Goal: Task Accomplishment & Management: Use online tool/utility

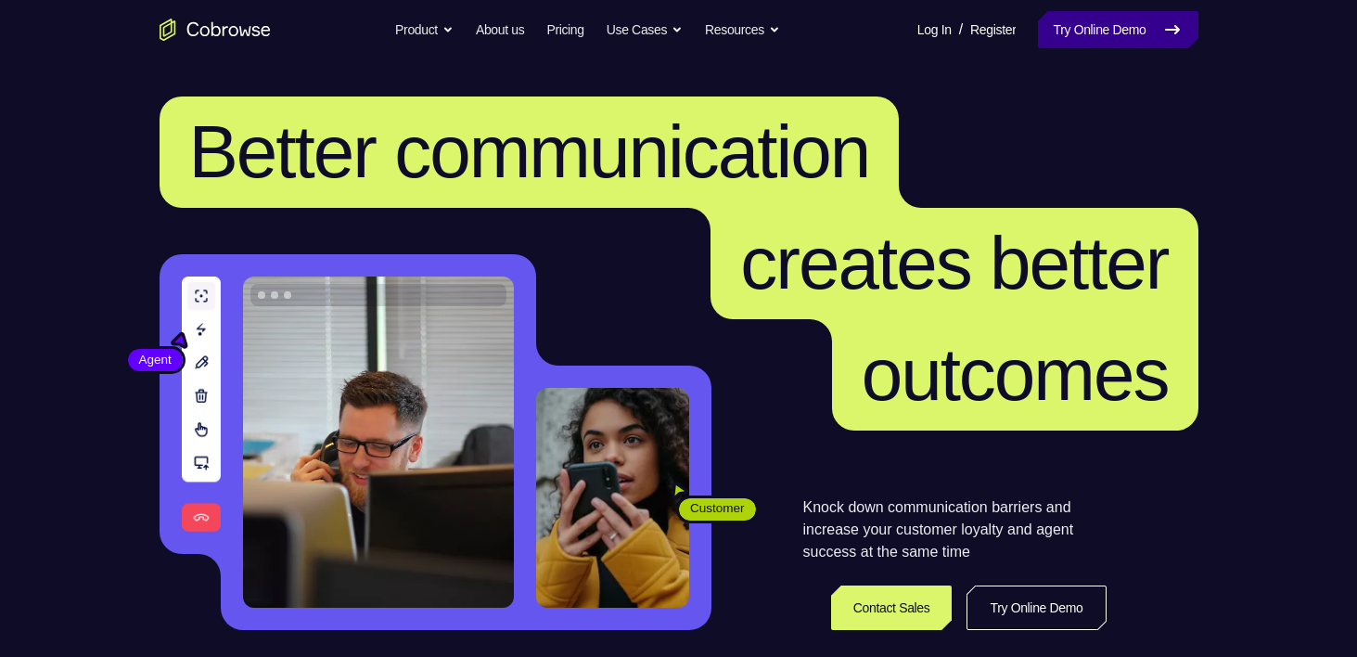
click at [1090, 32] on link "Try Online Demo" at bounding box center [1118, 29] width 160 height 37
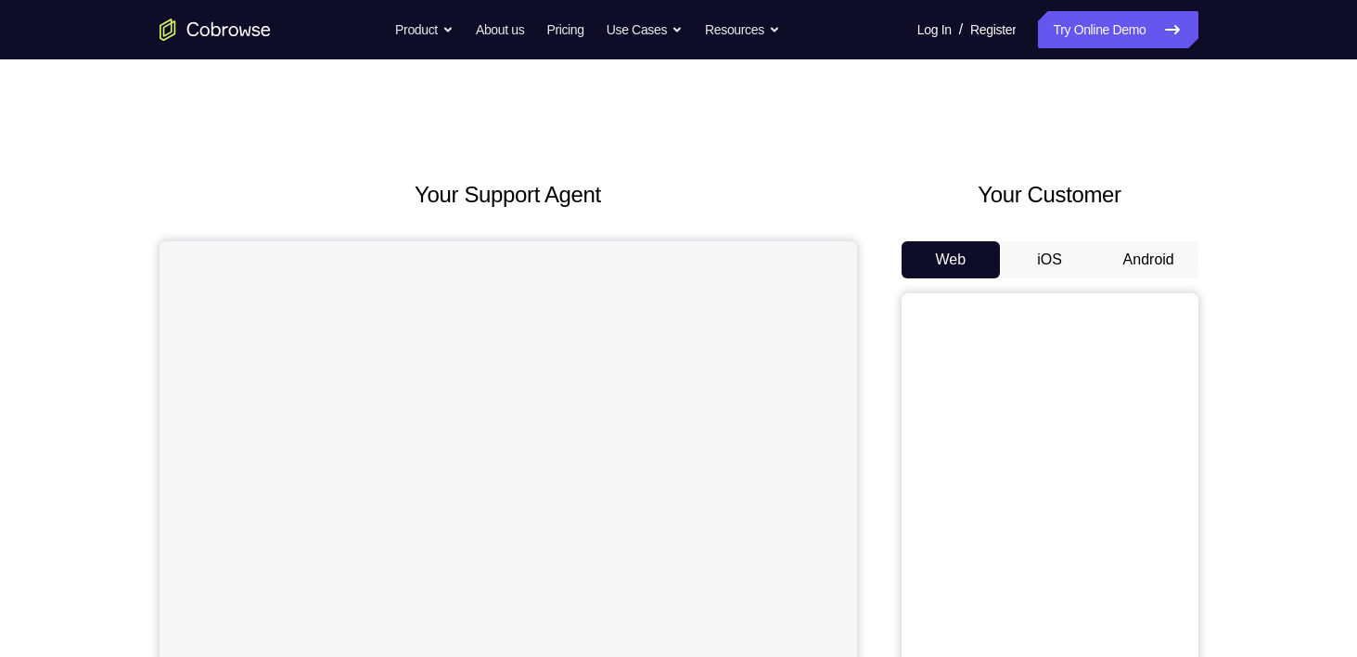
click at [1161, 263] on button "Android" at bounding box center [1148, 259] width 99 height 37
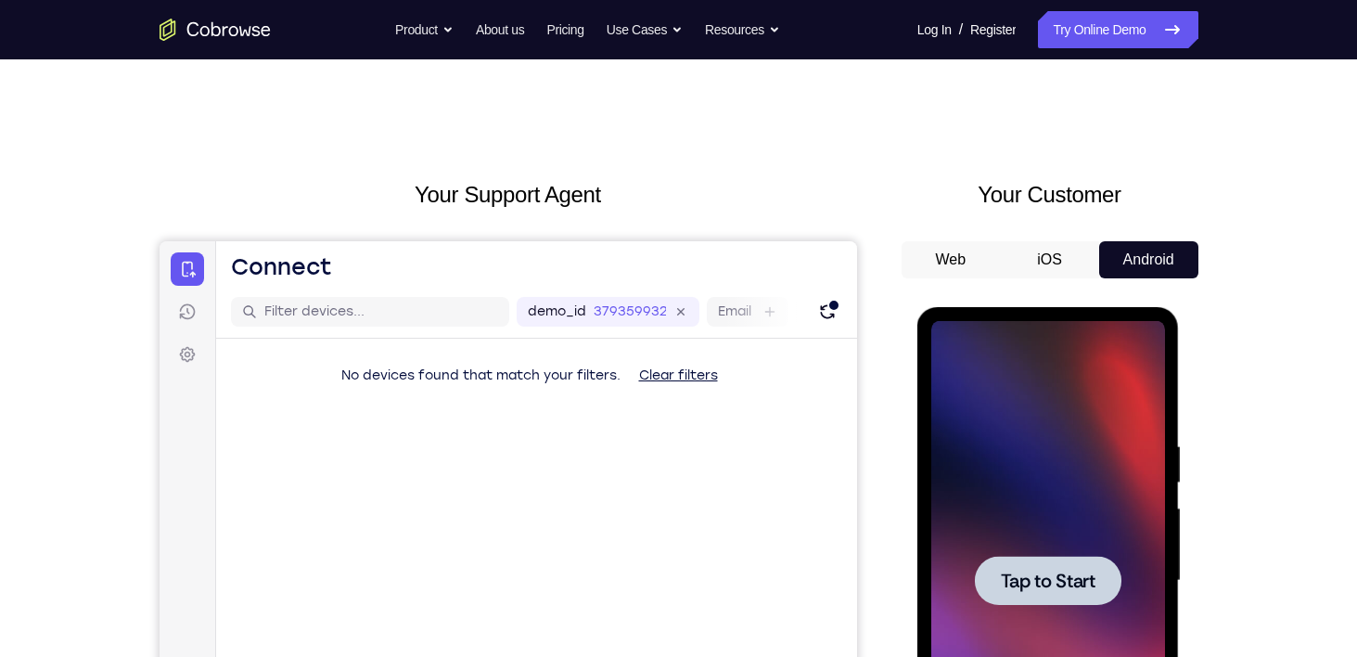
click at [1031, 543] on div at bounding box center [1048, 580] width 234 height 519
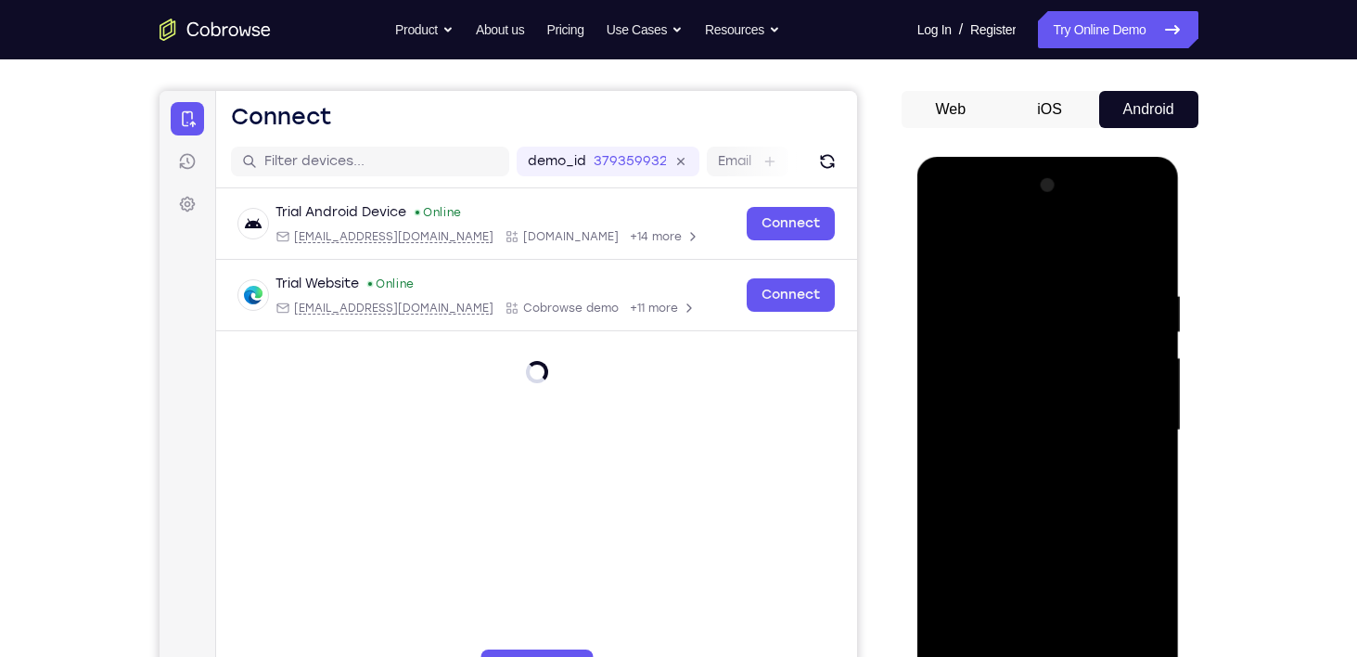
scroll to position [263, 0]
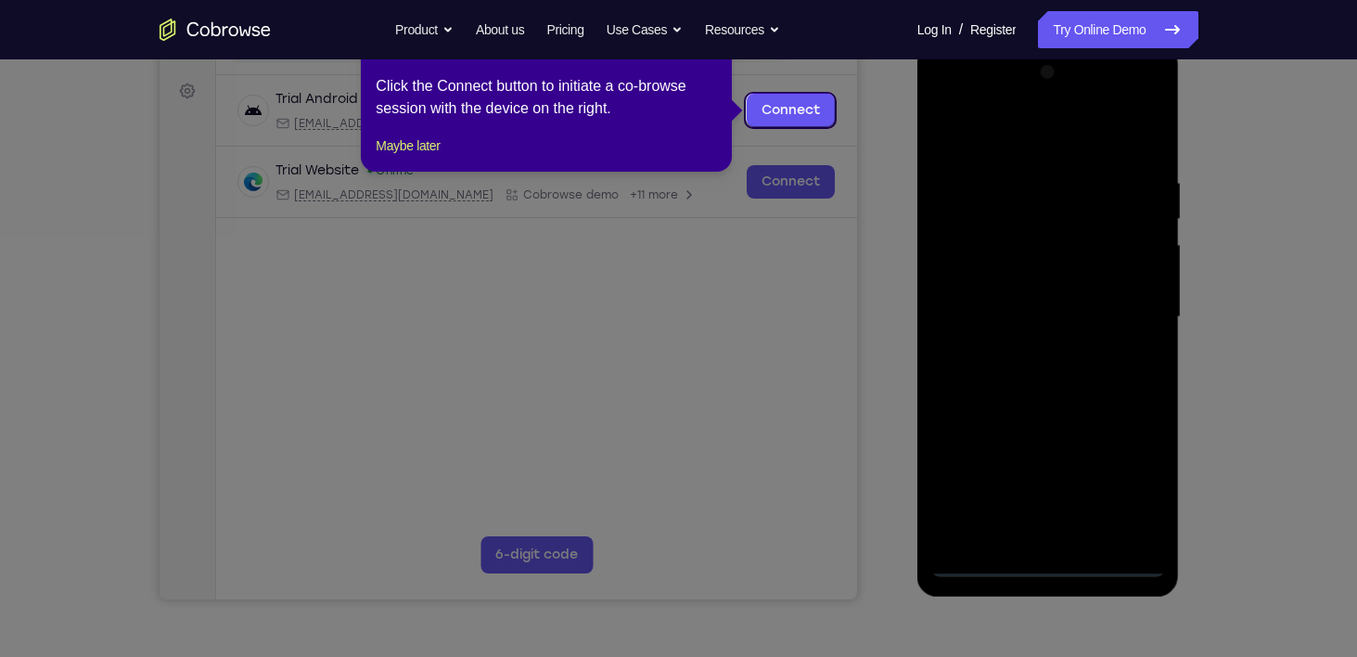
click at [1053, 564] on icon at bounding box center [685, 328] width 1371 height 657
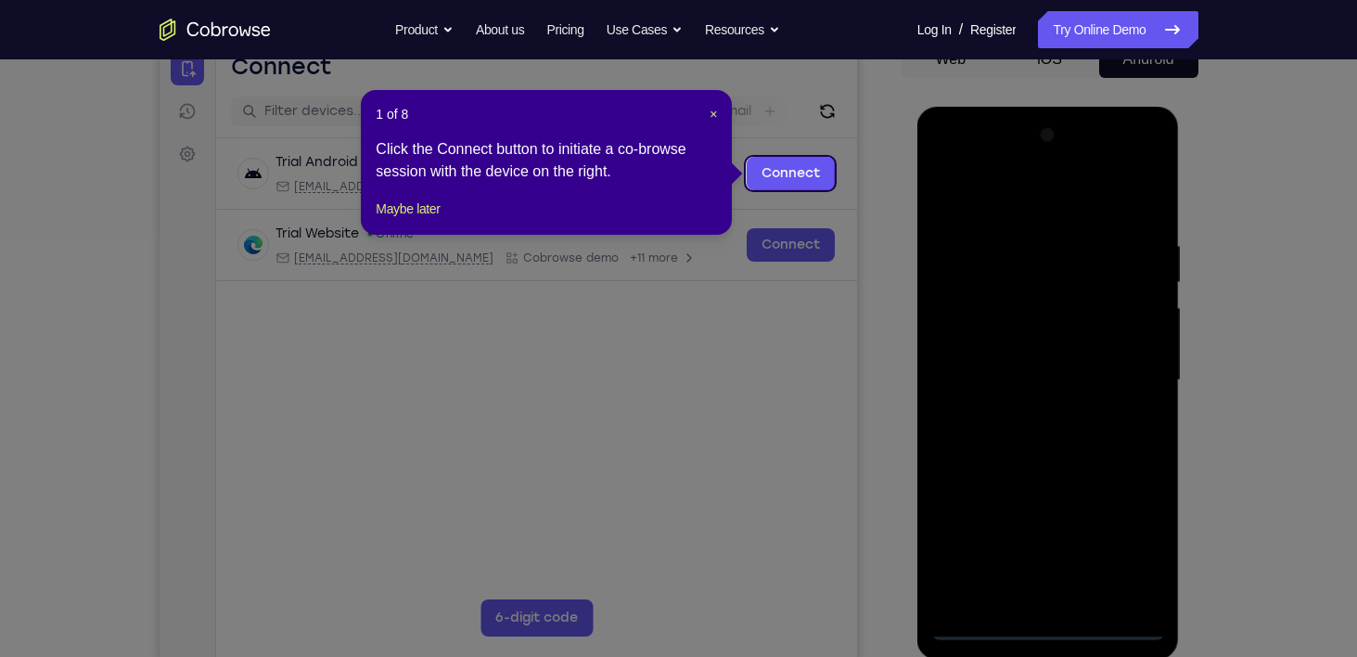
scroll to position [200, 0]
click at [711, 111] on span "×" at bounding box center [713, 114] width 7 height 15
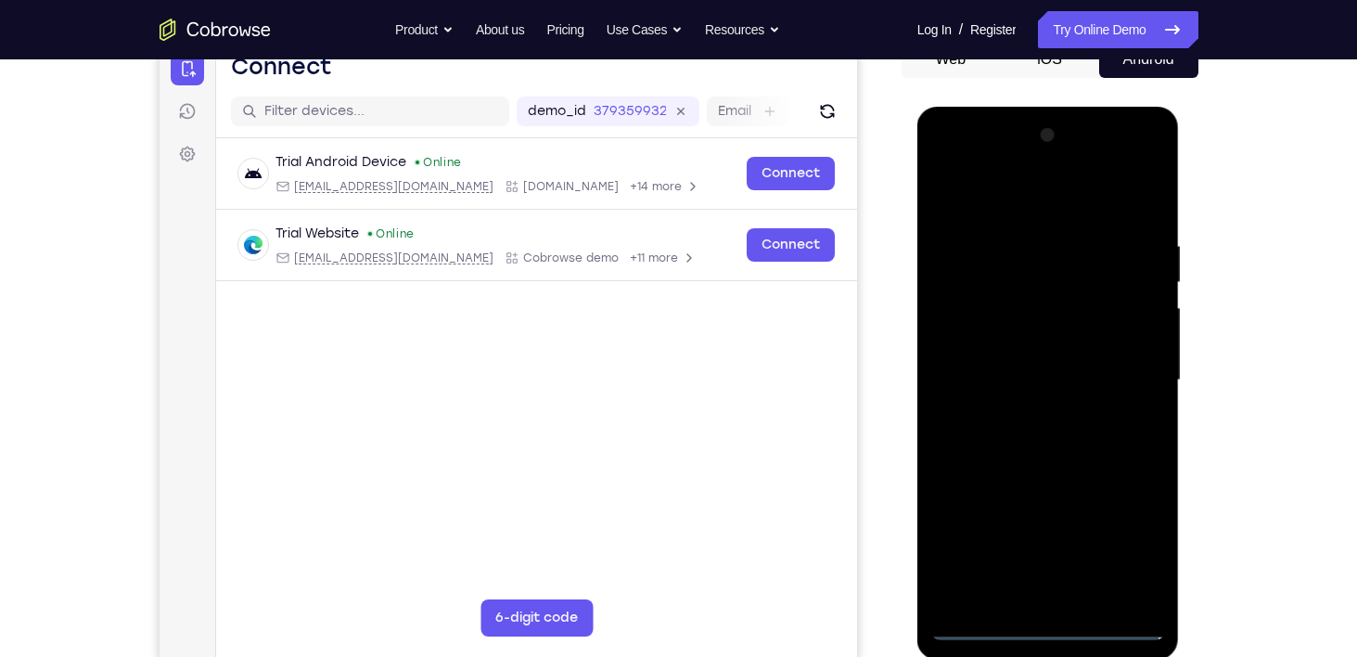
click at [1045, 620] on div at bounding box center [1048, 380] width 234 height 519
click at [1140, 546] on div at bounding box center [1048, 380] width 234 height 519
click at [995, 203] on div at bounding box center [1048, 380] width 234 height 519
click at [1131, 372] on div at bounding box center [1048, 380] width 234 height 519
click at [1031, 411] on div at bounding box center [1048, 380] width 234 height 519
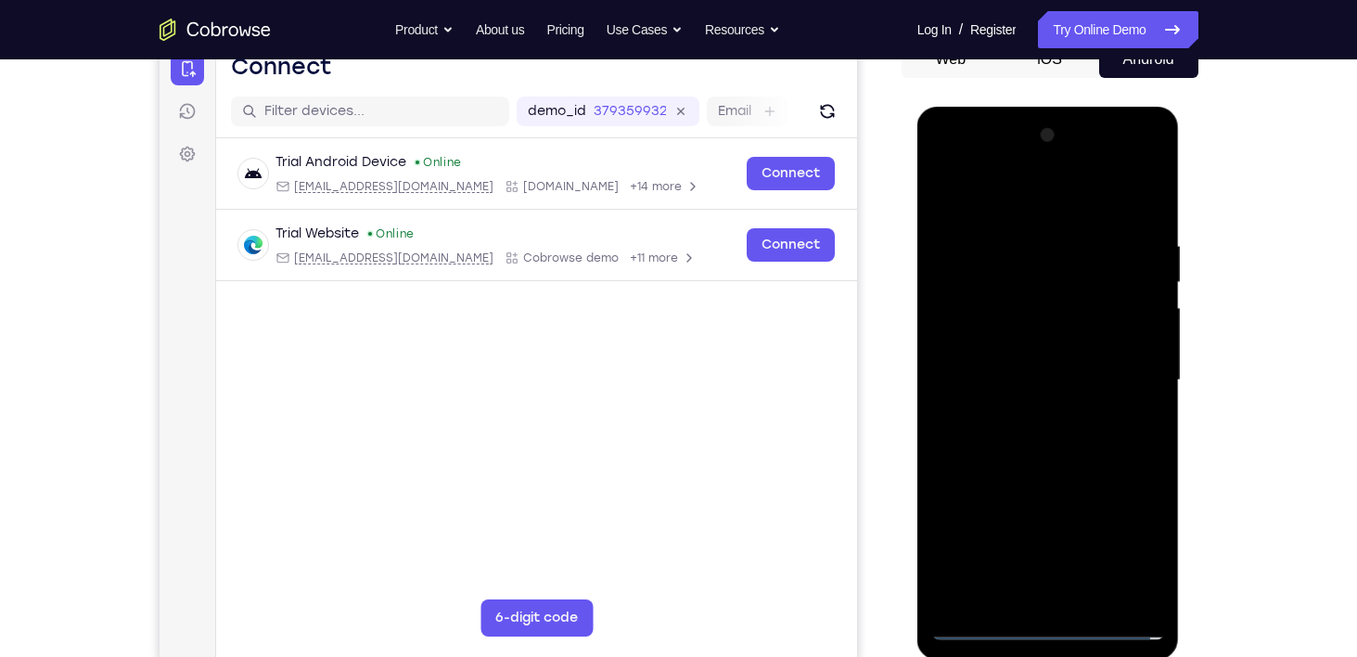
click at [999, 360] on div at bounding box center [1048, 380] width 234 height 519
click at [1025, 344] on div at bounding box center [1048, 380] width 234 height 519
click at [1035, 376] on div at bounding box center [1048, 380] width 234 height 519
click at [1033, 443] on div at bounding box center [1048, 380] width 234 height 519
click at [1051, 435] on div at bounding box center [1048, 380] width 234 height 519
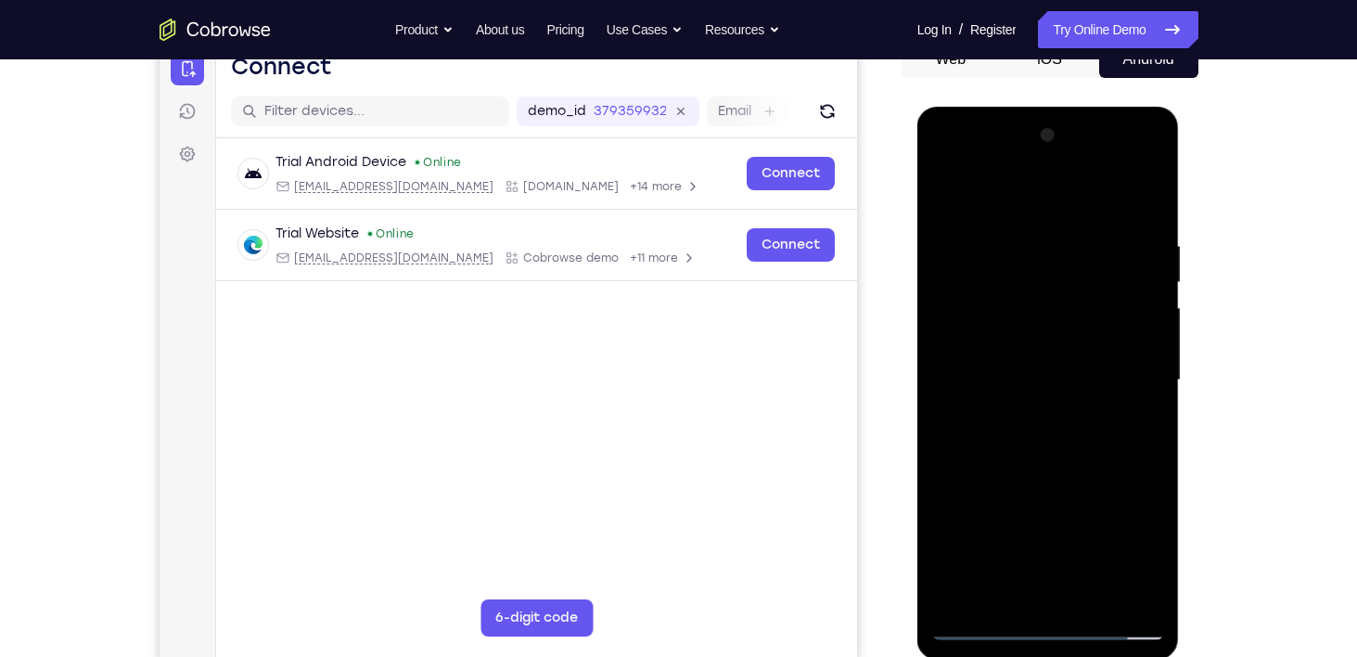
click at [1036, 473] on div at bounding box center [1048, 380] width 234 height 519
click at [1095, 595] on div at bounding box center [1048, 380] width 234 height 519
click at [1048, 484] on div at bounding box center [1048, 380] width 234 height 519
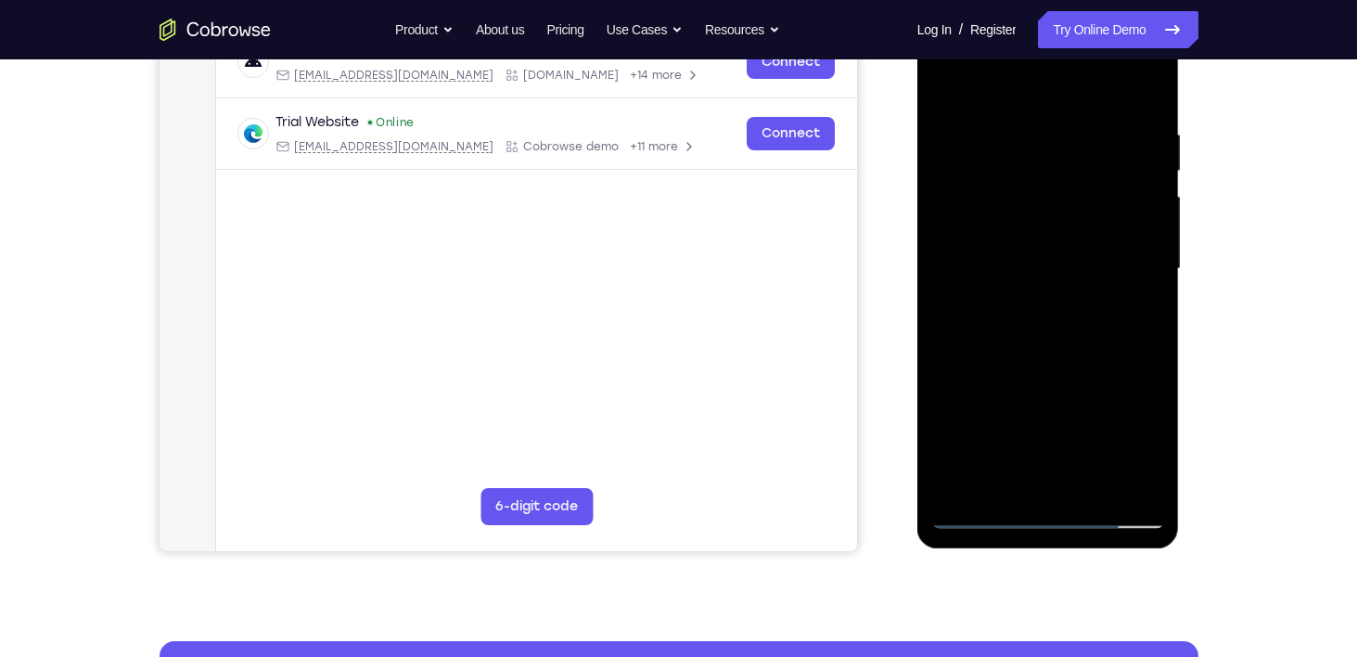
scroll to position [341, 0]
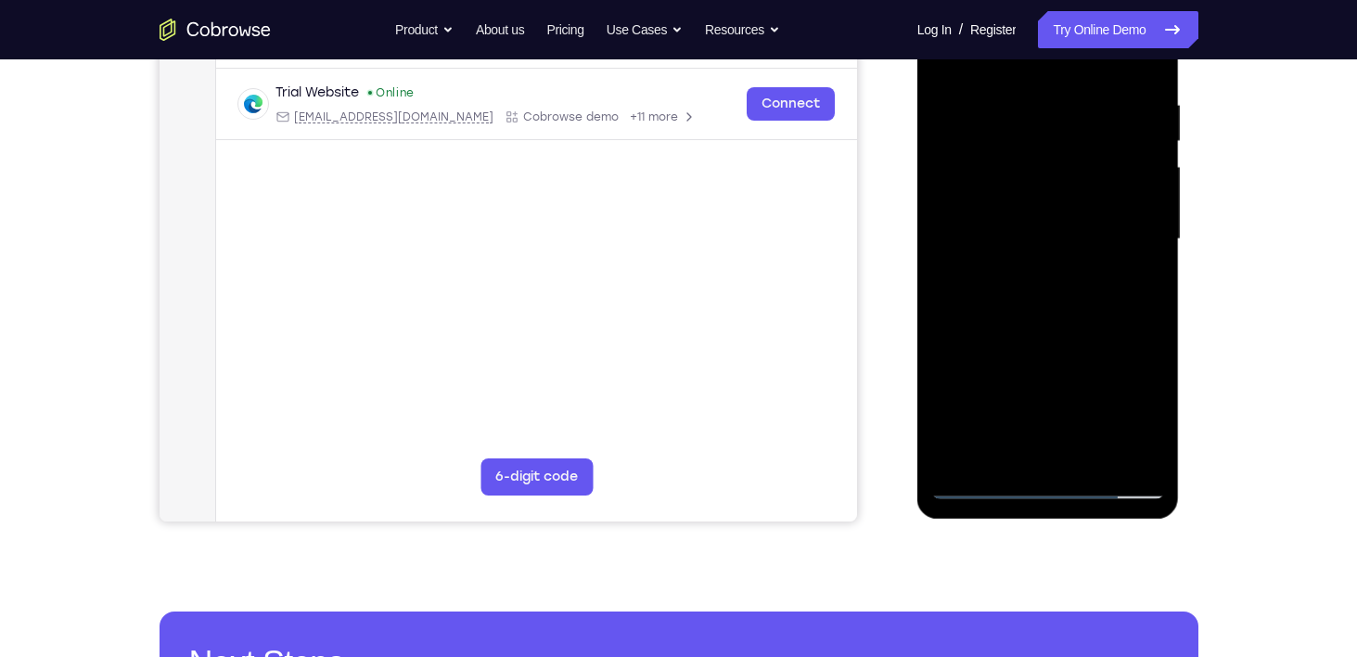
click at [986, 491] on div at bounding box center [1048, 239] width 234 height 519
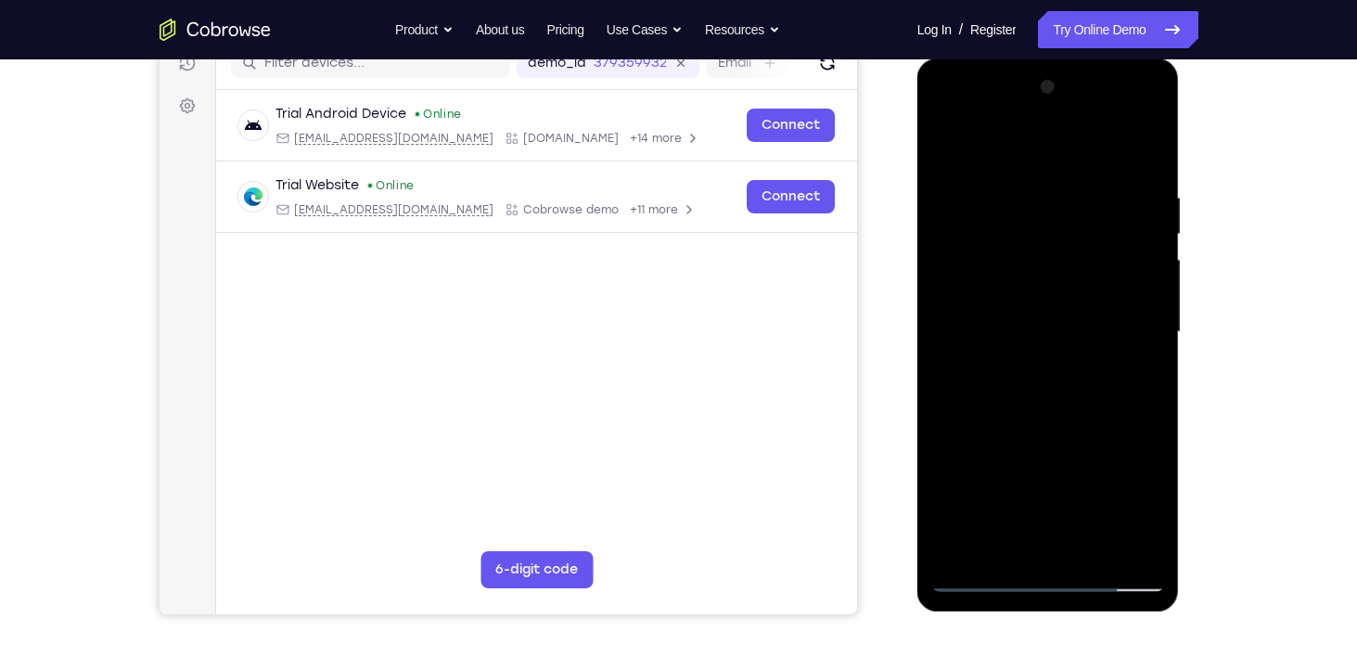
scroll to position [245, 0]
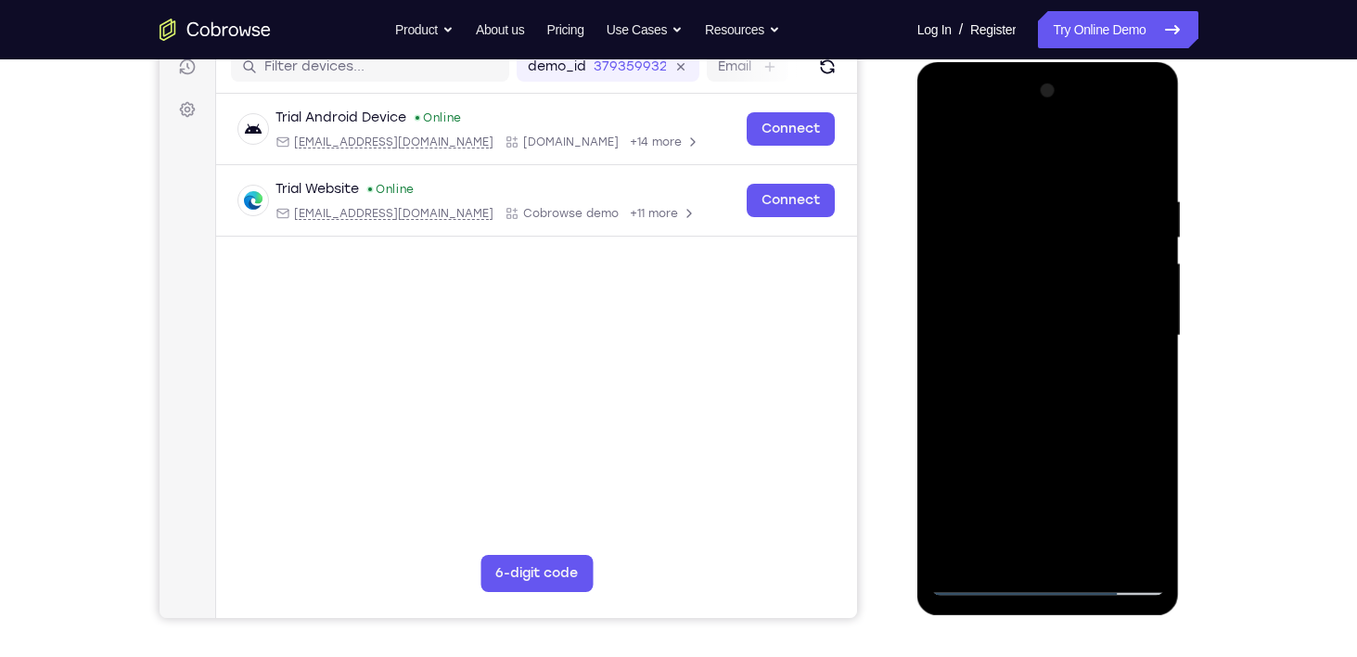
click at [1017, 205] on div at bounding box center [1048, 335] width 234 height 519
click at [1143, 153] on div at bounding box center [1048, 335] width 234 height 519
click at [1142, 156] on div at bounding box center [1048, 335] width 234 height 519
click at [1095, 552] on div at bounding box center [1048, 335] width 234 height 519
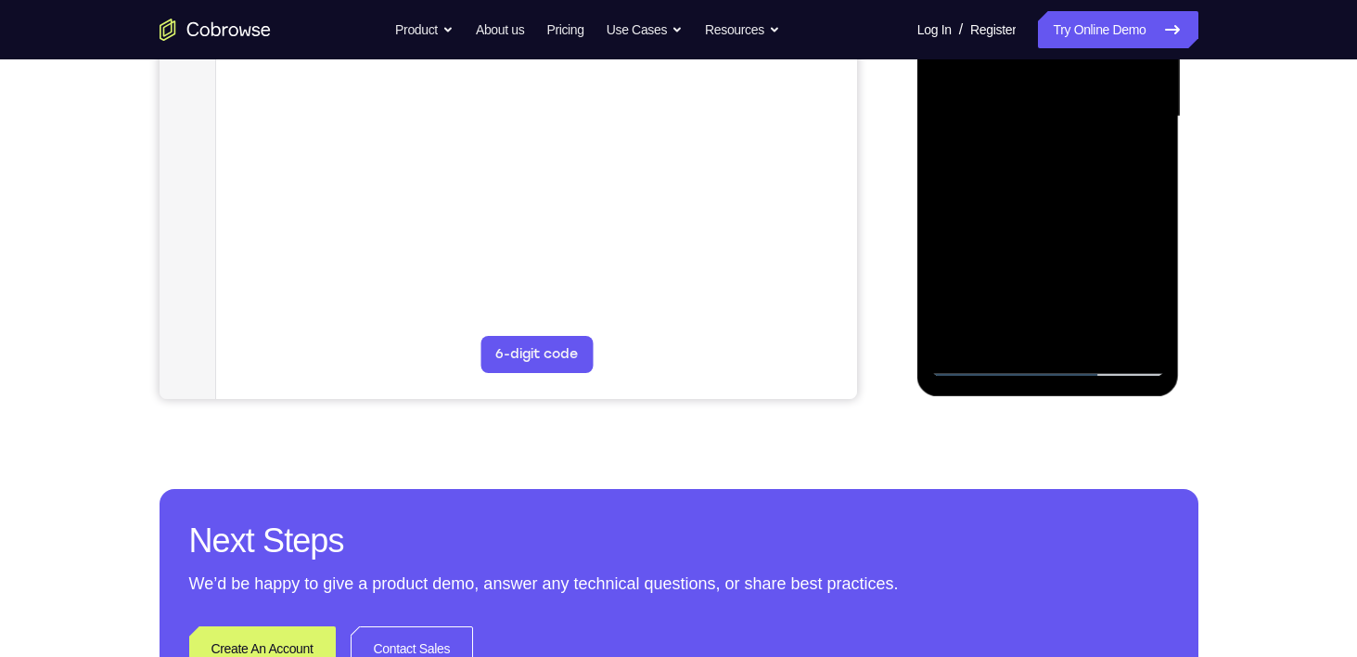
click at [1091, 331] on div at bounding box center [1048, 116] width 234 height 519
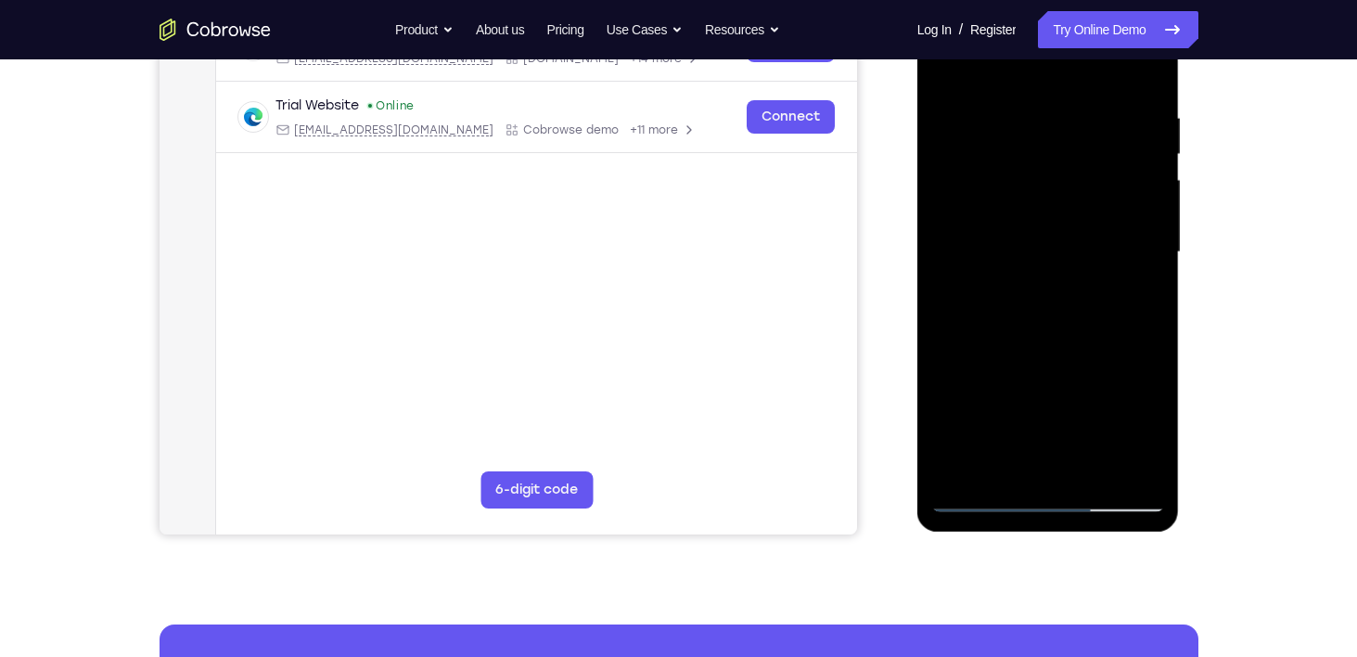
scroll to position [325, 0]
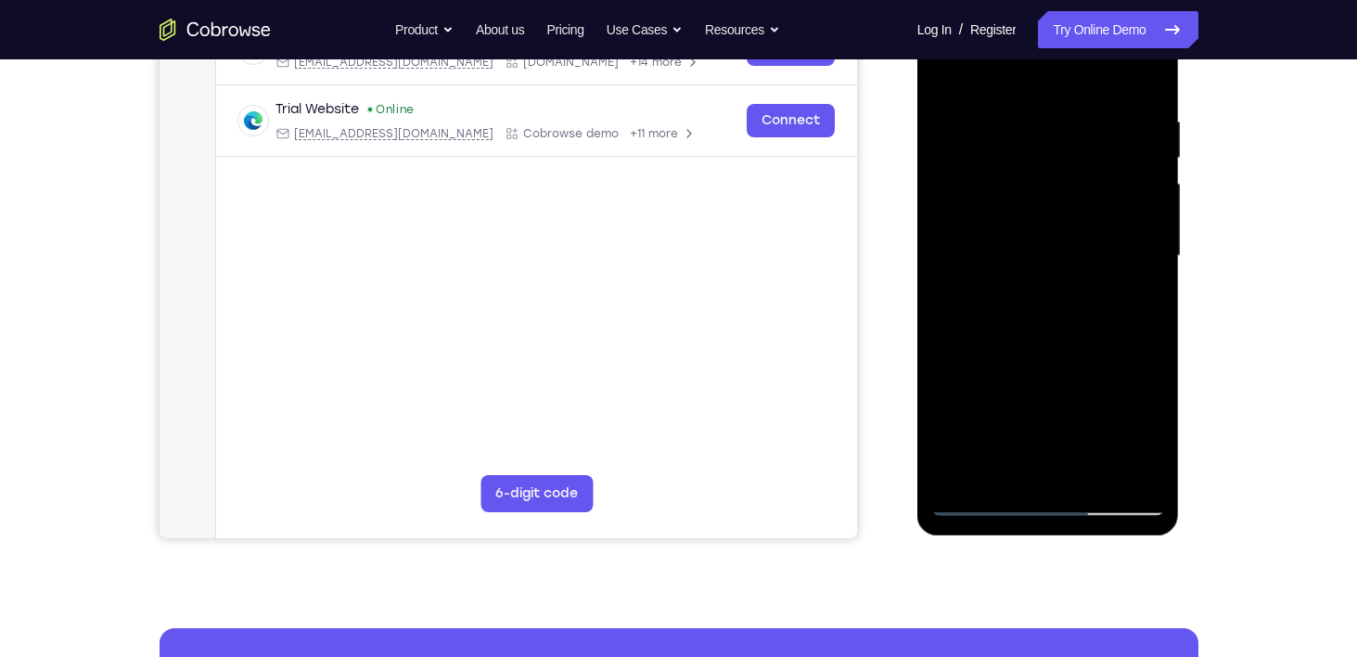
click at [977, 498] on div at bounding box center [1048, 255] width 234 height 519
click at [995, 301] on div at bounding box center [1048, 255] width 234 height 519
click at [984, 500] on div at bounding box center [1048, 255] width 234 height 519
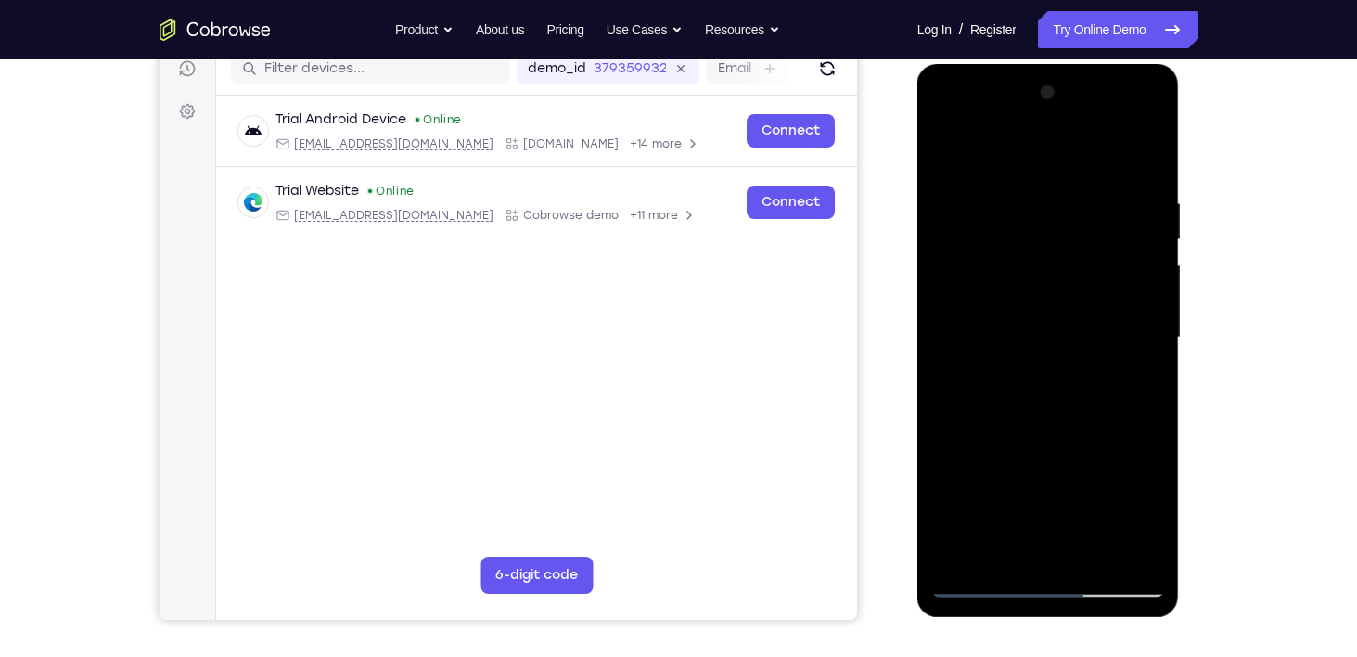
scroll to position [226, 0]
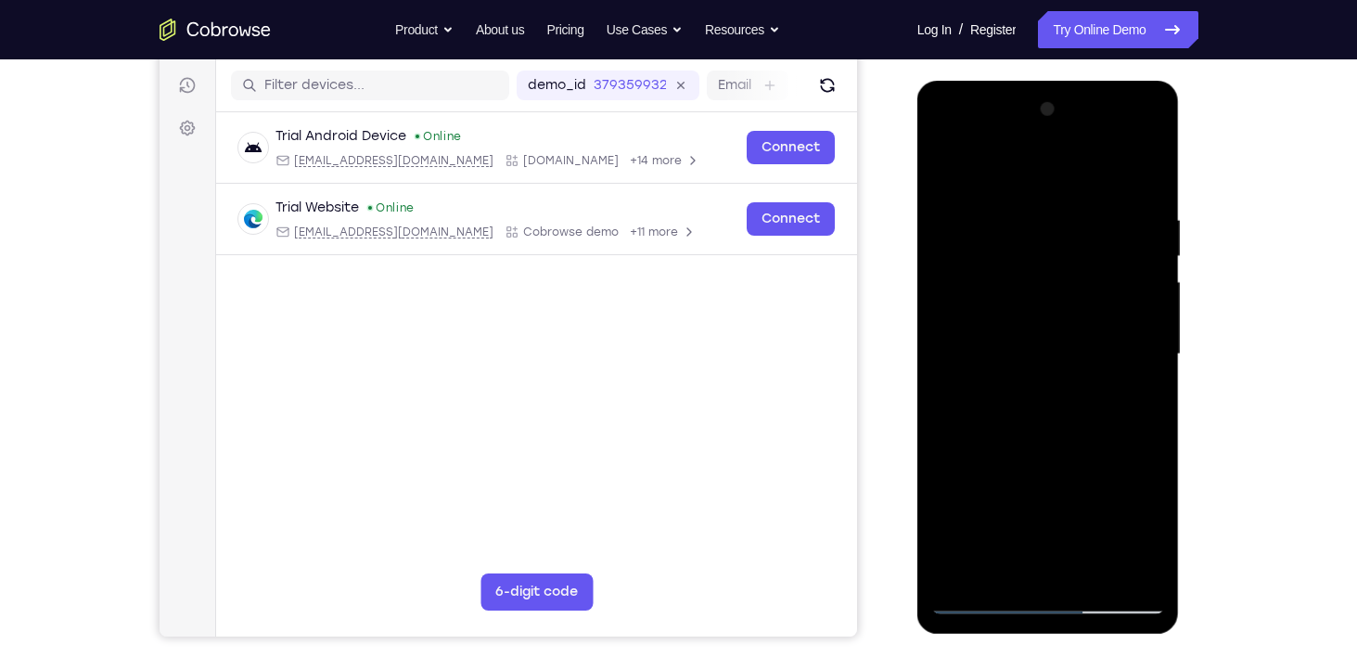
click at [1032, 326] on div at bounding box center [1048, 354] width 234 height 519
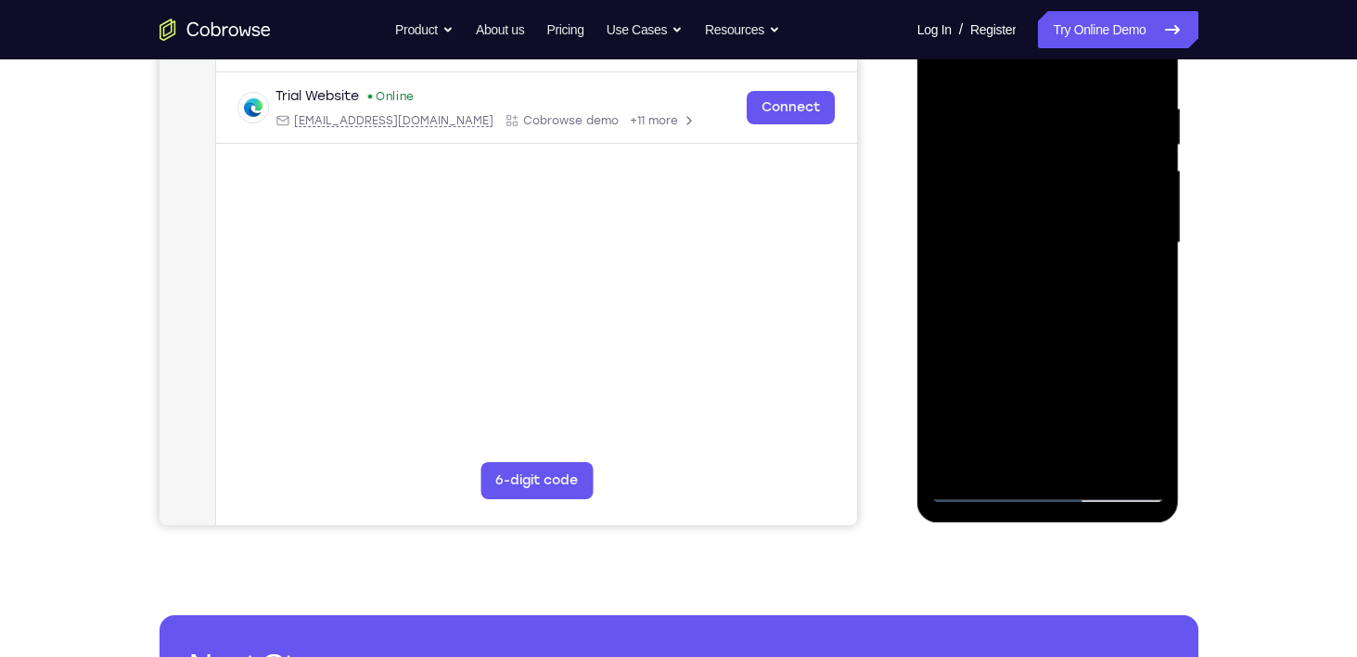
scroll to position [348, 0]
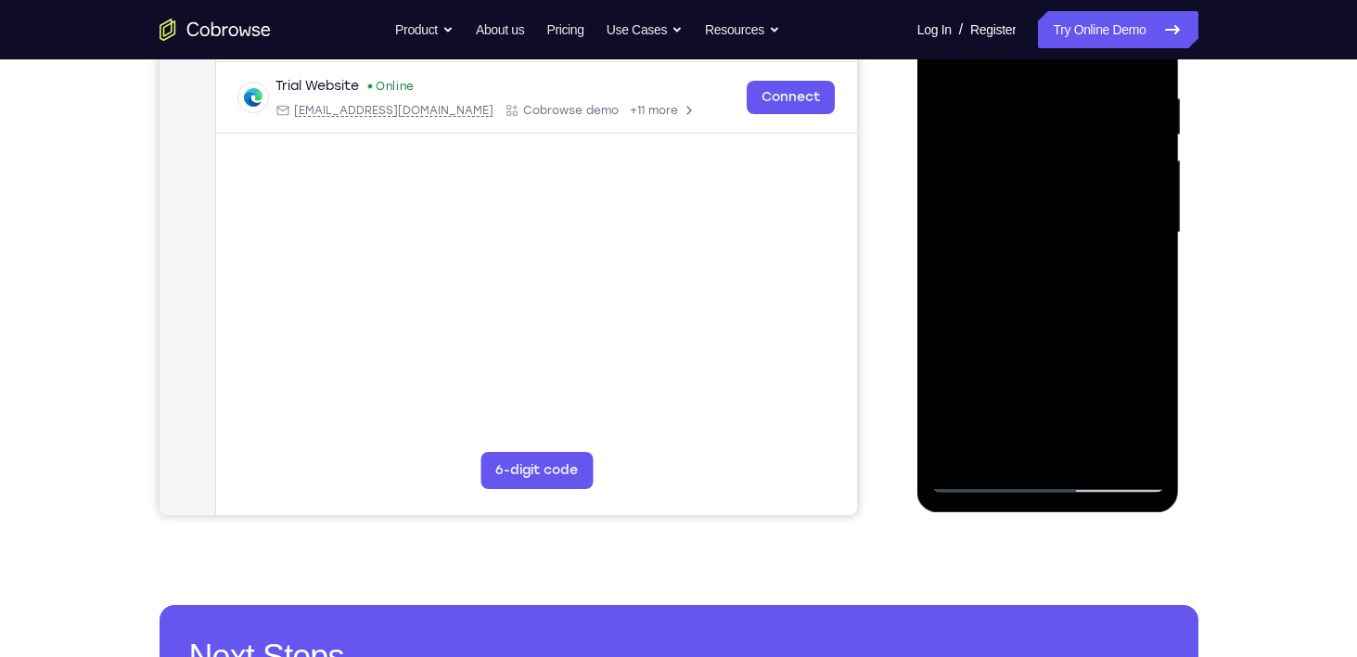
click at [1101, 344] on div at bounding box center [1048, 232] width 234 height 519
click at [1108, 340] on div at bounding box center [1048, 232] width 234 height 519
click at [1027, 320] on div at bounding box center [1048, 232] width 234 height 519
click at [1023, 440] on div at bounding box center [1048, 232] width 234 height 519
click at [1078, 314] on div at bounding box center [1048, 232] width 234 height 519
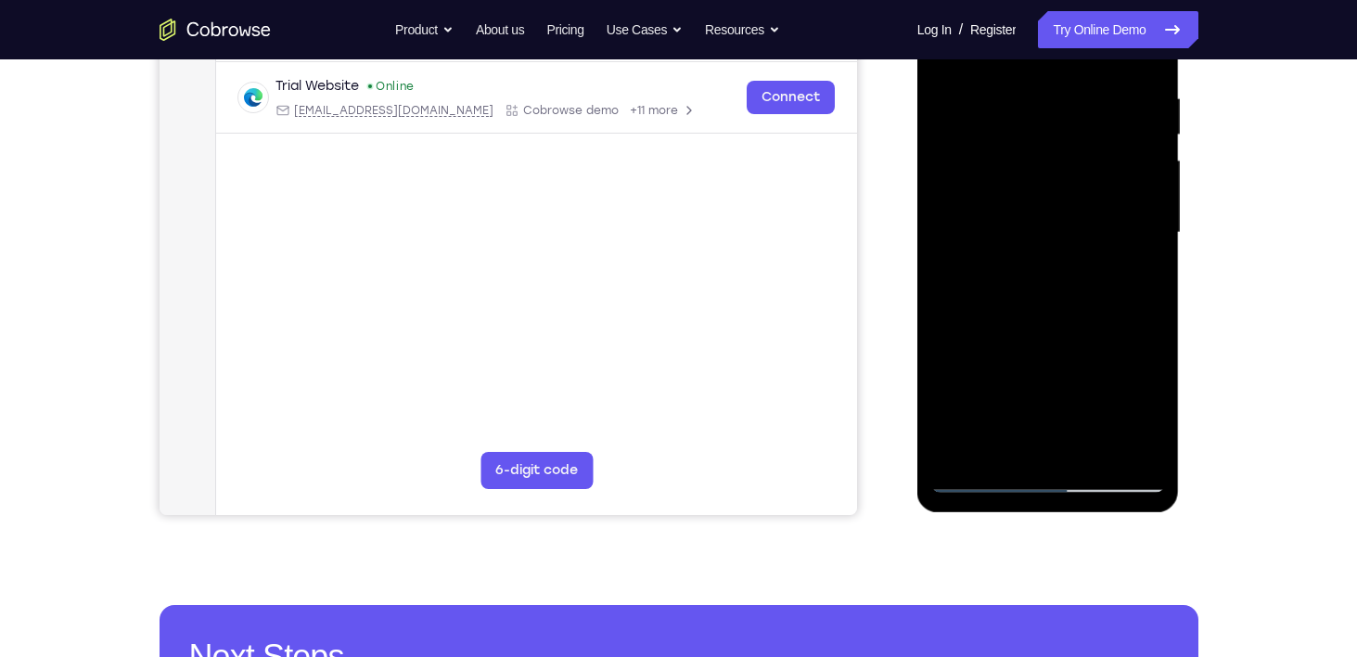
click at [989, 110] on div at bounding box center [1048, 232] width 234 height 519
click at [1028, 442] on div at bounding box center [1048, 232] width 234 height 519
drag, startPoint x: 1049, startPoint y: 383, endPoint x: 1041, endPoint y: 227, distance: 156.1
click at [1041, 227] on div at bounding box center [1048, 232] width 234 height 519
drag, startPoint x: 1027, startPoint y: 355, endPoint x: 1045, endPoint y: 223, distance: 133.9
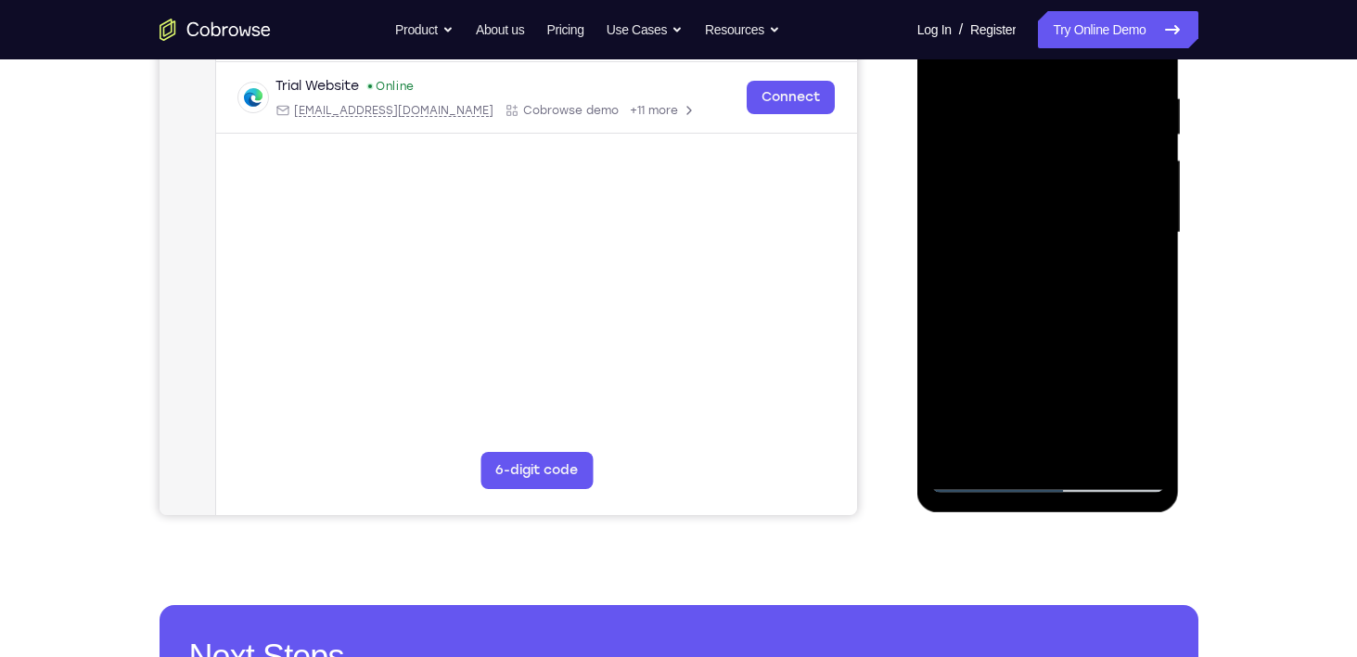
click at [1045, 223] on div at bounding box center [1048, 232] width 234 height 519
drag, startPoint x: 986, startPoint y: 423, endPoint x: 1011, endPoint y: 230, distance: 194.6
click at [1011, 230] on div at bounding box center [1048, 232] width 234 height 519
drag, startPoint x: 980, startPoint y: 435, endPoint x: 1008, endPoint y: 241, distance: 196.0
click at [1008, 241] on div at bounding box center [1048, 232] width 234 height 519
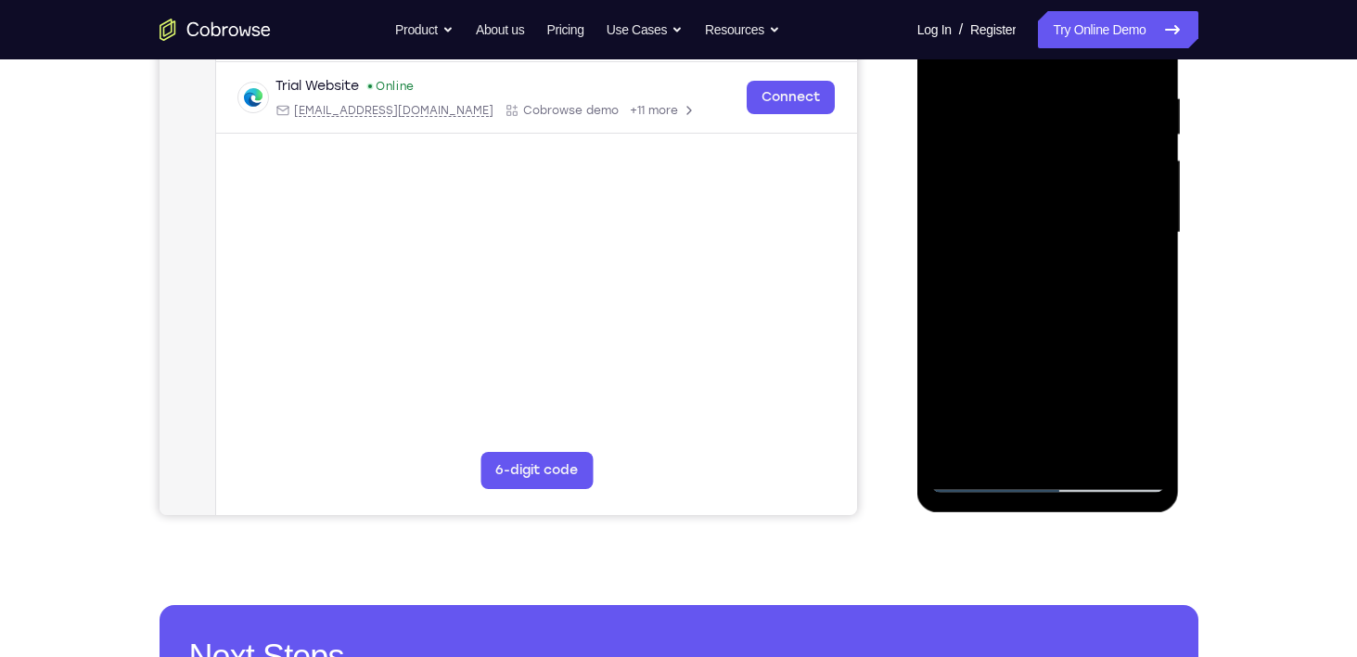
drag, startPoint x: 964, startPoint y: 446, endPoint x: 986, endPoint y: 342, distance: 106.2
click at [986, 342] on div at bounding box center [1048, 232] width 234 height 519
click at [971, 439] on div at bounding box center [1048, 232] width 234 height 519
click at [982, 211] on div at bounding box center [1048, 232] width 234 height 519
click at [1131, 437] on div at bounding box center [1048, 232] width 234 height 519
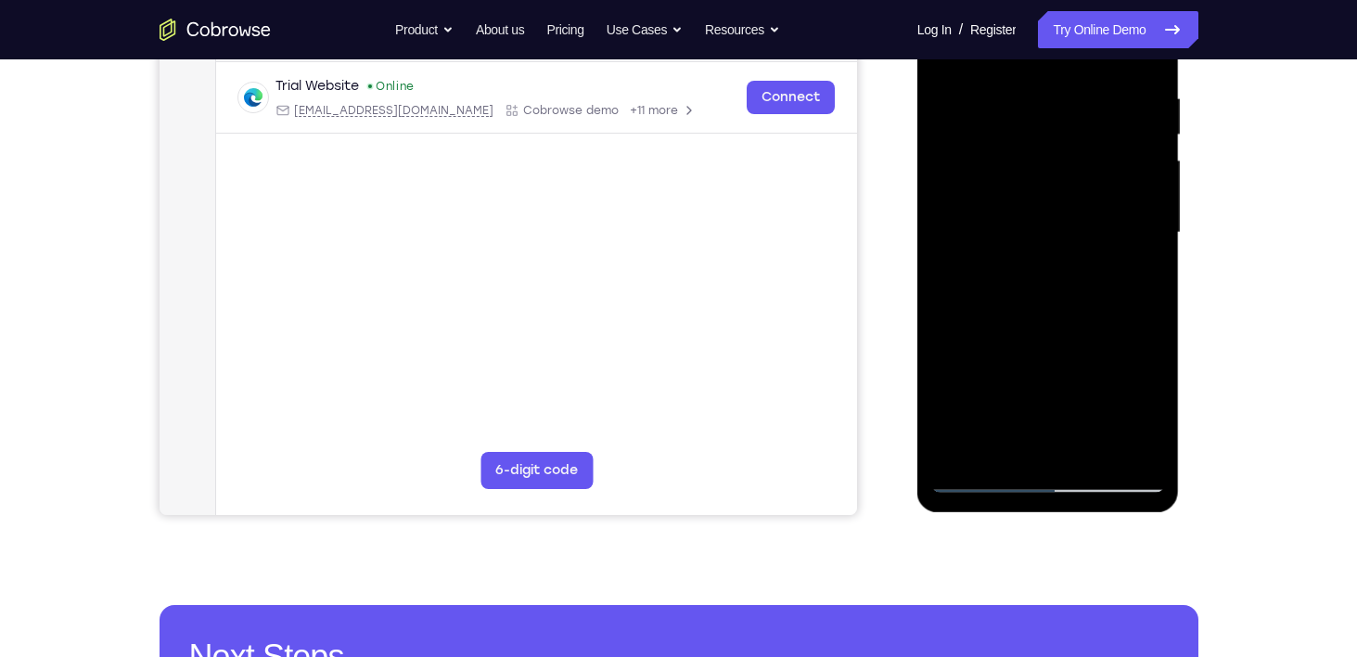
click at [994, 471] on div at bounding box center [1048, 232] width 234 height 519
click at [981, 480] on div at bounding box center [1048, 232] width 234 height 519
click at [1012, 205] on div at bounding box center [1048, 232] width 234 height 519
click at [1147, 314] on div at bounding box center [1048, 232] width 234 height 519
click at [985, 477] on div at bounding box center [1048, 232] width 234 height 519
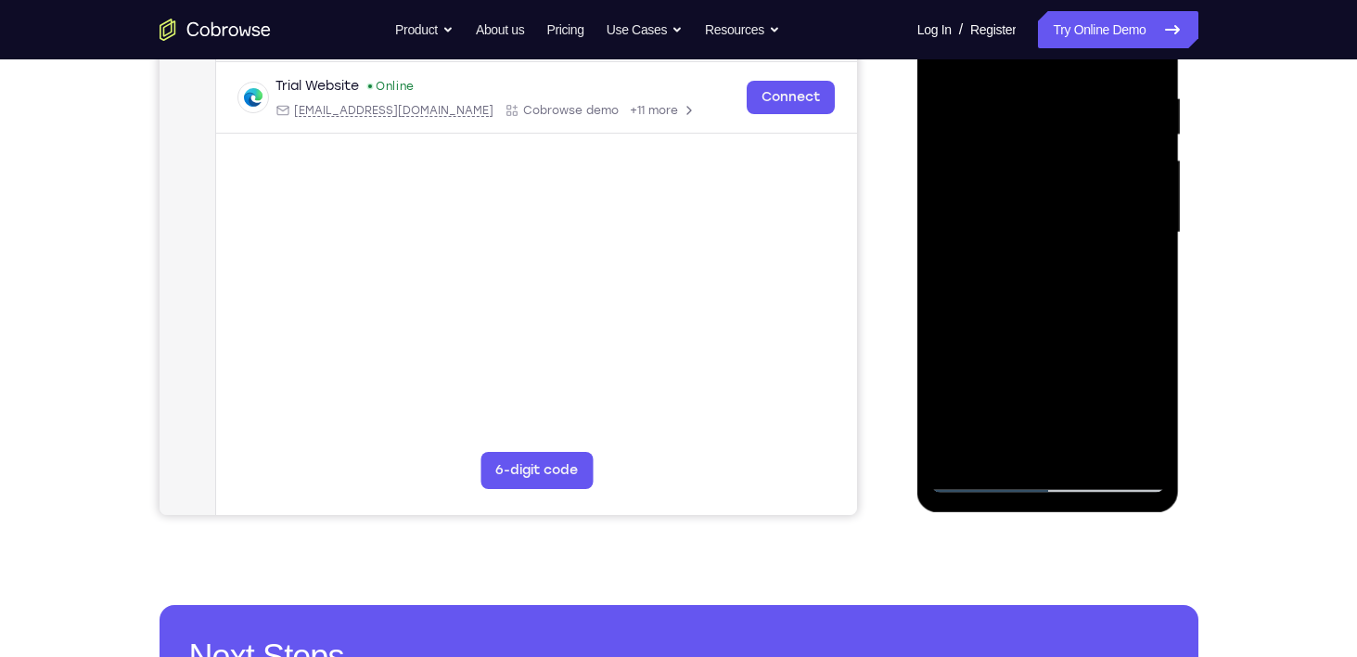
click at [985, 477] on div at bounding box center [1048, 232] width 234 height 519
click at [996, 440] on div at bounding box center [1048, 232] width 234 height 519
click at [1086, 336] on div at bounding box center [1048, 232] width 234 height 519
click at [1070, 416] on div at bounding box center [1048, 232] width 234 height 519
click at [1065, 444] on div at bounding box center [1048, 232] width 234 height 519
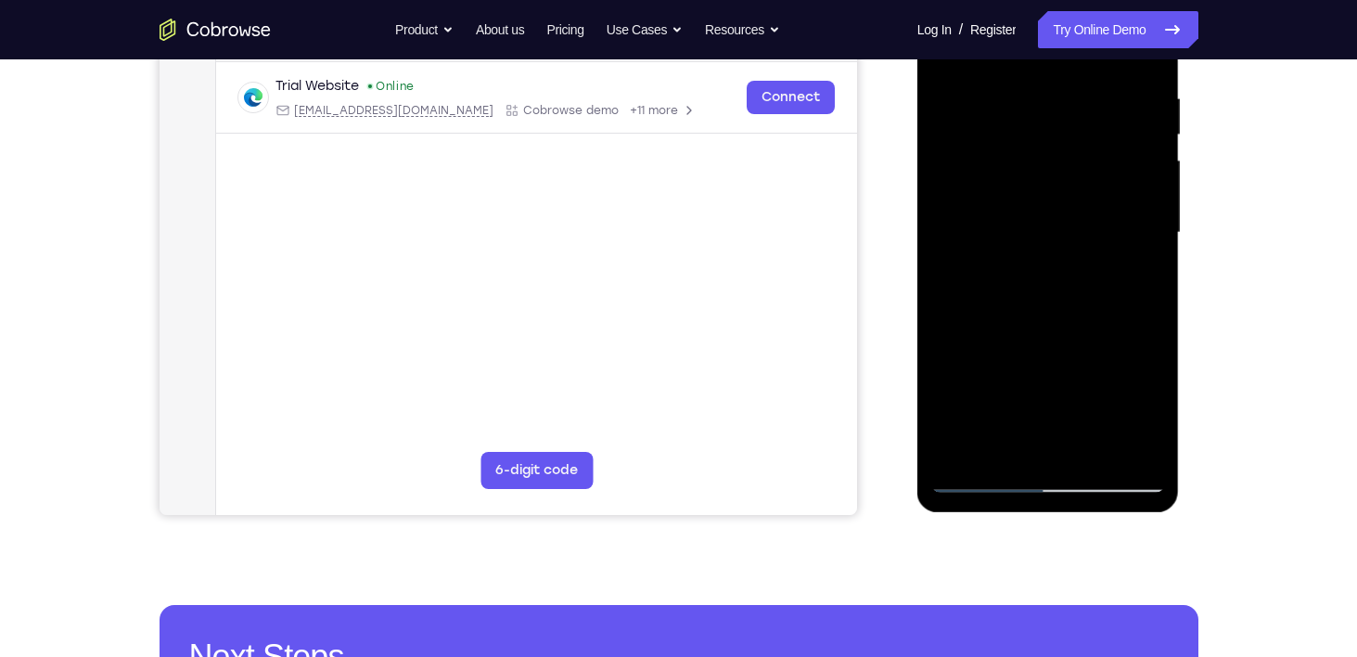
click at [967, 350] on div at bounding box center [1048, 232] width 234 height 519
click at [1073, 339] on div at bounding box center [1048, 232] width 234 height 519
click at [1006, 379] on div at bounding box center [1048, 232] width 234 height 519
click at [1064, 451] on div at bounding box center [1048, 232] width 234 height 519
click at [1127, 350] on div at bounding box center [1048, 232] width 234 height 519
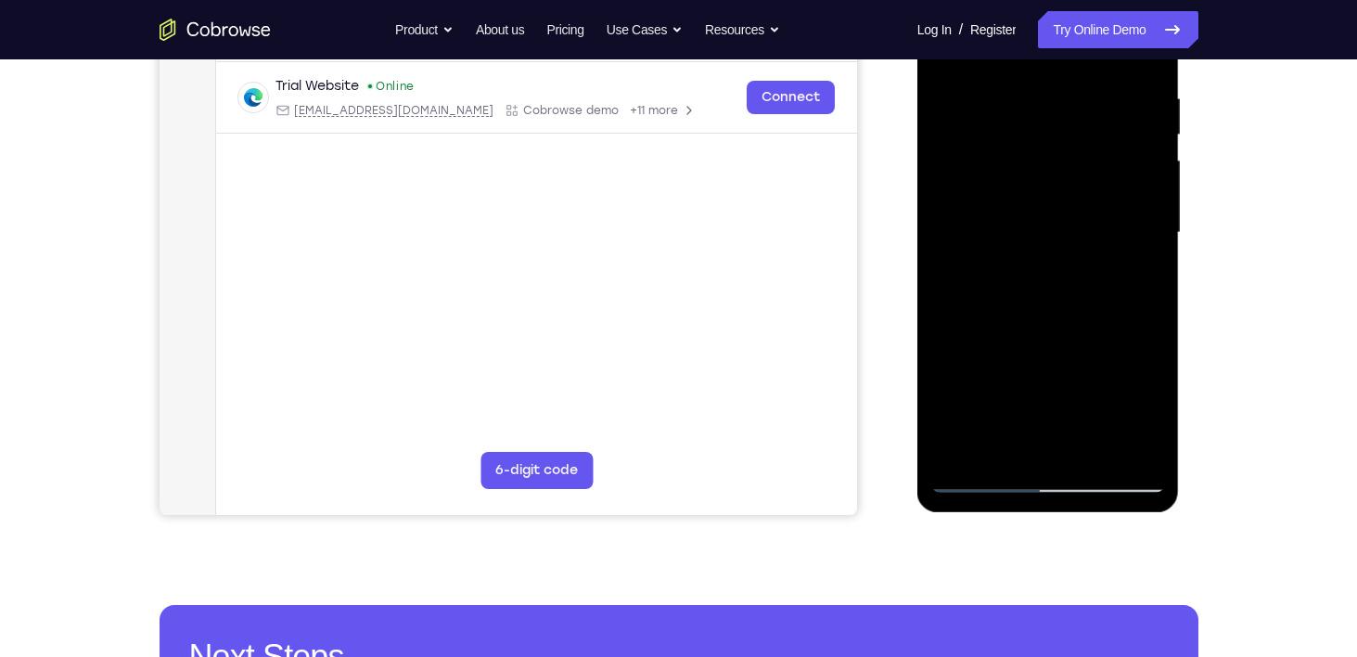
click at [1003, 386] on div at bounding box center [1048, 232] width 234 height 519
click at [1066, 374] on div at bounding box center [1048, 232] width 234 height 519
click at [976, 382] on div at bounding box center [1048, 232] width 234 height 519
click at [1091, 377] on div at bounding box center [1048, 232] width 234 height 519
click at [1044, 438] on div at bounding box center [1048, 232] width 234 height 519
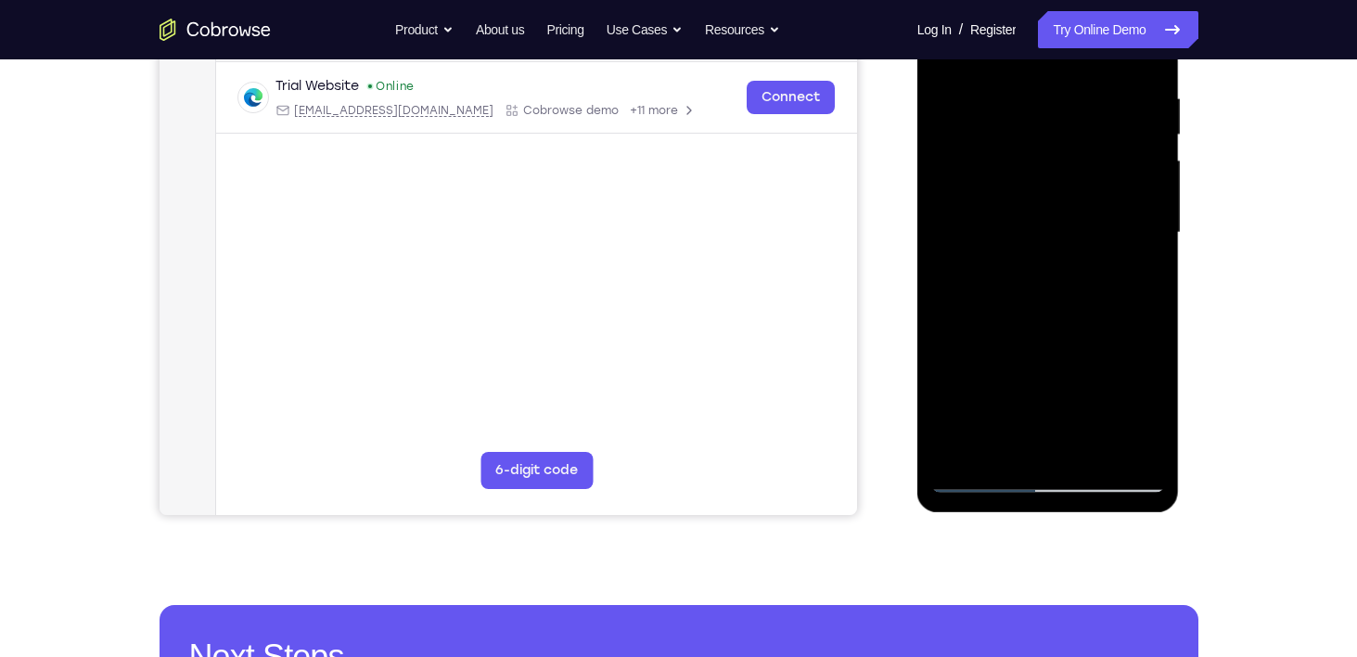
click at [1009, 370] on div at bounding box center [1048, 232] width 234 height 519
click at [960, 378] on div at bounding box center [1048, 232] width 234 height 519
click at [1061, 451] on div at bounding box center [1048, 232] width 234 height 519
click at [1085, 346] on div at bounding box center [1048, 232] width 234 height 519
click at [1064, 379] on div at bounding box center [1048, 232] width 234 height 519
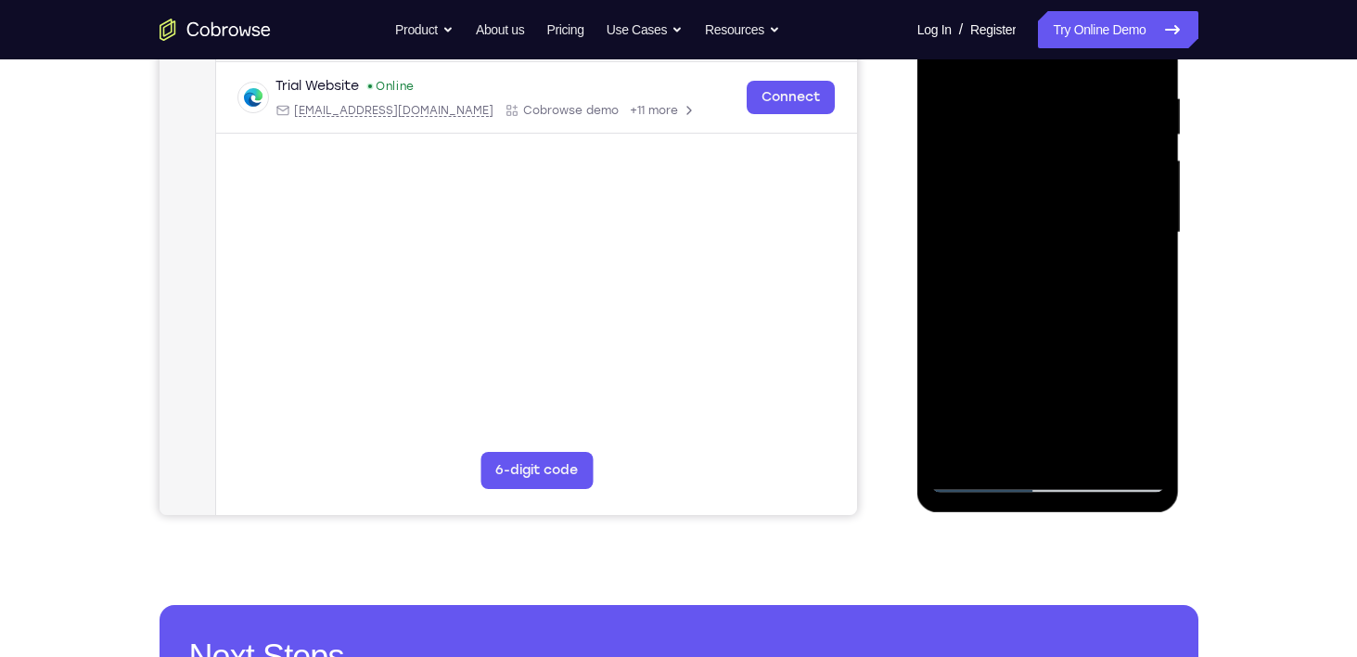
click at [1136, 339] on div at bounding box center [1048, 232] width 234 height 519
click at [1006, 380] on div at bounding box center [1048, 232] width 234 height 519
click at [988, 385] on div at bounding box center [1048, 232] width 234 height 519
click at [1084, 344] on div at bounding box center [1048, 232] width 234 height 519
click at [1057, 444] on div at bounding box center [1048, 232] width 234 height 519
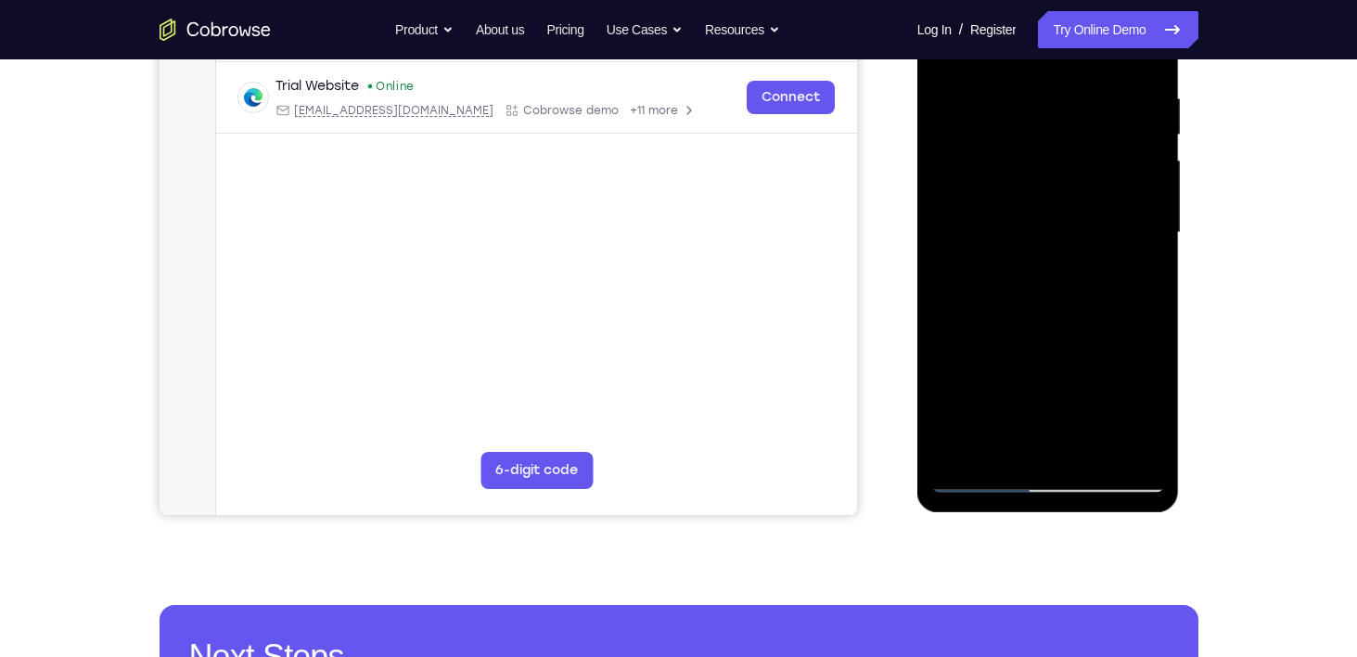
click at [1040, 366] on div at bounding box center [1048, 232] width 234 height 519
click at [1093, 378] on div at bounding box center [1048, 232] width 234 height 519
click at [1042, 380] on div at bounding box center [1048, 232] width 234 height 519
click at [1059, 445] on div at bounding box center [1048, 232] width 234 height 519
click at [1112, 375] on div at bounding box center [1048, 232] width 234 height 519
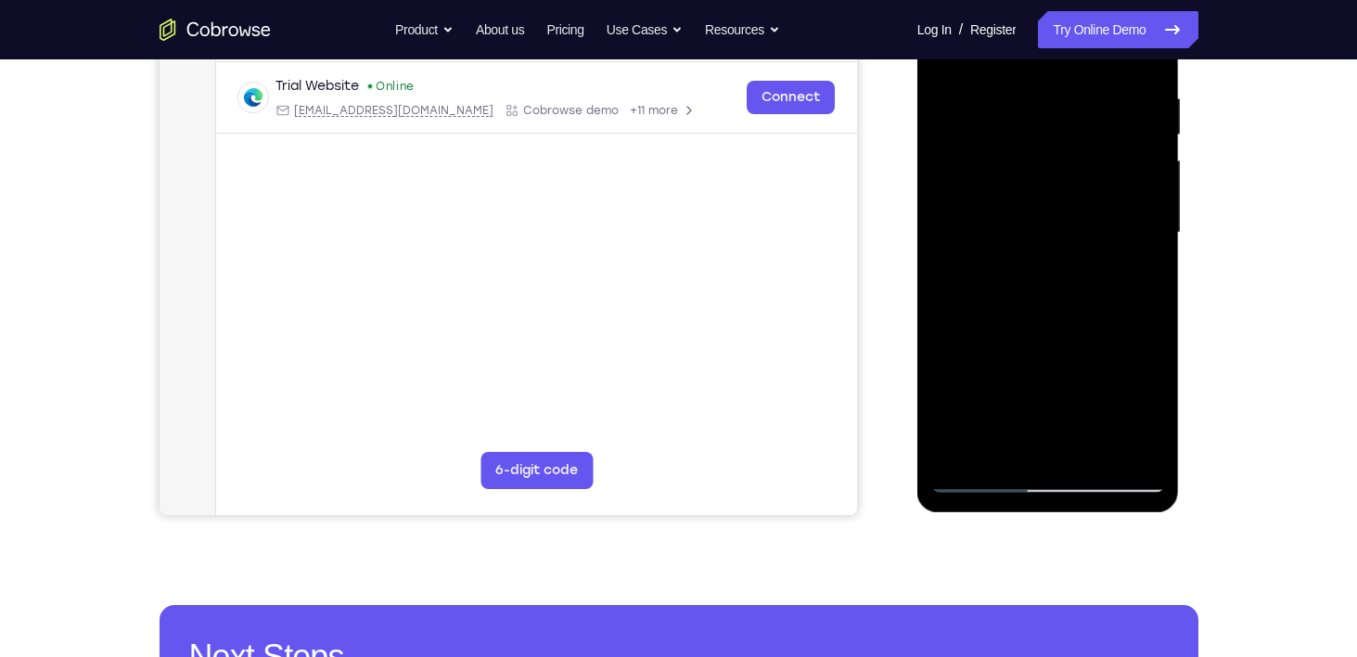
click at [1135, 376] on div at bounding box center [1048, 232] width 234 height 519
click at [1092, 375] on div at bounding box center [1048, 232] width 234 height 519
click at [1070, 377] on div at bounding box center [1048, 232] width 234 height 519
click at [943, 377] on div at bounding box center [1048, 232] width 234 height 519
click at [1043, 451] on div at bounding box center [1048, 232] width 234 height 519
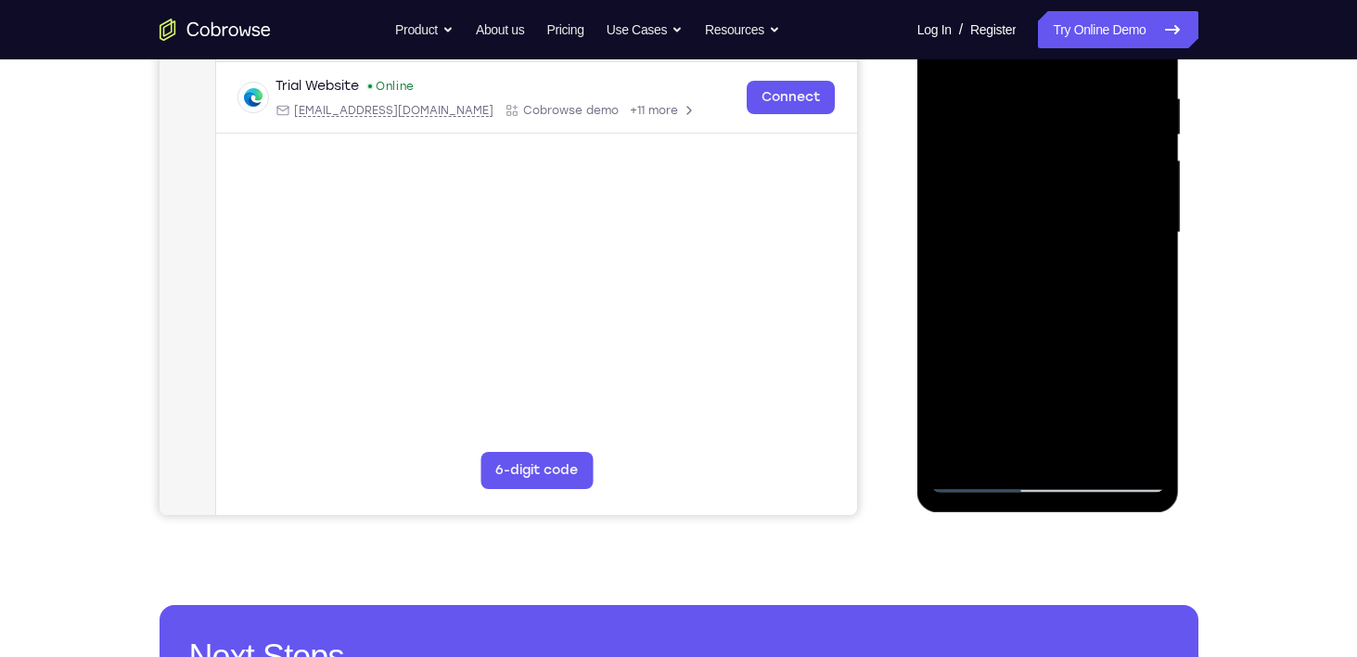
click at [1027, 346] on div at bounding box center [1048, 232] width 234 height 519
click at [1044, 377] on div at bounding box center [1048, 232] width 234 height 519
click at [1090, 351] on div at bounding box center [1048, 232] width 234 height 519
click at [1105, 372] on div at bounding box center [1048, 232] width 234 height 519
click at [1057, 442] on div at bounding box center [1048, 232] width 234 height 519
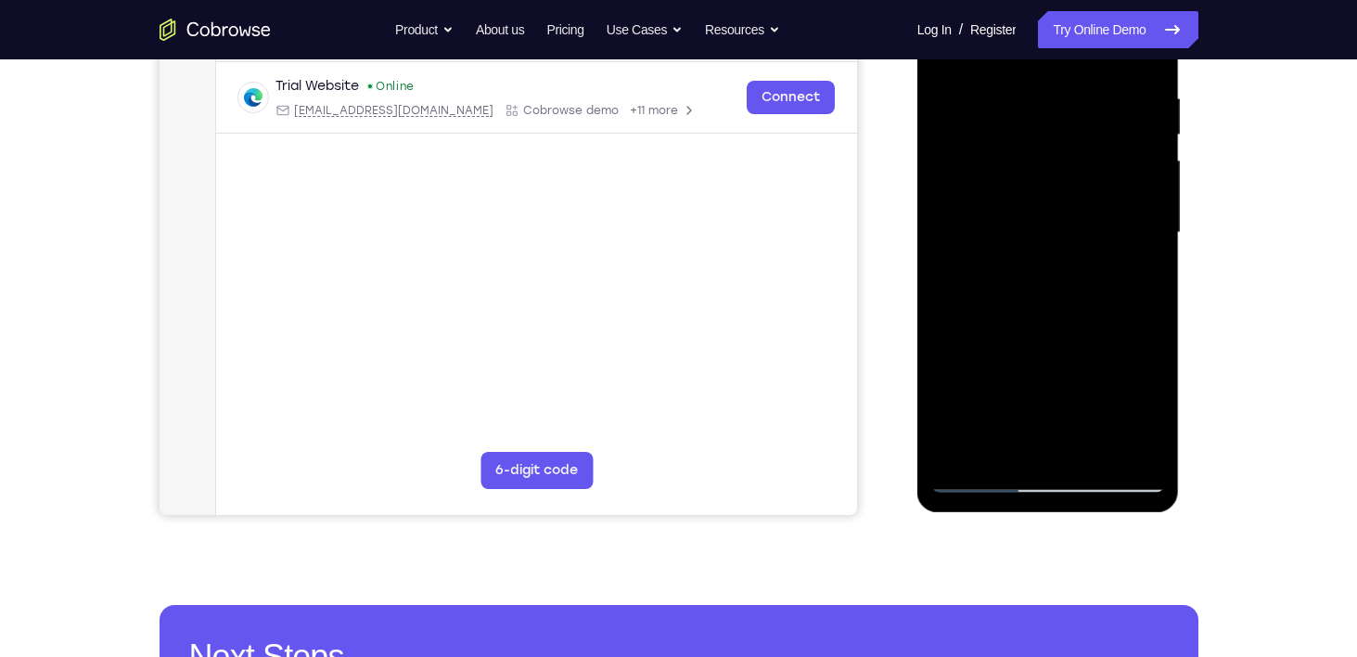
click at [1027, 331] on div at bounding box center [1048, 232] width 234 height 519
click at [991, 385] on div at bounding box center [1048, 232] width 234 height 519
click at [1090, 347] on div at bounding box center [1048, 232] width 234 height 519
click at [1054, 452] on div at bounding box center [1048, 232] width 234 height 519
click at [1137, 343] on div at bounding box center [1048, 232] width 234 height 519
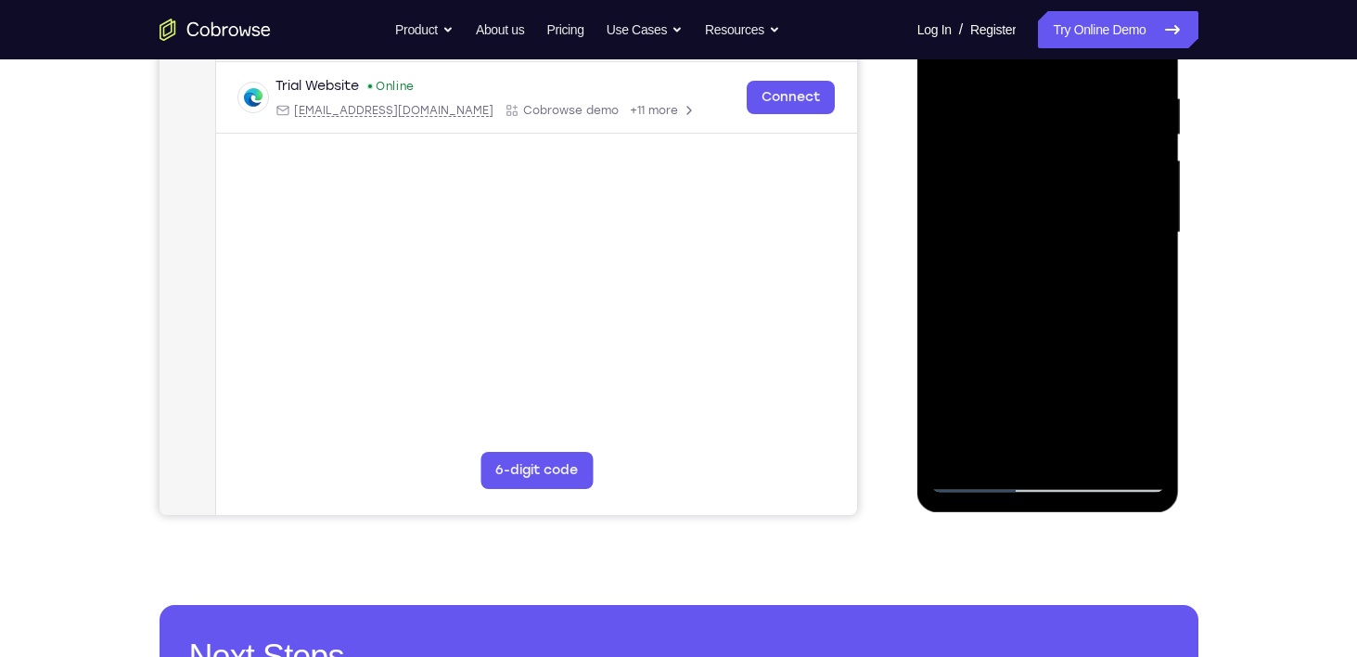
click at [1047, 380] on div at bounding box center [1048, 232] width 234 height 519
click at [1147, 343] on div at bounding box center [1048, 232] width 234 height 519
click at [1094, 348] on div at bounding box center [1048, 232] width 234 height 519
click at [1041, 443] on div at bounding box center [1048, 232] width 234 height 519
click at [1006, 376] on div at bounding box center [1048, 232] width 234 height 519
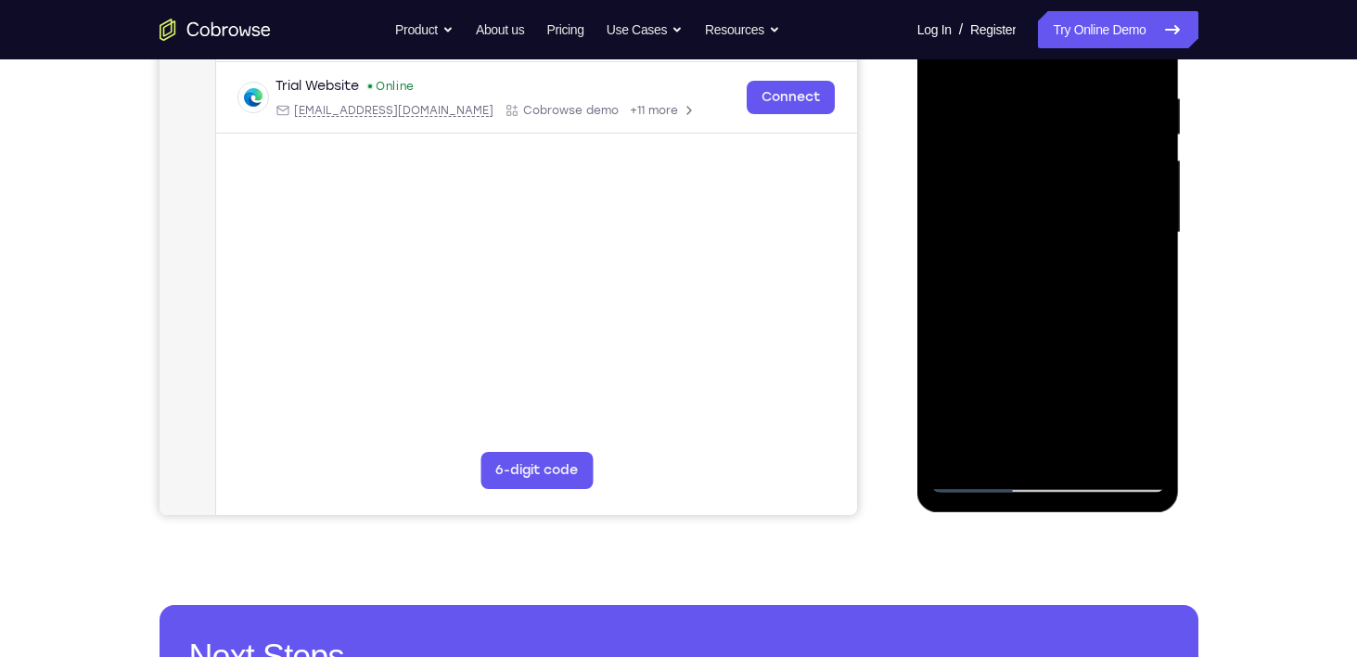
click at [1065, 349] on div at bounding box center [1048, 232] width 234 height 519
click at [1132, 409] on div at bounding box center [1048, 232] width 234 height 519
click at [1072, 446] on div at bounding box center [1048, 232] width 234 height 519
click at [1126, 382] on div at bounding box center [1048, 232] width 234 height 519
click at [1132, 411] on div at bounding box center [1048, 232] width 234 height 519
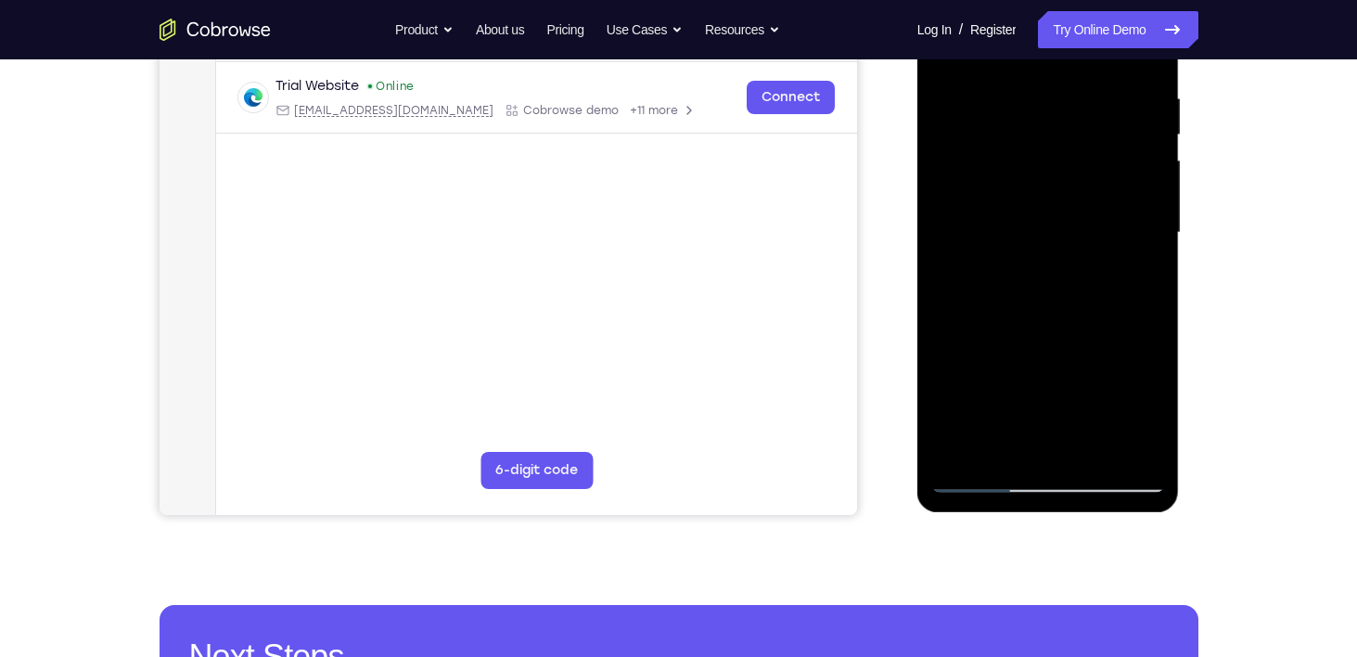
click at [1049, 377] on div at bounding box center [1048, 232] width 234 height 519
click at [1054, 445] on div at bounding box center [1048, 232] width 234 height 519
click at [1007, 383] on div at bounding box center [1048, 232] width 234 height 519
click at [1005, 349] on div at bounding box center [1048, 232] width 234 height 519
click at [1032, 409] on div at bounding box center [1048, 232] width 234 height 519
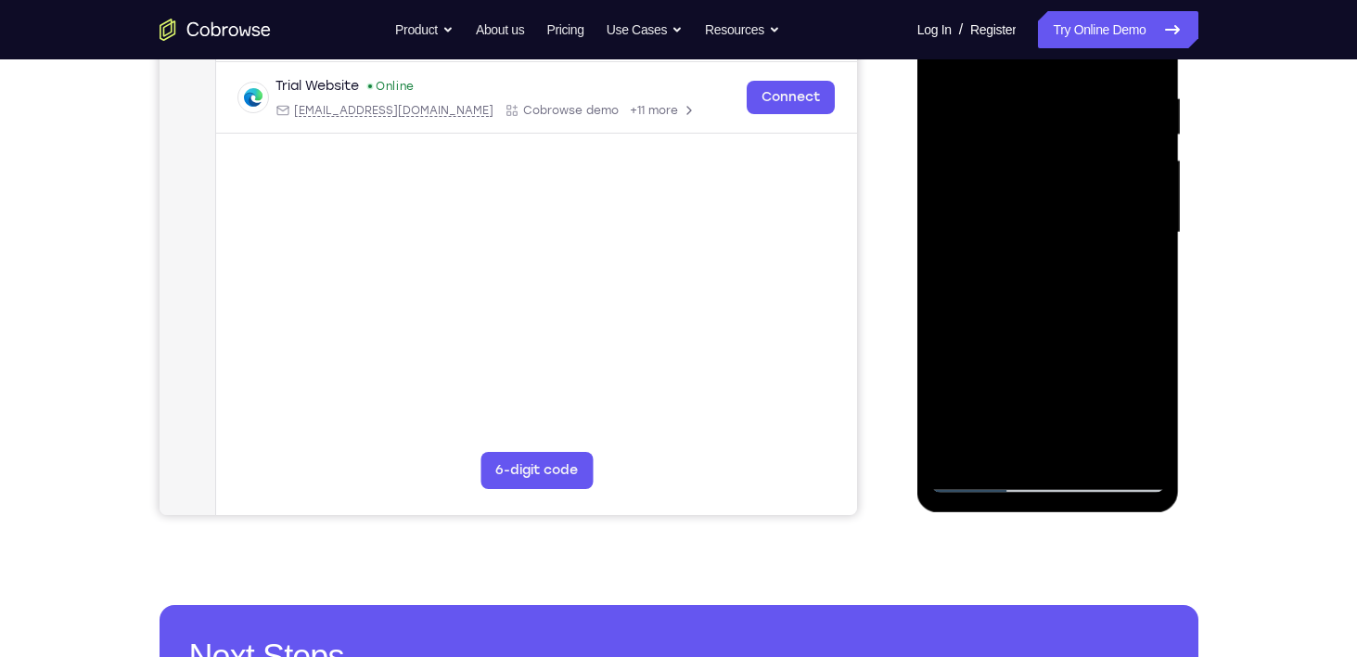
click at [1051, 450] on div at bounding box center [1048, 232] width 234 height 519
click at [1136, 375] on div at bounding box center [1048, 232] width 234 height 519
click at [1073, 409] on div at bounding box center [1048, 232] width 234 height 519
click at [982, 382] on div at bounding box center [1048, 232] width 234 height 519
click at [978, 382] on div at bounding box center [1048, 232] width 234 height 519
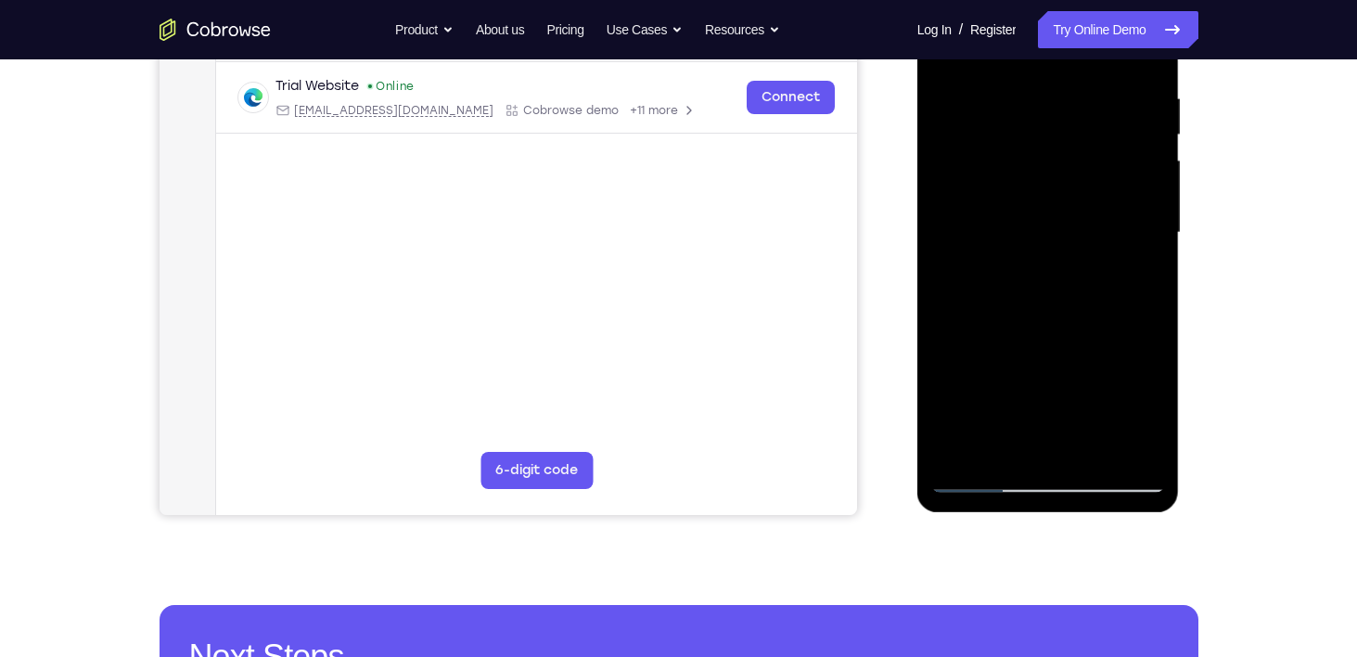
click at [1045, 311] on div at bounding box center [1048, 232] width 234 height 519
click at [1030, 376] on div at bounding box center [1048, 232] width 234 height 519
click at [1132, 349] on div at bounding box center [1048, 232] width 234 height 519
click at [1158, 415] on div at bounding box center [1048, 232] width 234 height 519
click at [1124, 349] on div at bounding box center [1048, 232] width 234 height 519
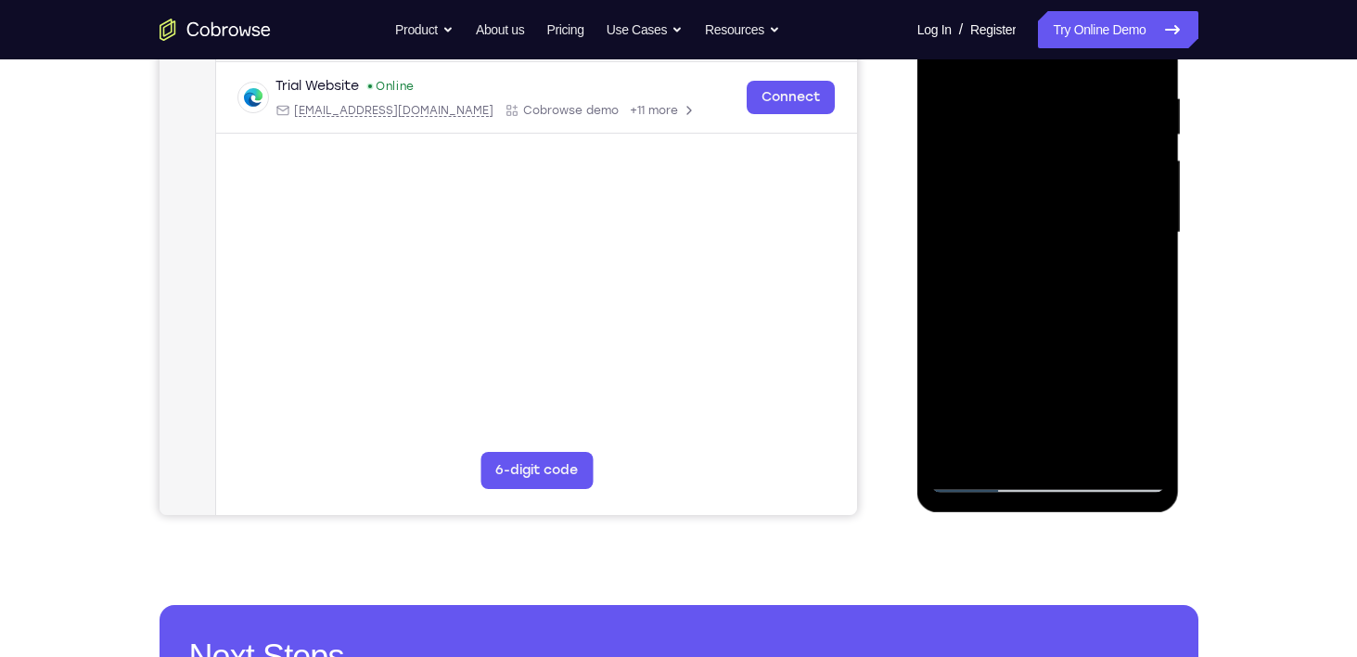
click at [1131, 405] on div at bounding box center [1048, 232] width 234 height 519
click at [1074, 438] on div at bounding box center [1048, 232] width 234 height 519
click at [1116, 369] on div at bounding box center [1048, 232] width 234 height 519
click at [1044, 373] on div at bounding box center [1048, 232] width 234 height 519
click at [1069, 440] on div at bounding box center [1048, 232] width 234 height 519
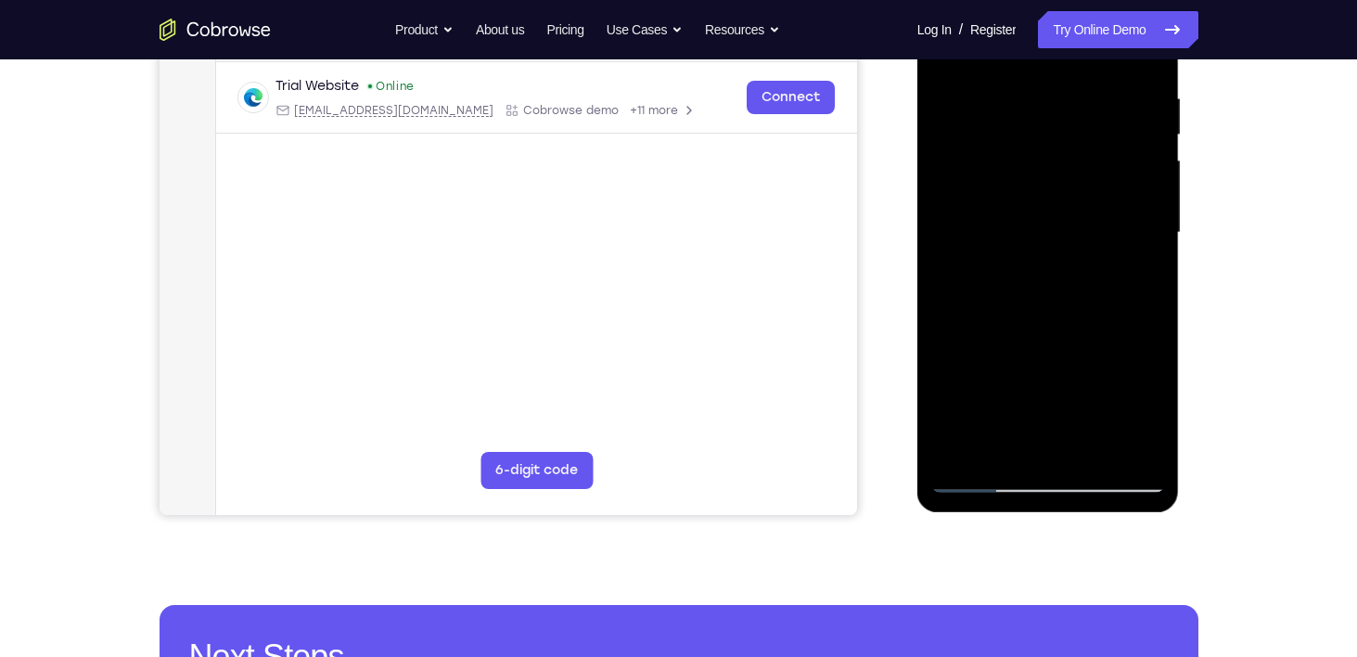
click at [1070, 407] on div at bounding box center [1048, 232] width 234 height 519
click at [962, 340] on div at bounding box center [1048, 232] width 234 height 519
click at [1030, 372] on div at bounding box center [1048, 232] width 234 height 519
click at [1070, 373] on div at bounding box center [1048, 232] width 234 height 519
click at [1051, 433] on div at bounding box center [1048, 232] width 234 height 519
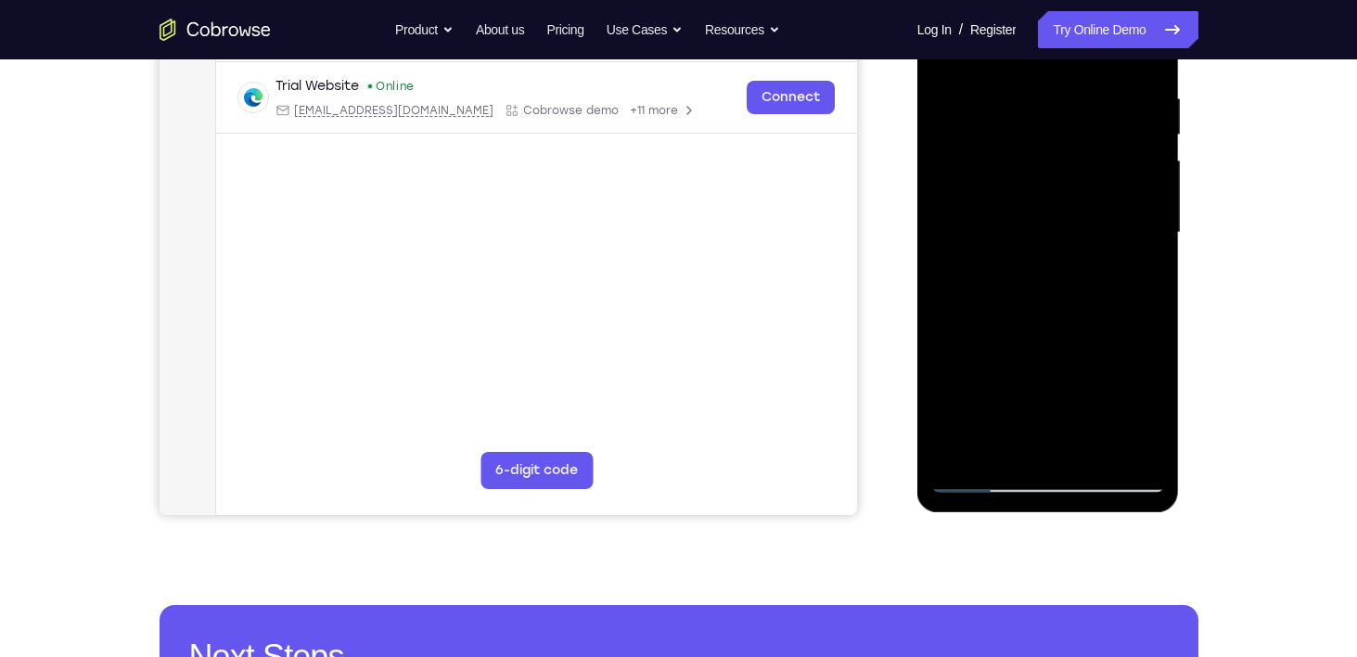
click at [1144, 280] on div at bounding box center [1048, 232] width 234 height 519
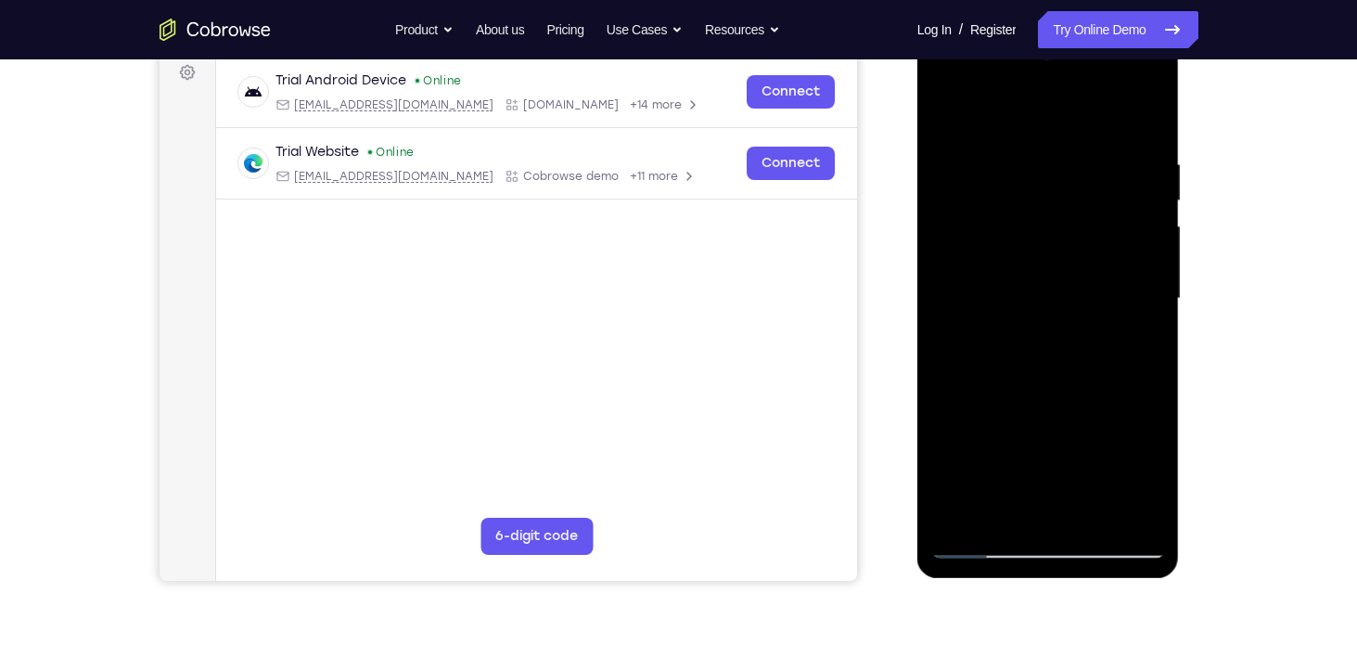
scroll to position [282, 0]
drag, startPoint x: 1081, startPoint y: 272, endPoint x: 1062, endPoint y: 377, distance: 106.4
click at [1062, 377] on div at bounding box center [1048, 298] width 234 height 519
drag, startPoint x: 1050, startPoint y: 289, endPoint x: 1057, endPoint y: 197, distance: 93.1
click at [1057, 197] on div at bounding box center [1048, 298] width 234 height 519
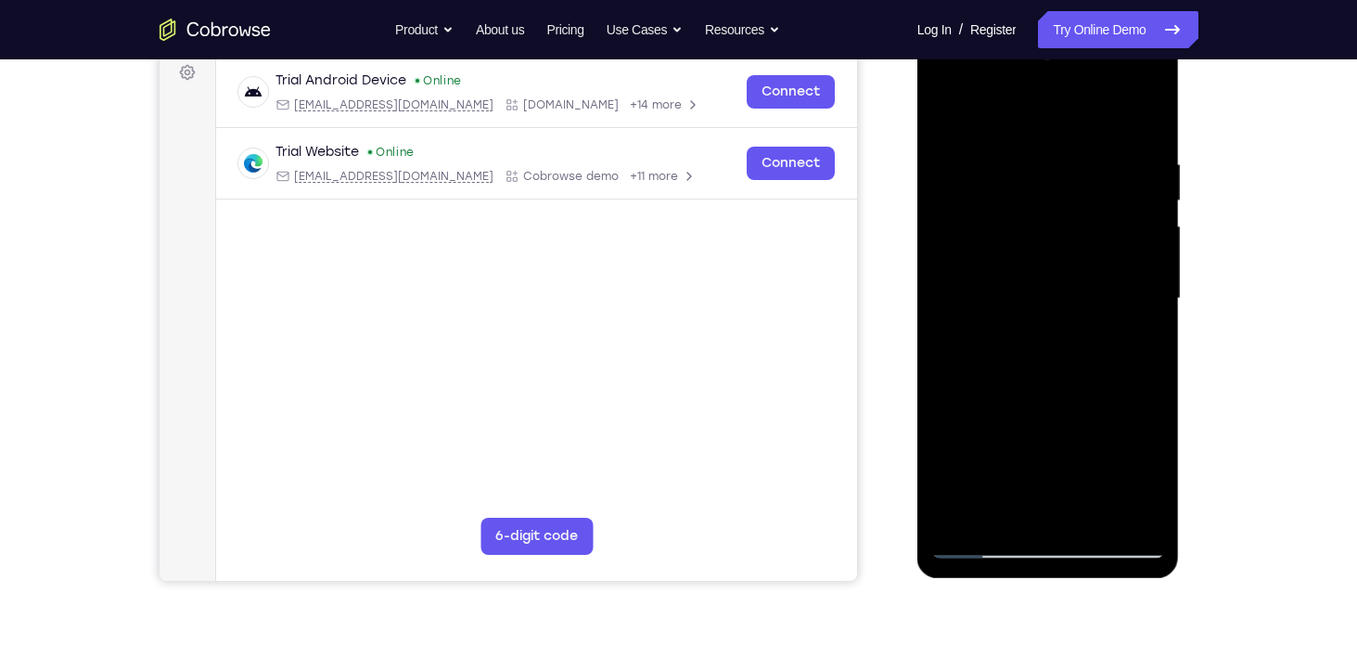
click at [1121, 200] on div at bounding box center [1048, 298] width 234 height 519
click at [1046, 442] on div at bounding box center [1048, 298] width 234 height 519
click at [1088, 446] on div at bounding box center [1048, 298] width 234 height 519
click at [1046, 446] on div at bounding box center [1048, 298] width 234 height 519
click at [1073, 517] on div at bounding box center [1048, 298] width 234 height 519
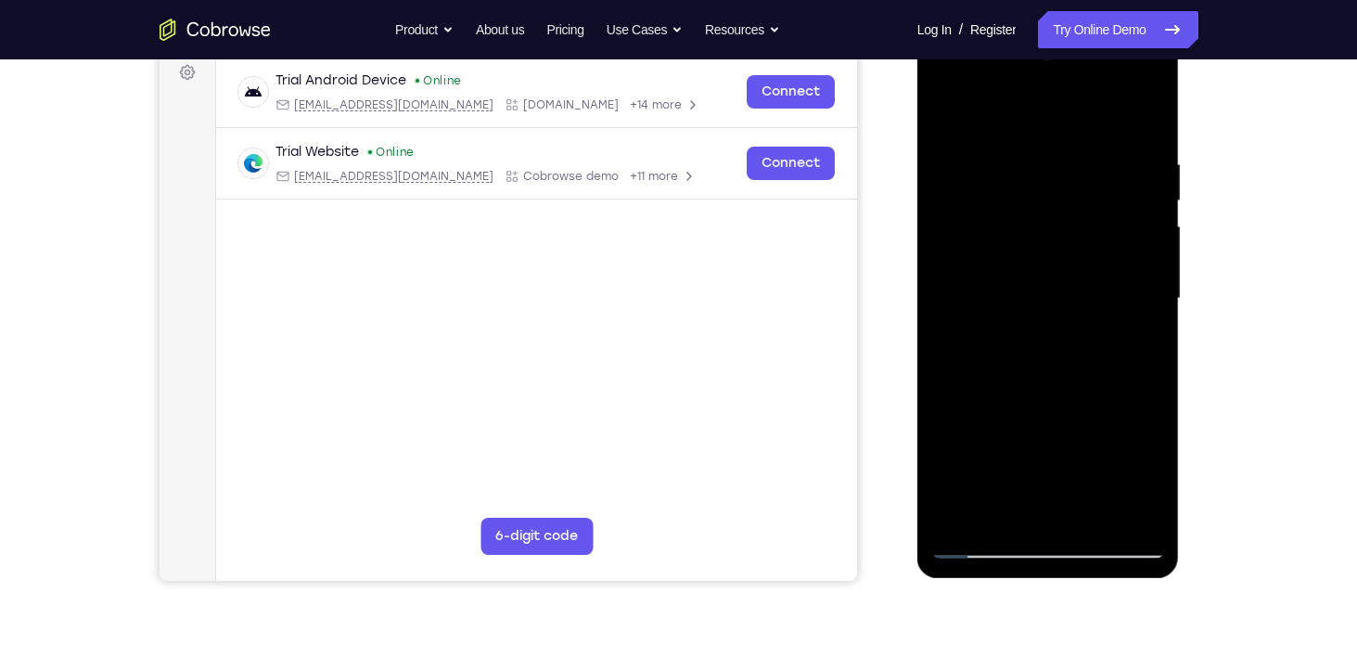
click at [1065, 412] on div at bounding box center [1048, 298] width 234 height 519
click at [1150, 474] on div at bounding box center [1048, 298] width 234 height 519
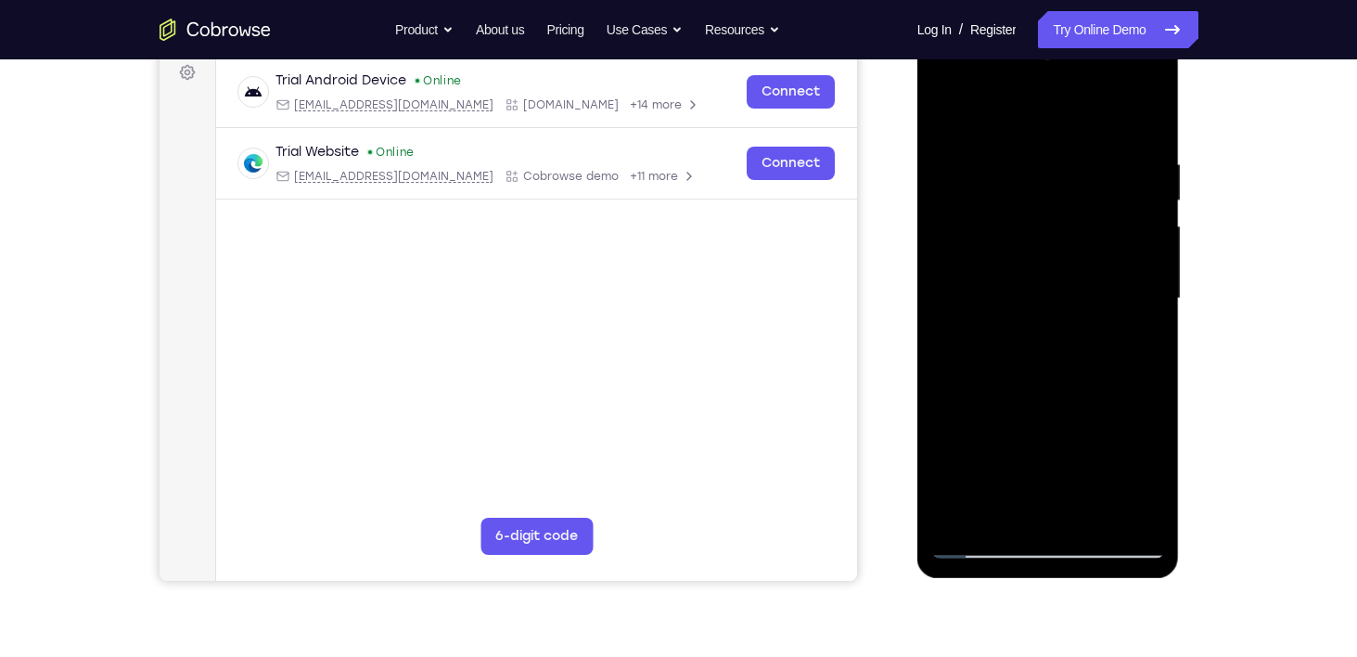
click at [1150, 474] on div at bounding box center [1048, 298] width 234 height 519
click at [1006, 480] on div at bounding box center [1048, 298] width 234 height 519
click at [1007, 441] on div at bounding box center [1048, 298] width 234 height 519
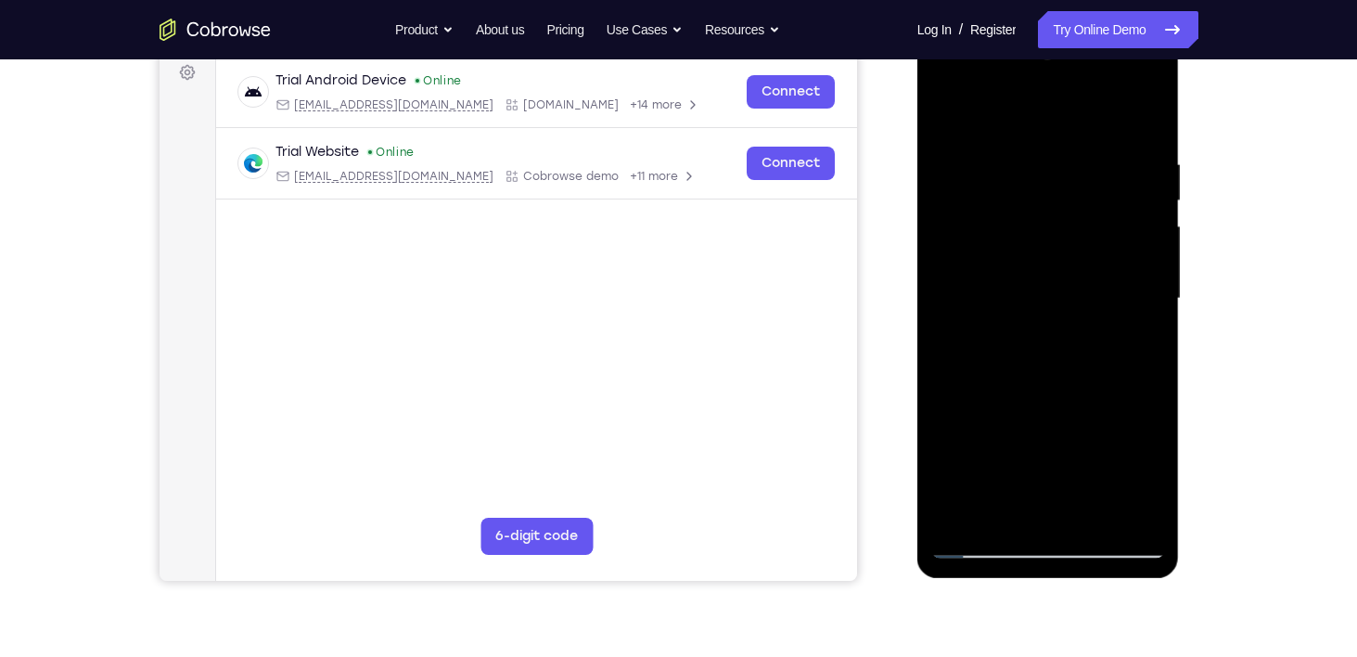
click at [1091, 449] on div at bounding box center [1048, 298] width 234 height 519
click at [1051, 446] on div at bounding box center [1048, 298] width 234 height 519
click at [1047, 514] on div at bounding box center [1048, 298] width 234 height 519
click at [1108, 450] on div at bounding box center [1048, 298] width 234 height 519
click at [1051, 442] on div at bounding box center [1048, 298] width 234 height 519
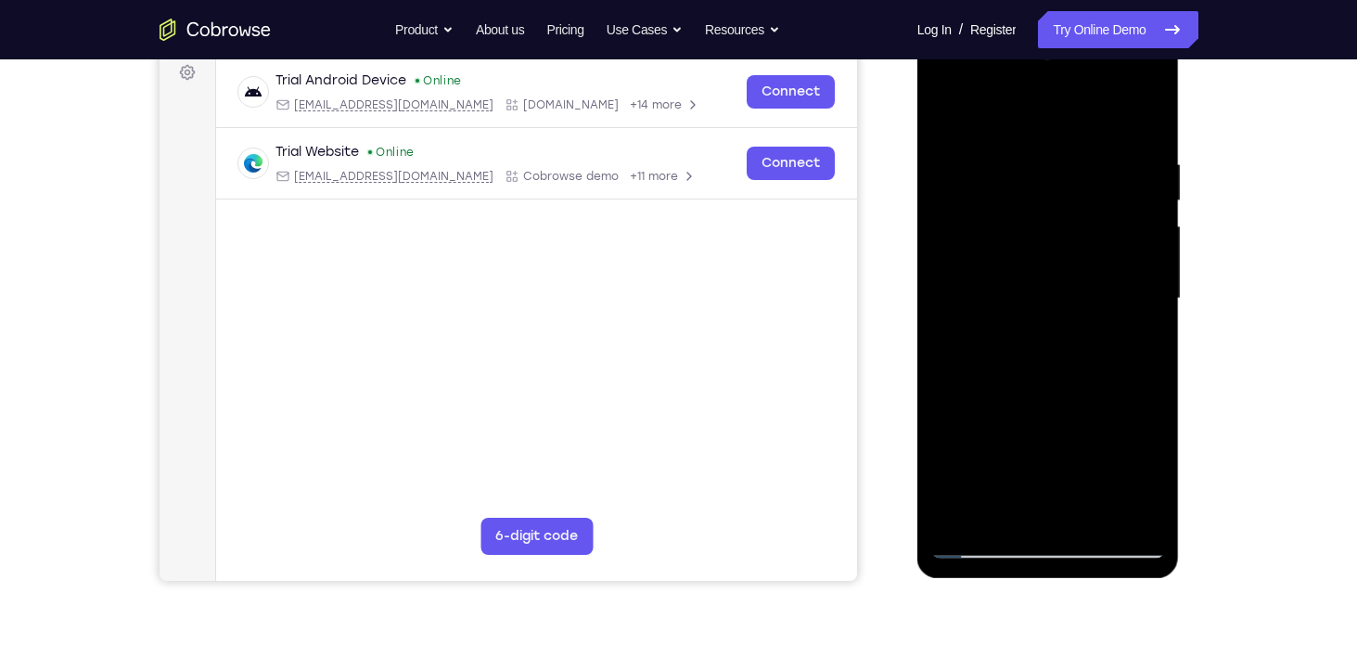
click at [1032, 506] on div at bounding box center [1048, 298] width 234 height 519
click at [1070, 447] on div at bounding box center [1048, 298] width 234 height 519
click at [1081, 449] on div at bounding box center [1048, 298] width 234 height 519
click at [1049, 517] on div at bounding box center [1048, 298] width 234 height 519
click at [980, 446] on div at bounding box center [1048, 298] width 234 height 519
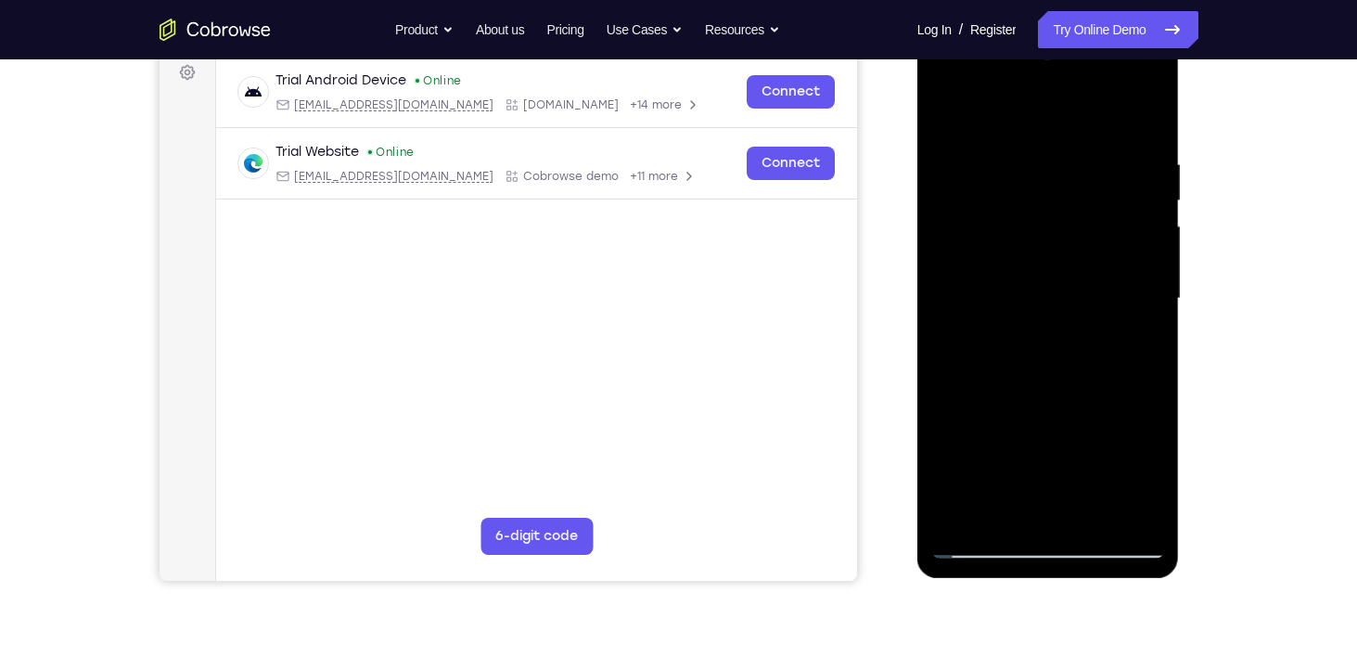
click at [1154, 478] on div at bounding box center [1048, 298] width 234 height 519
click at [1060, 506] on div at bounding box center [1048, 298] width 234 height 519
click at [987, 446] on div at bounding box center [1048, 298] width 234 height 519
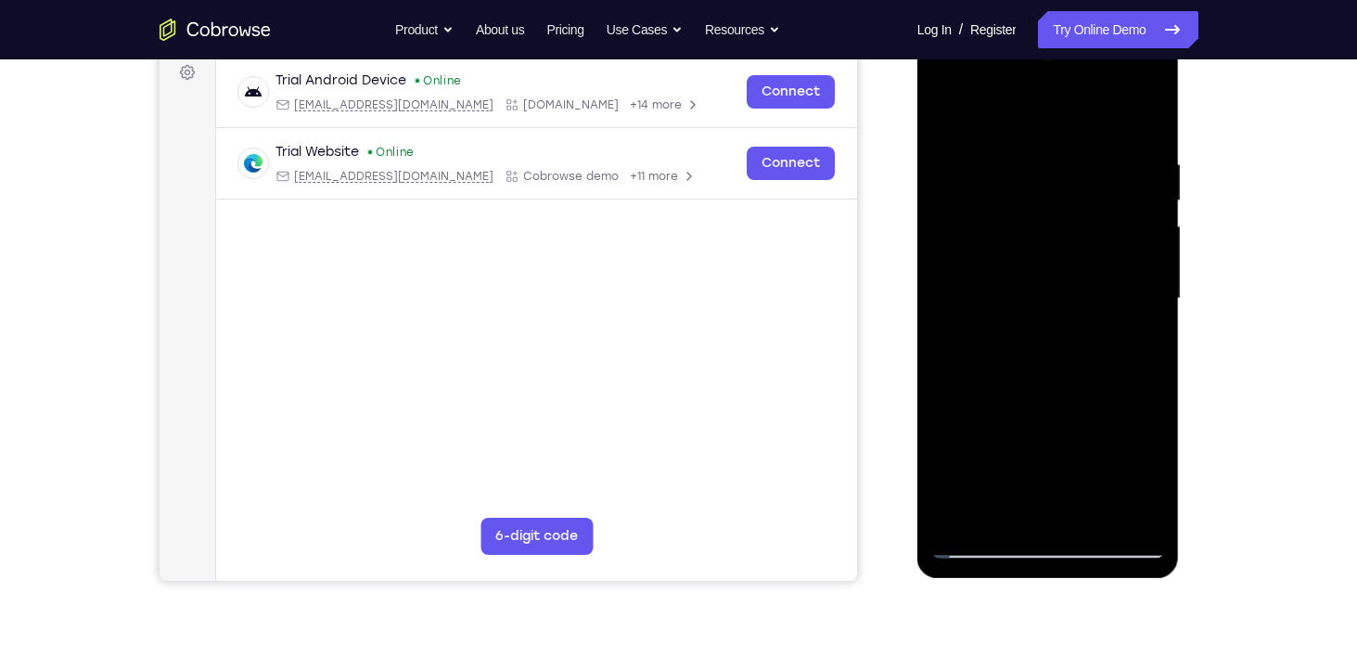
click at [1068, 446] on div at bounding box center [1048, 298] width 234 height 519
click at [1129, 448] on div at bounding box center [1048, 298] width 234 height 519
click at [1000, 450] on div at bounding box center [1048, 298] width 234 height 519
click at [1093, 412] on div at bounding box center [1048, 298] width 234 height 519
click at [1044, 447] on div at bounding box center [1048, 298] width 234 height 519
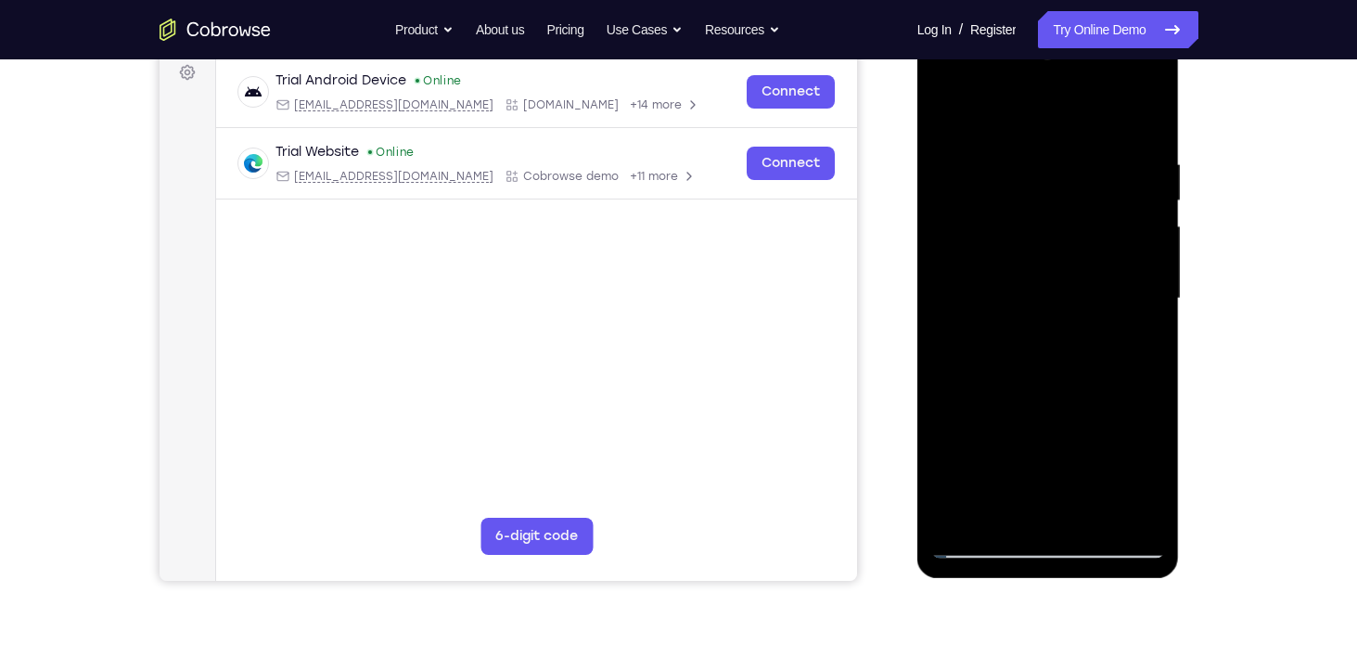
click at [948, 432] on div at bounding box center [1048, 298] width 234 height 519
click at [1066, 518] on div at bounding box center [1048, 298] width 234 height 519
click at [1065, 417] on div at bounding box center [1048, 298] width 234 height 519
click at [1028, 445] on div at bounding box center [1048, 298] width 234 height 519
click at [1027, 486] on div at bounding box center [1048, 298] width 234 height 519
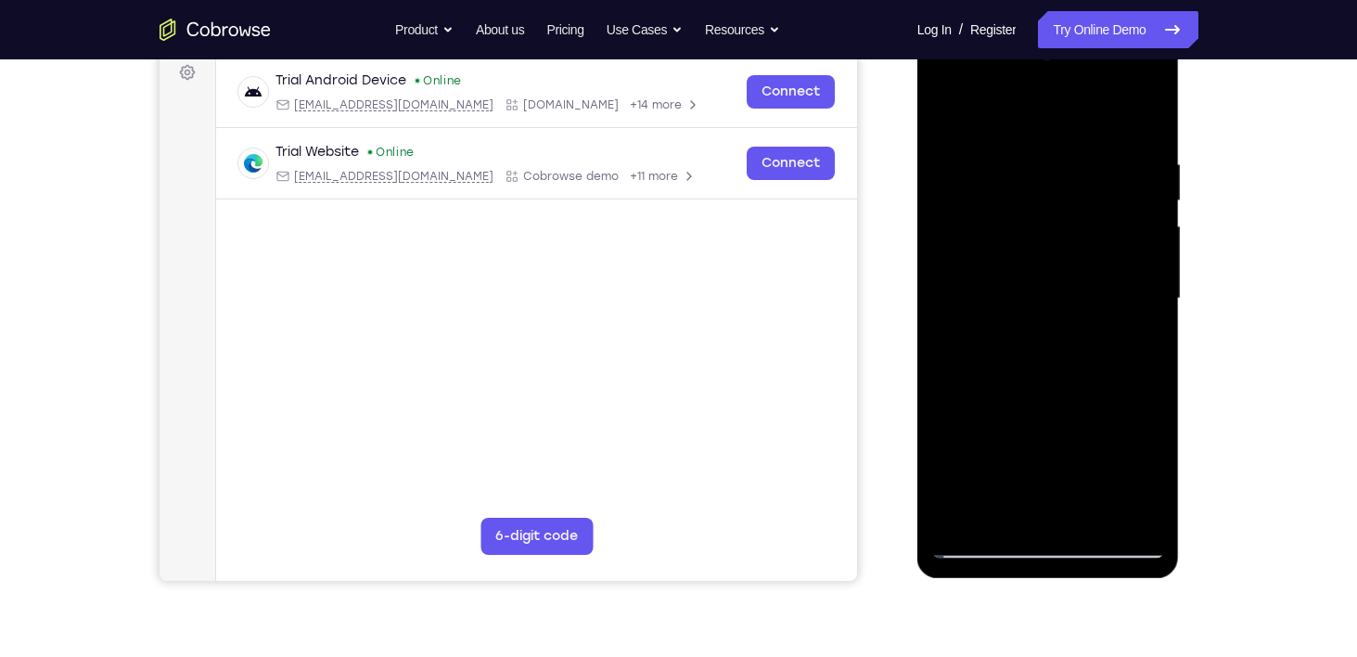
click at [1050, 507] on div at bounding box center [1048, 298] width 234 height 519
click at [1138, 407] on div at bounding box center [1048, 298] width 234 height 519
click at [1134, 482] on div at bounding box center [1048, 298] width 234 height 519
click at [1066, 503] on div at bounding box center [1048, 298] width 234 height 519
click at [1048, 451] on div at bounding box center [1048, 298] width 234 height 519
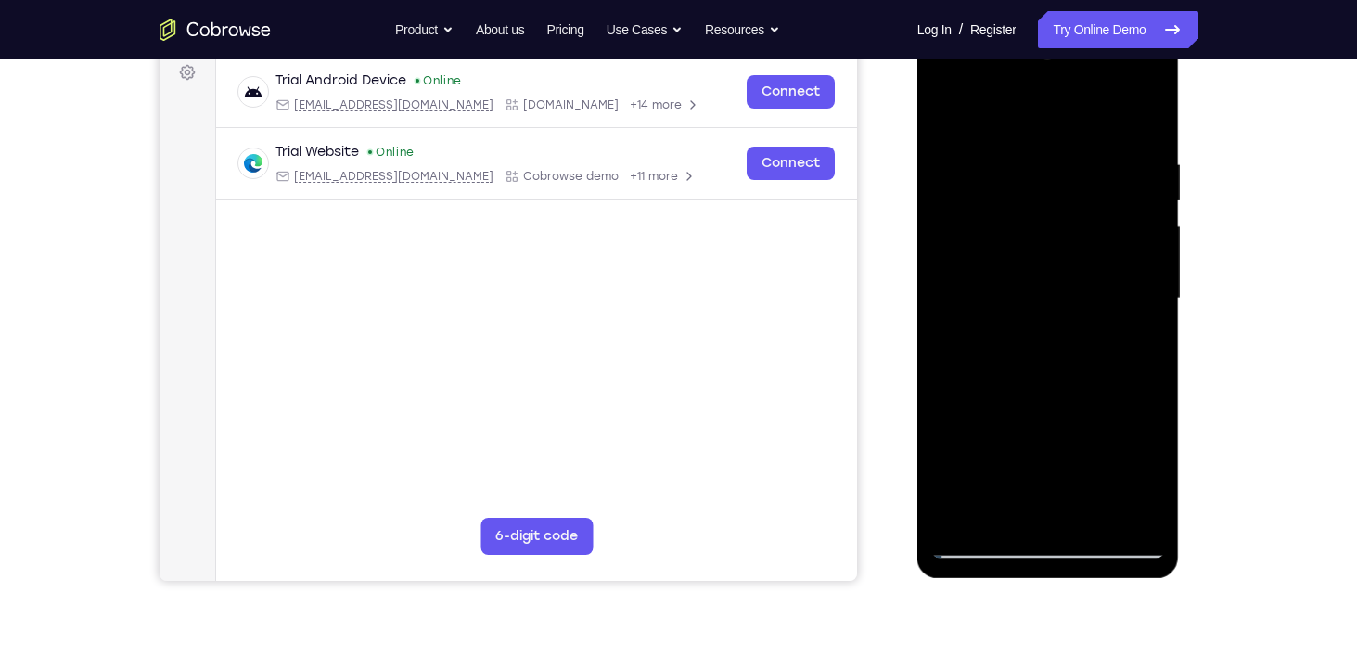
click at [969, 414] on div at bounding box center [1048, 298] width 234 height 519
click at [1051, 443] on div at bounding box center [1048, 298] width 234 height 519
click at [1005, 446] on div at bounding box center [1048, 298] width 234 height 519
click at [1088, 409] on div at bounding box center [1048, 298] width 234 height 519
click at [1049, 508] on div at bounding box center [1048, 298] width 234 height 519
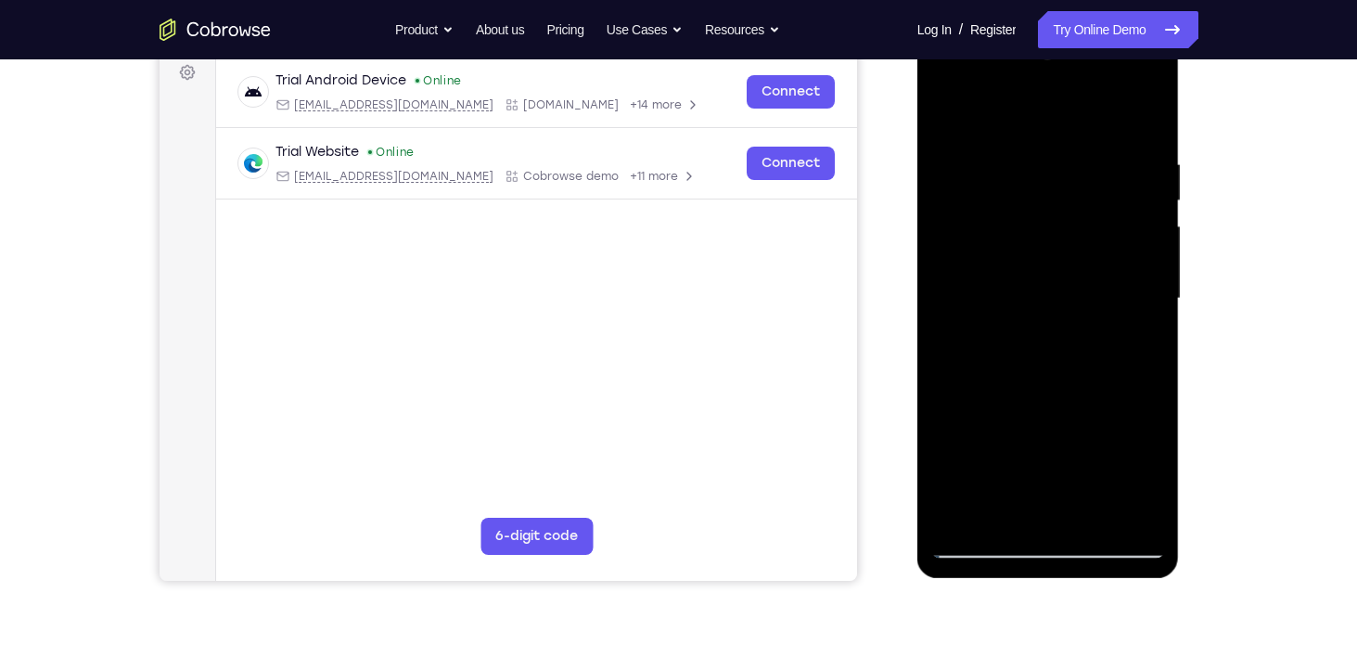
click at [1047, 446] on div at bounding box center [1048, 298] width 234 height 519
click at [1023, 446] on div at bounding box center [1048, 298] width 234 height 519
click at [1141, 445] on div at bounding box center [1048, 298] width 234 height 519
click at [1077, 445] on div at bounding box center [1048, 298] width 234 height 519
click at [1031, 408] on div at bounding box center [1048, 298] width 234 height 519
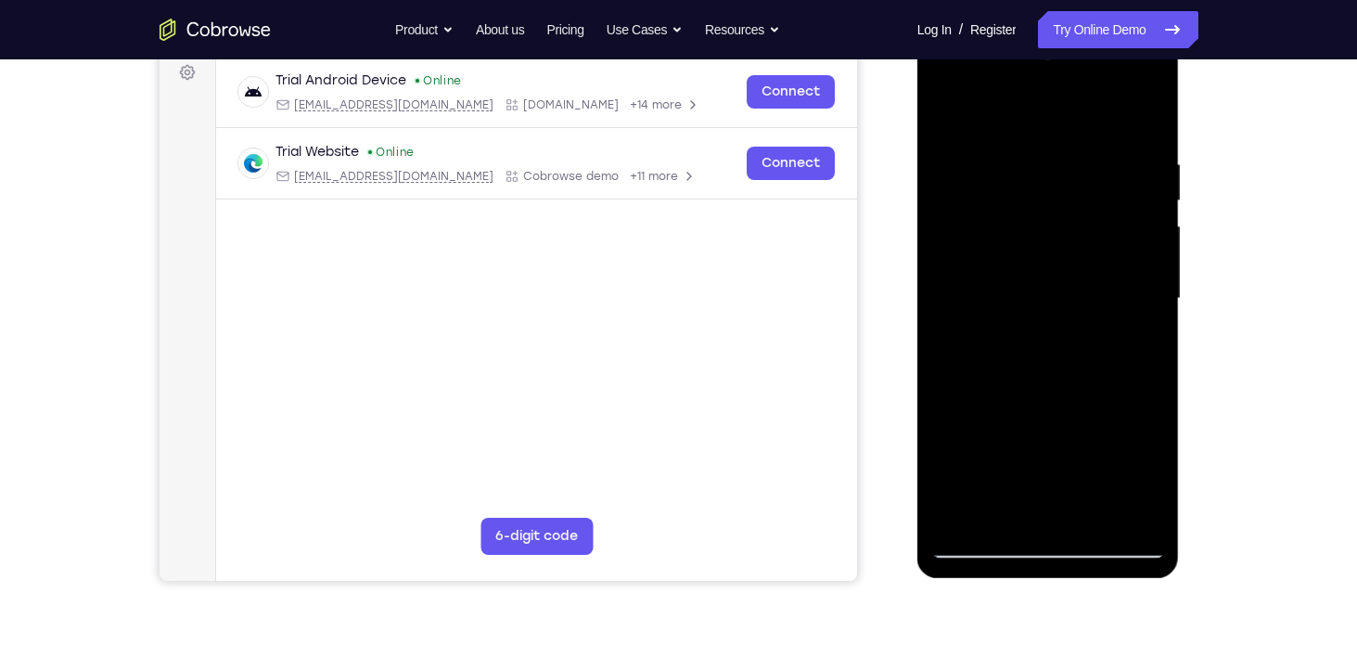
click at [1056, 511] on div at bounding box center [1048, 298] width 234 height 519
click at [1132, 480] on div at bounding box center [1048, 298] width 234 height 519
click at [1029, 480] on div at bounding box center [1048, 298] width 234 height 519
click at [1144, 344] on div at bounding box center [1048, 298] width 234 height 519
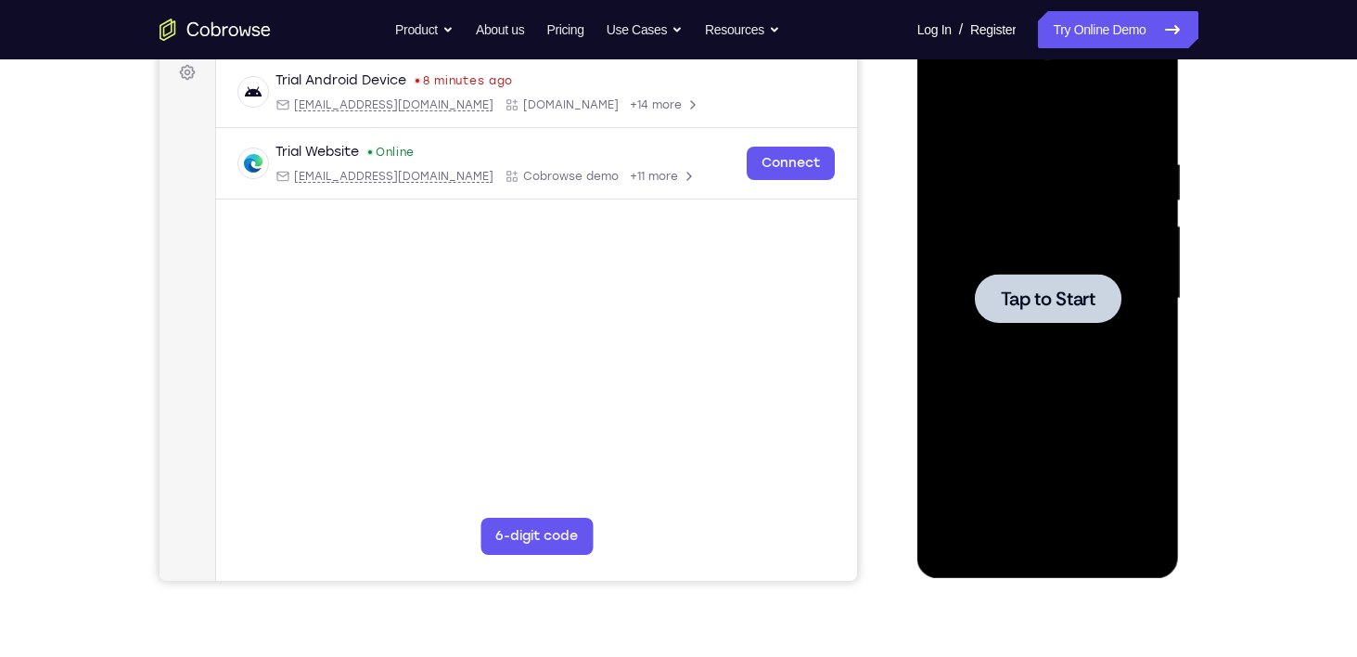
click at [1044, 318] on div at bounding box center [1048, 298] width 147 height 49
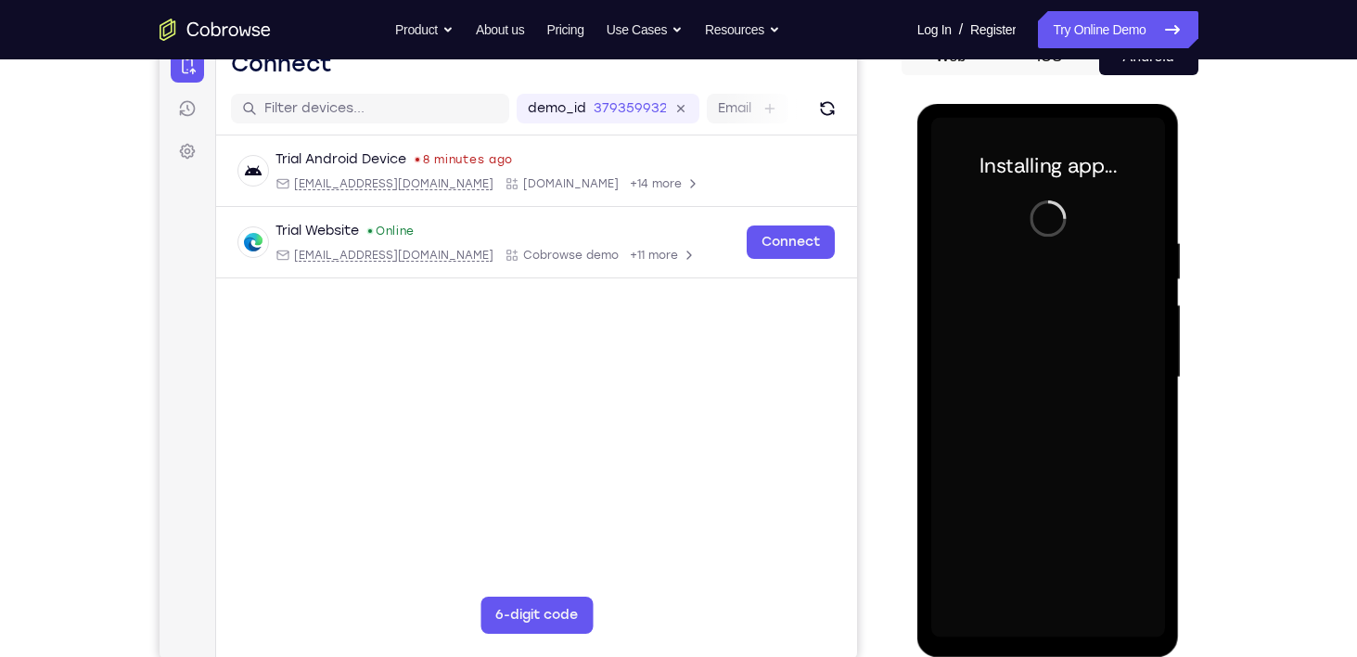
scroll to position [202, 0]
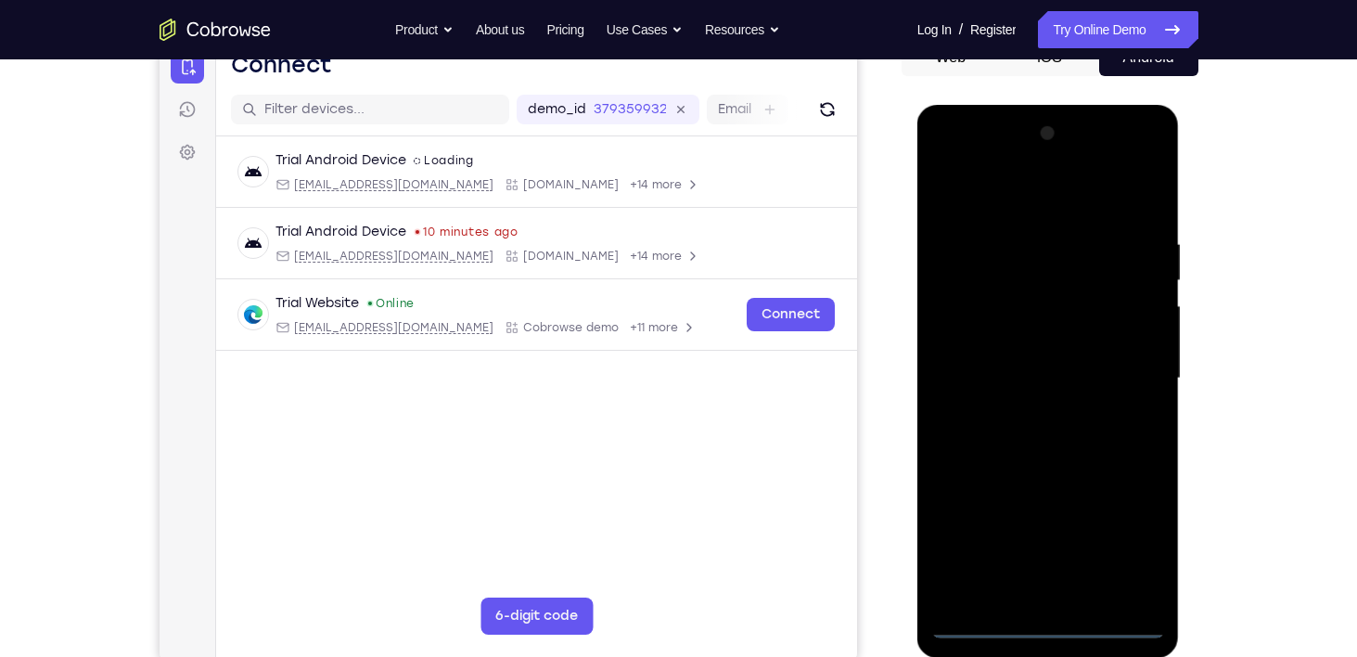
click at [1047, 618] on div at bounding box center [1048, 378] width 234 height 519
click at [1126, 525] on div at bounding box center [1048, 378] width 234 height 519
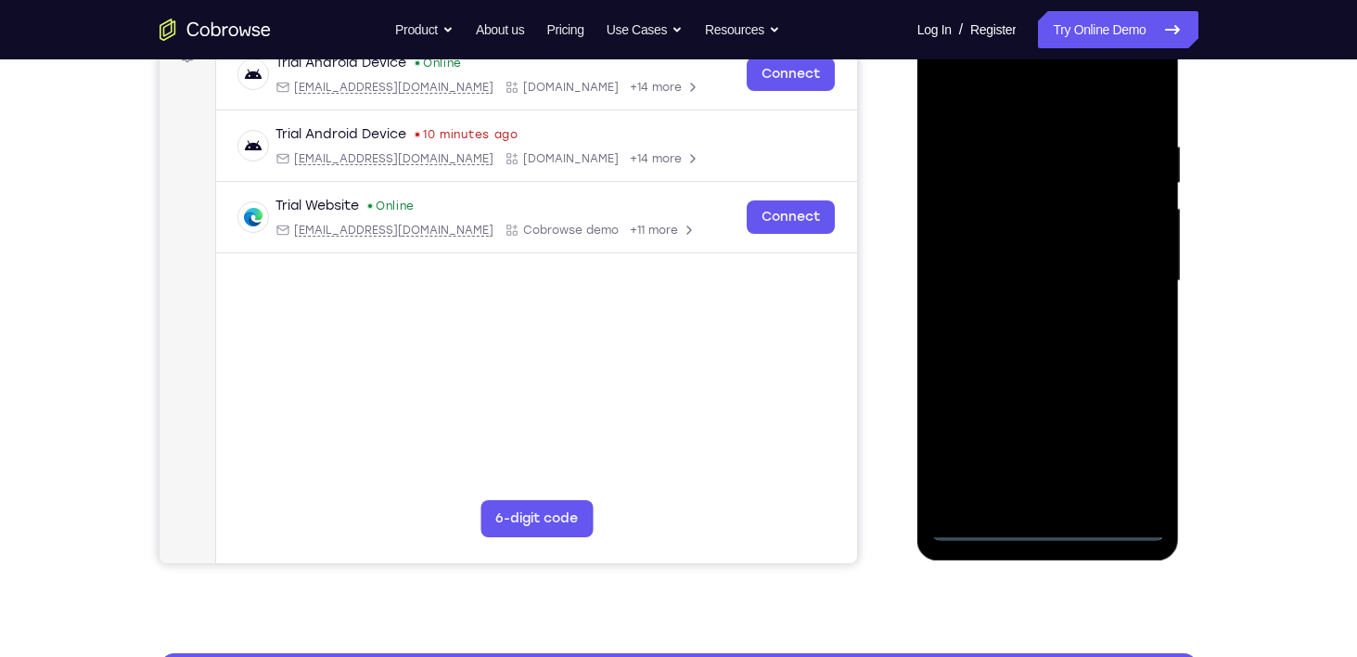
scroll to position [301, 0]
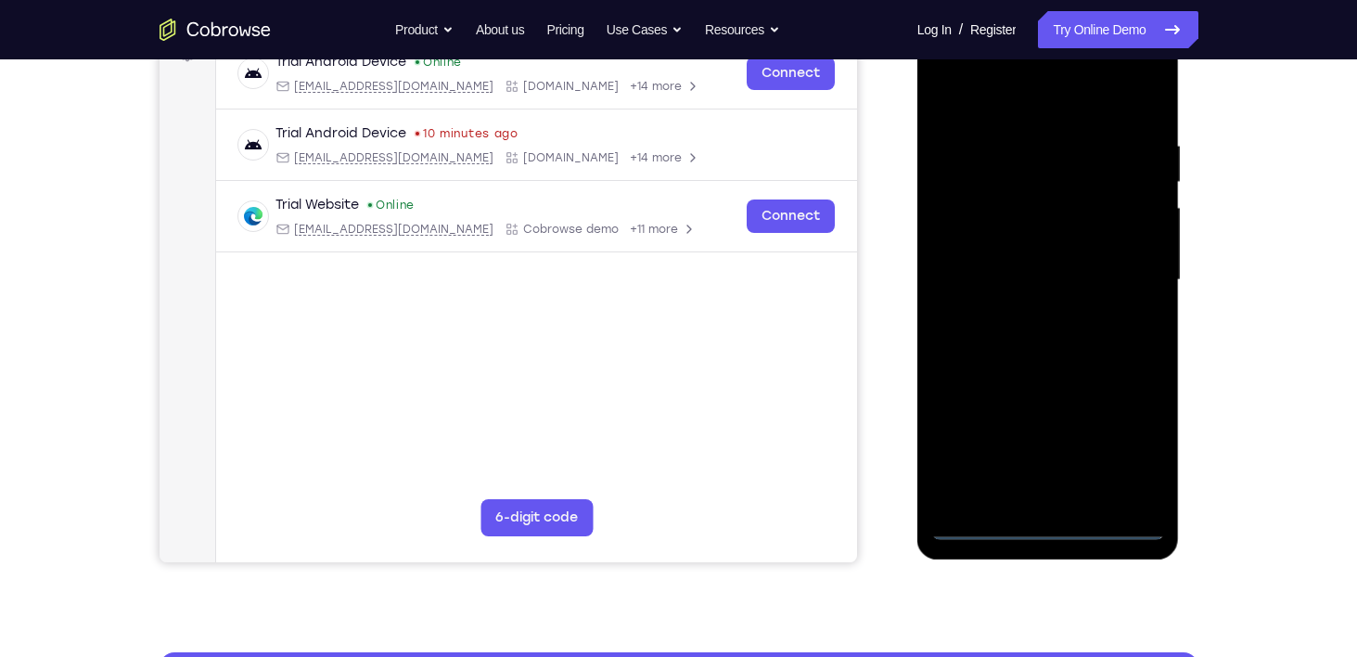
click at [1132, 454] on div at bounding box center [1048, 279] width 234 height 519
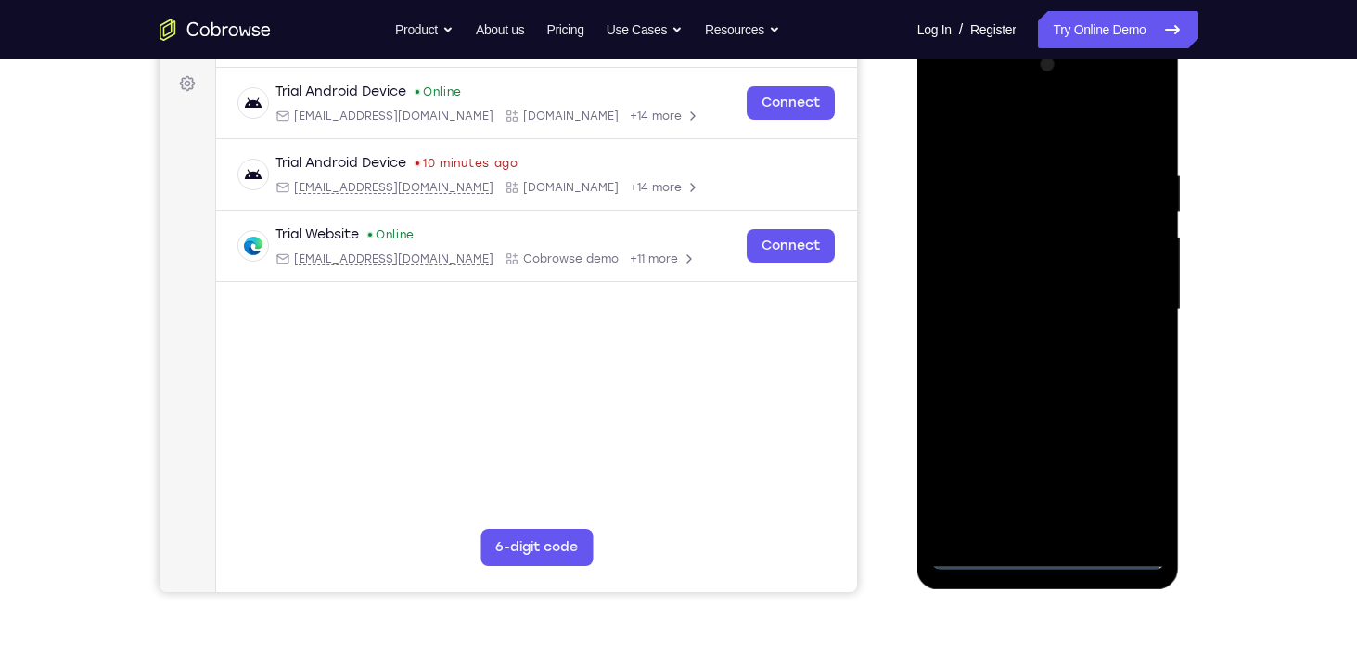
scroll to position [271, 0]
click at [966, 122] on div at bounding box center [1048, 309] width 234 height 519
click at [1132, 294] on div at bounding box center [1048, 309] width 234 height 519
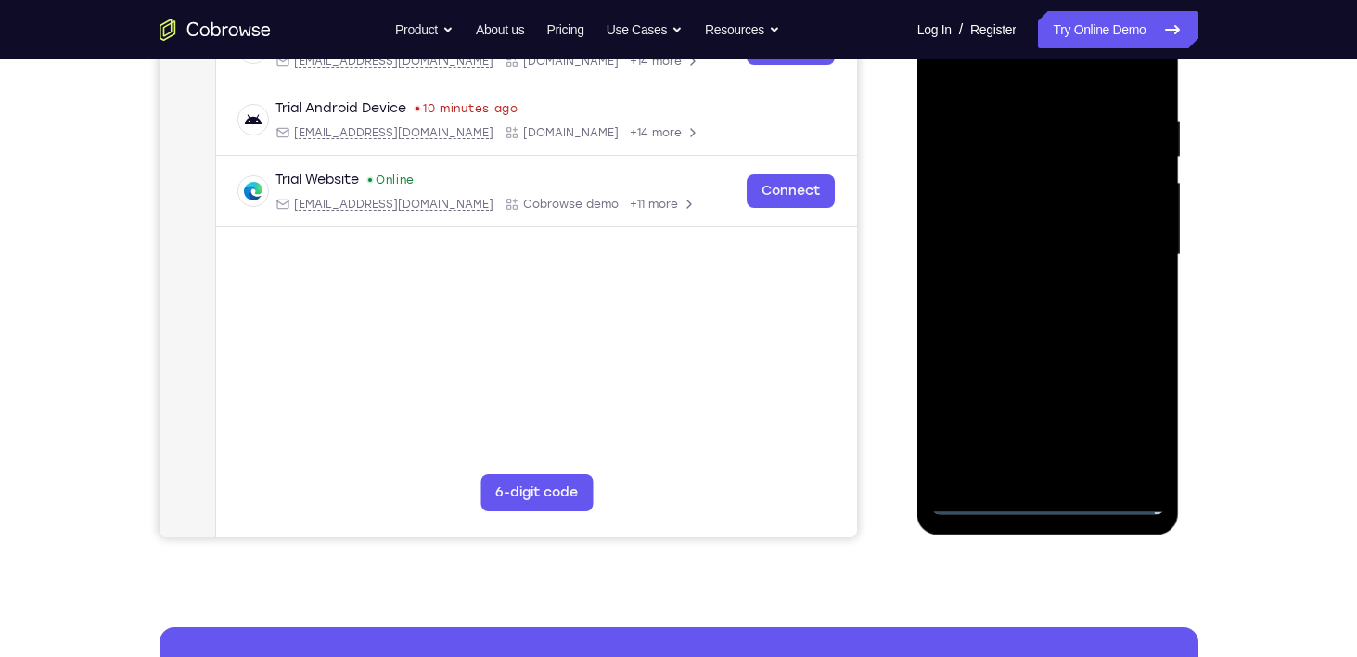
scroll to position [325, 0]
click at [1032, 289] on div at bounding box center [1048, 255] width 234 height 519
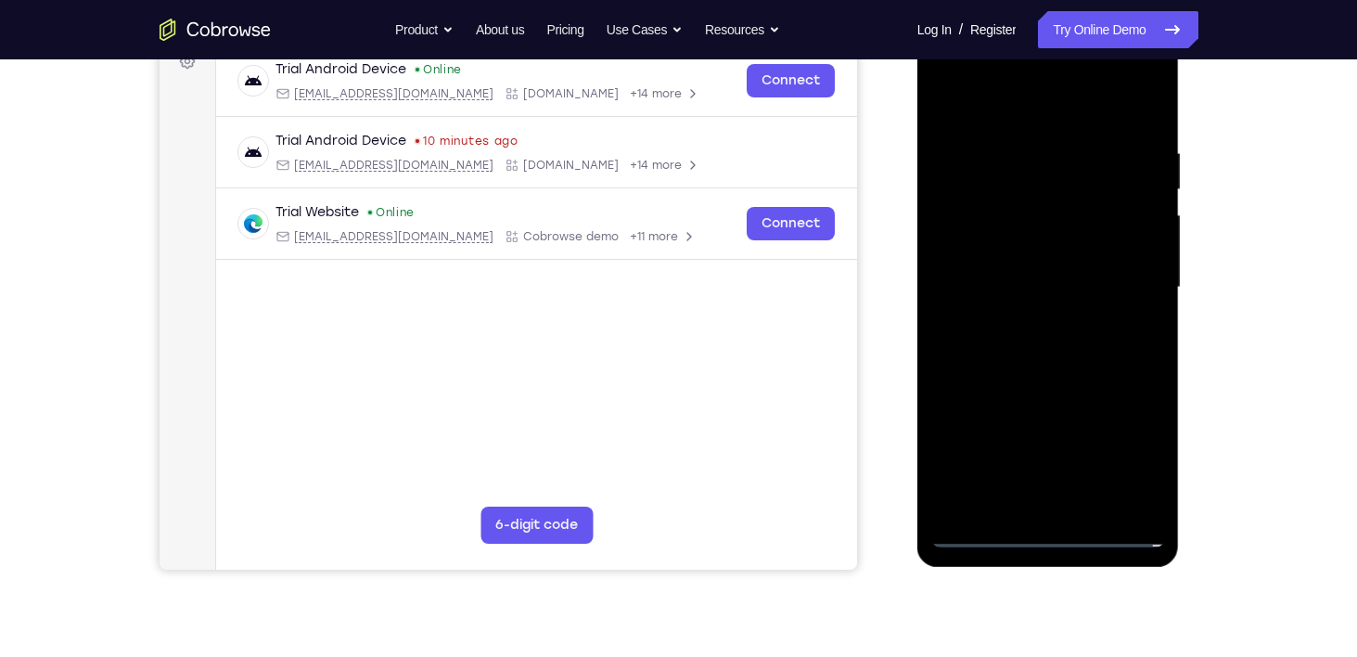
click at [1029, 280] on div at bounding box center [1048, 287] width 234 height 519
click at [1029, 253] on div at bounding box center [1048, 287] width 234 height 519
click at [1023, 292] on div at bounding box center [1048, 287] width 234 height 519
click at [1069, 358] on div at bounding box center [1048, 287] width 234 height 519
click at [1064, 343] on div at bounding box center [1048, 287] width 234 height 519
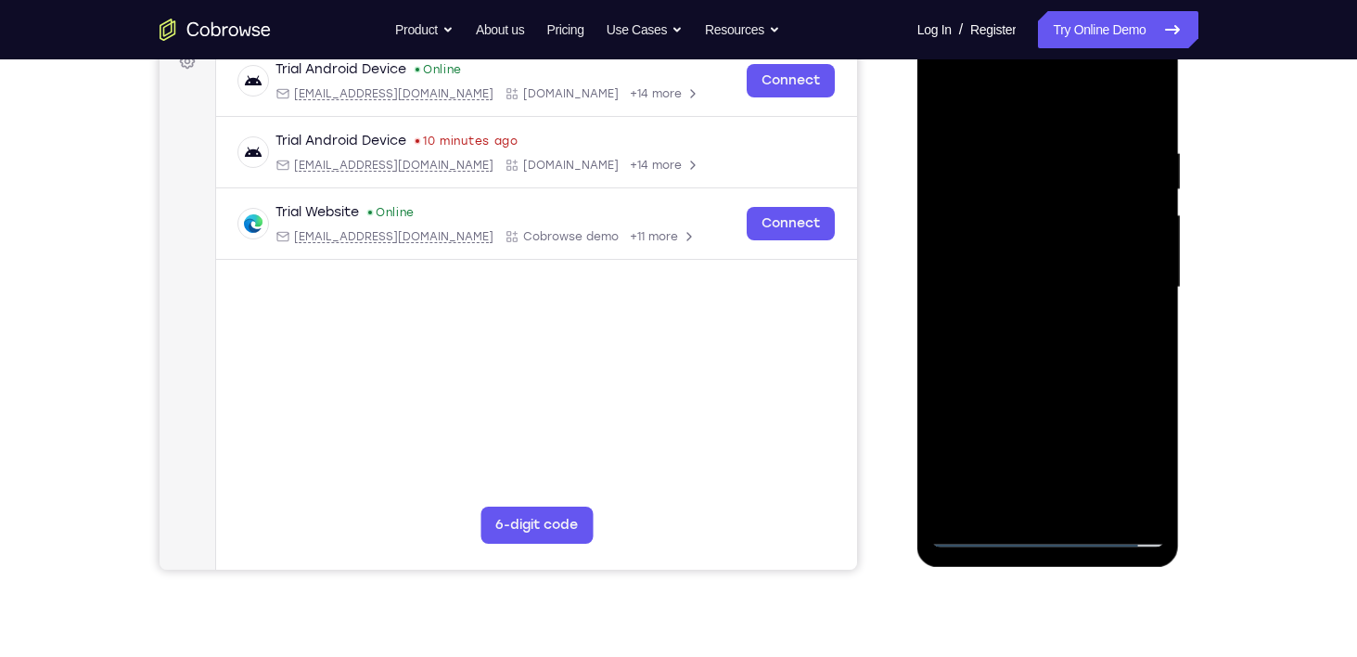
click at [1063, 349] on div at bounding box center [1048, 287] width 234 height 519
click at [1044, 367] on div at bounding box center [1048, 287] width 234 height 519
drag, startPoint x: 1063, startPoint y: 407, endPoint x: 1070, endPoint y: 282, distance: 125.4
click at [1070, 282] on div at bounding box center [1048, 287] width 234 height 519
drag, startPoint x: 1066, startPoint y: 404, endPoint x: 1057, endPoint y: 298, distance: 106.1
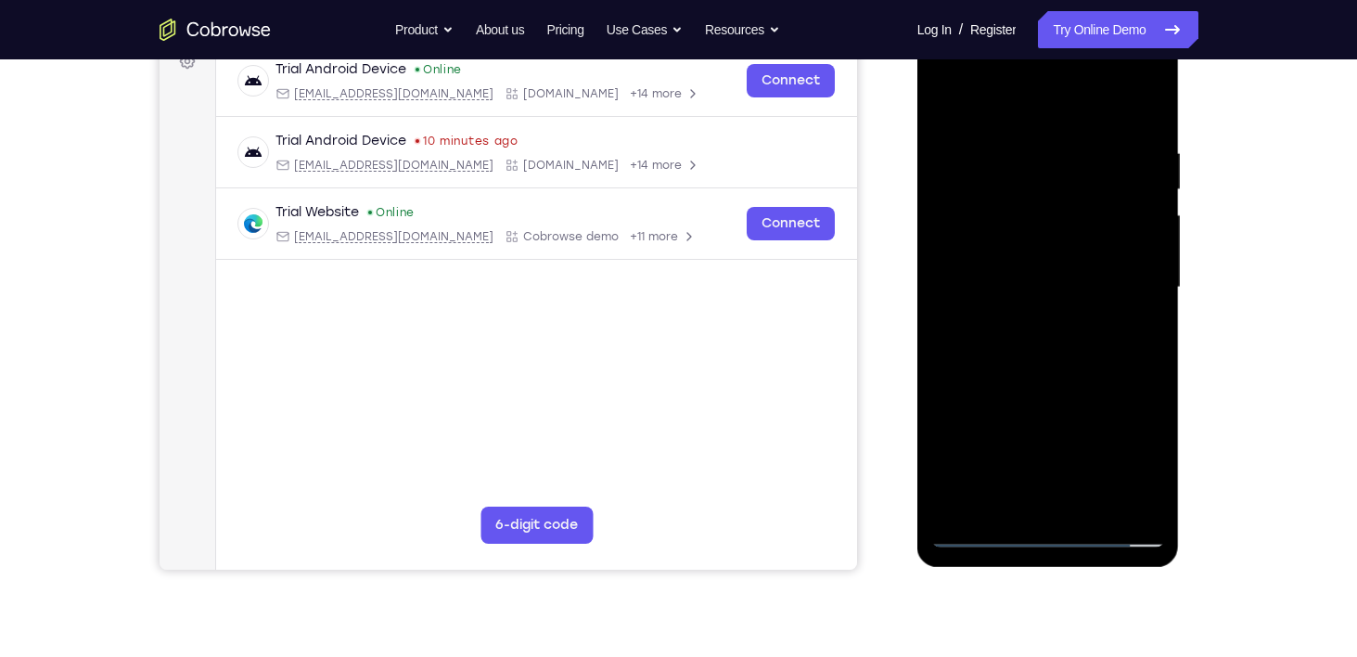
click at [1057, 298] on div at bounding box center [1048, 287] width 234 height 519
drag, startPoint x: 1071, startPoint y: 408, endPoint x: 1057, endPoint y: 232, distance: 176.9
click at [1057, 232] on div at bounding box center [1048, 287] width 234 height 519
drag, startPoint x: 1048, startPoint y: 365, endPoint x: 1039, endPoint y: 261, distance: 104.3
click at [1039, 261] on div at bounding box center [1048, 287] width 234 height 519
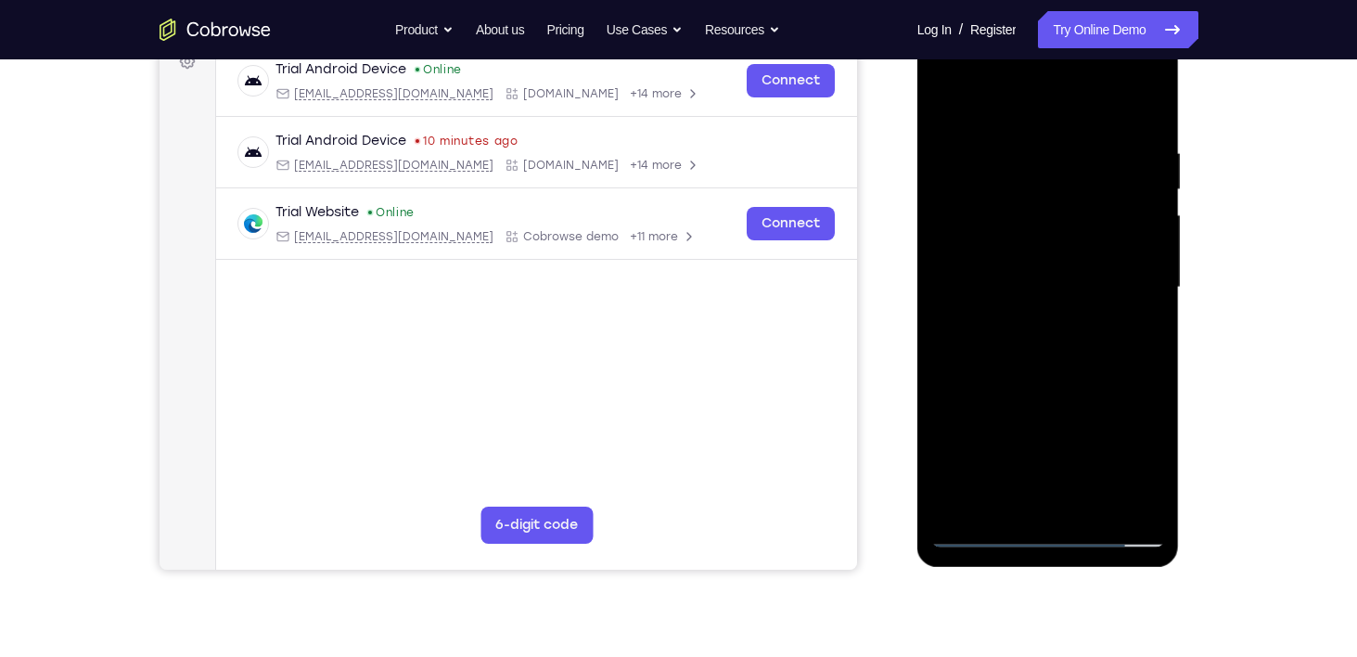
drag, startPoint x: 1037, startPoint y: 376, endPoint x: 1043, endPoint y: 204, distance: 171.7
click at [1043, 204] on div at bounding box center [1048, 287] width 234 height 519
drag, startPoint x: 1068, startPoint y: 388, endPoint x: 1051, endPoint y: 224, distance: 164.1
click at [1051, 224] on div at bounding box center [1048, 287] width 234 height 519
click at [1094, 509] on div at bounding box center [1048, 287] width 234 height 519
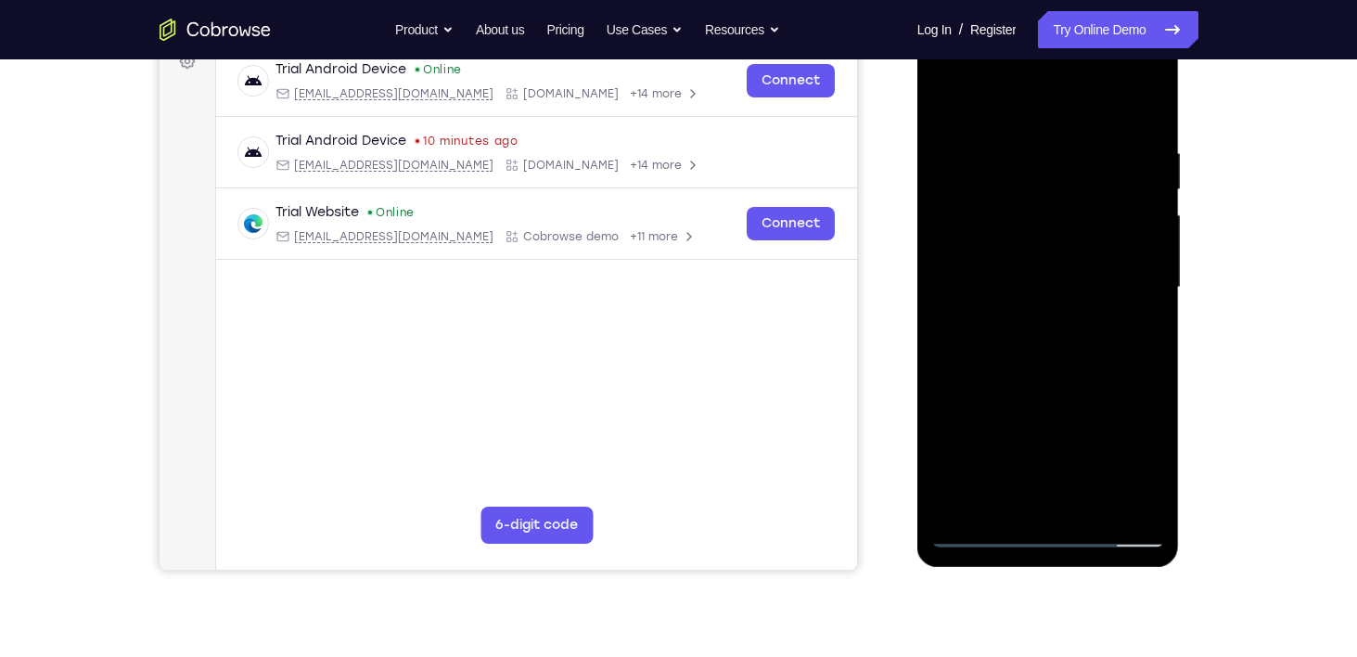
click at [1094, 499] on div at bounding box center [1048, 287] width 234 height 519
click at [1090, 505] on div at bounding box center [1048, 287] width 234 height 519
click at [1096, 501] on div at bounding box center [1048, 287] width 234 height 519
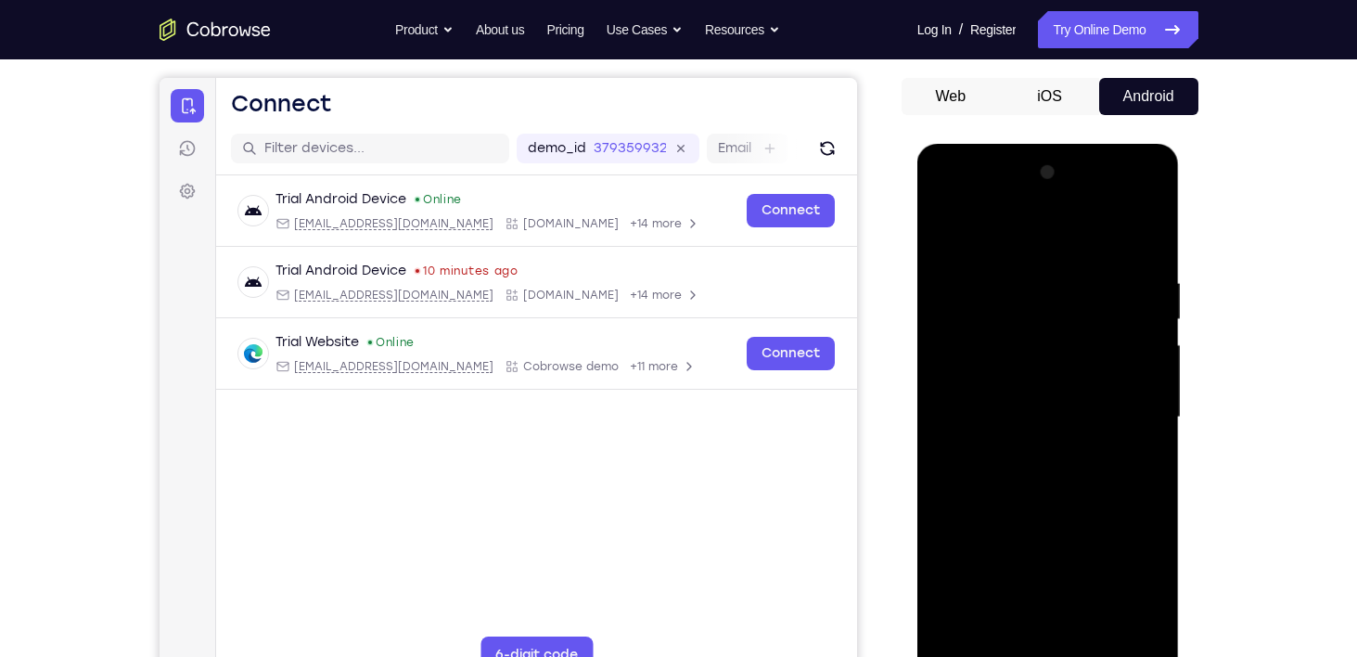
scroll to position [161, 0]
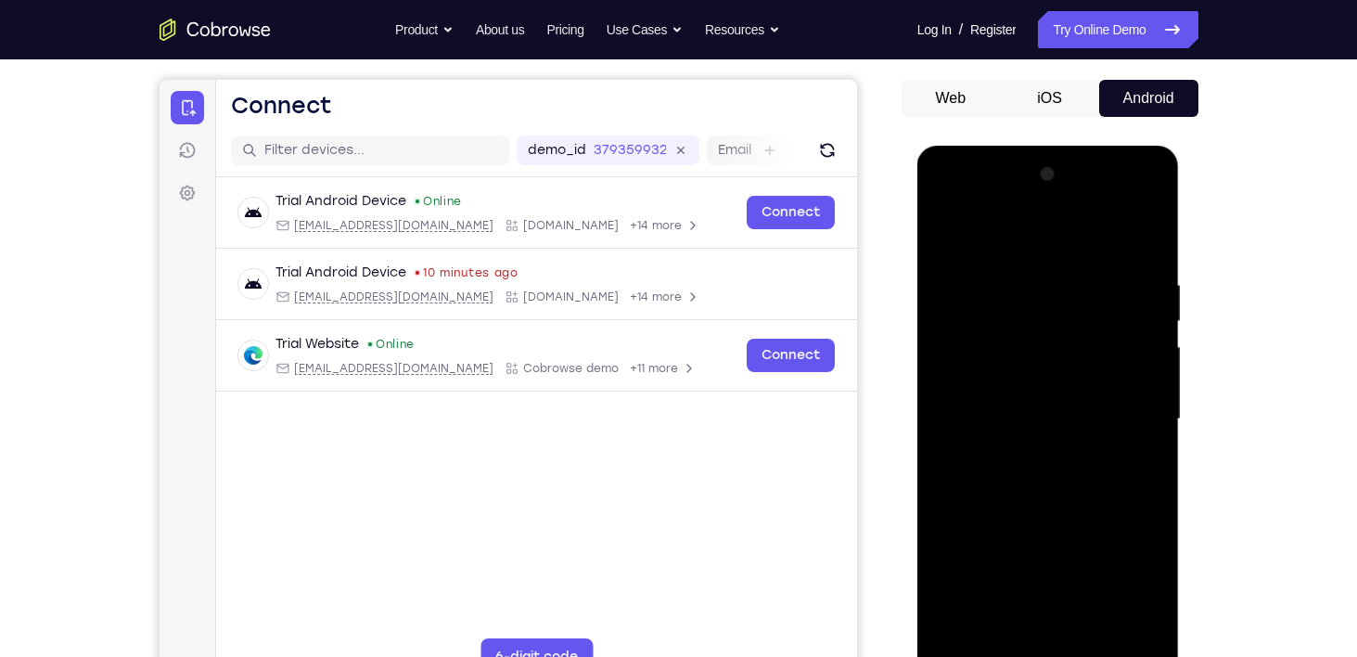
click at [1025, 191] on div at bounding box center [1048, 419] width 234 height 519
click at [1022, 202] on div at bounding box center [1048, 419] width 234 height 519
click at [1022, 203] on div at bounding box center [1048, 419] width 234 height 519
drag, startPoint x: 1037, startPoint y: 483, endPoint x: 1029, endPoint y: 244, distance: 239.5
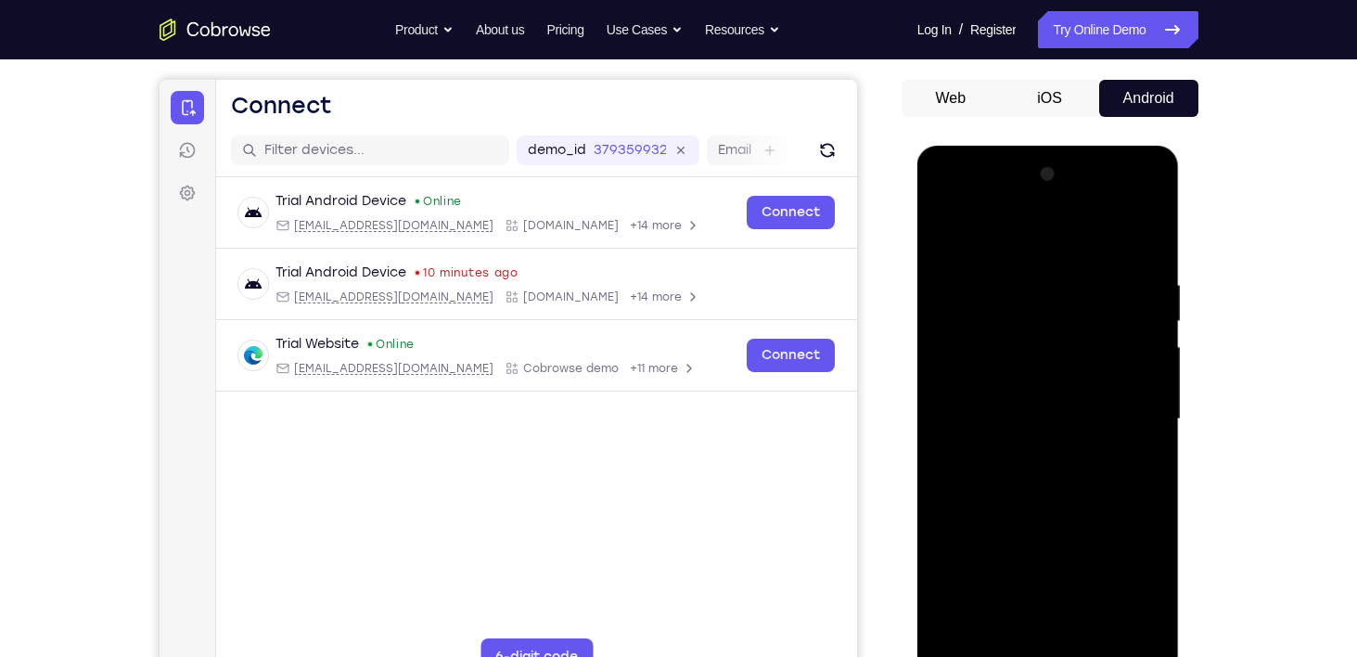
click at [1029, 244] on div at bounding box center [1048, 419] width 234 height 519
drag, startPoint x: 1013, startPoint y: 434, endPoint x: 1015, endPoint y: 164, distance: 269.9
click at [1015, 164] on div at bounding box center [1048, 419] width 234 height 519
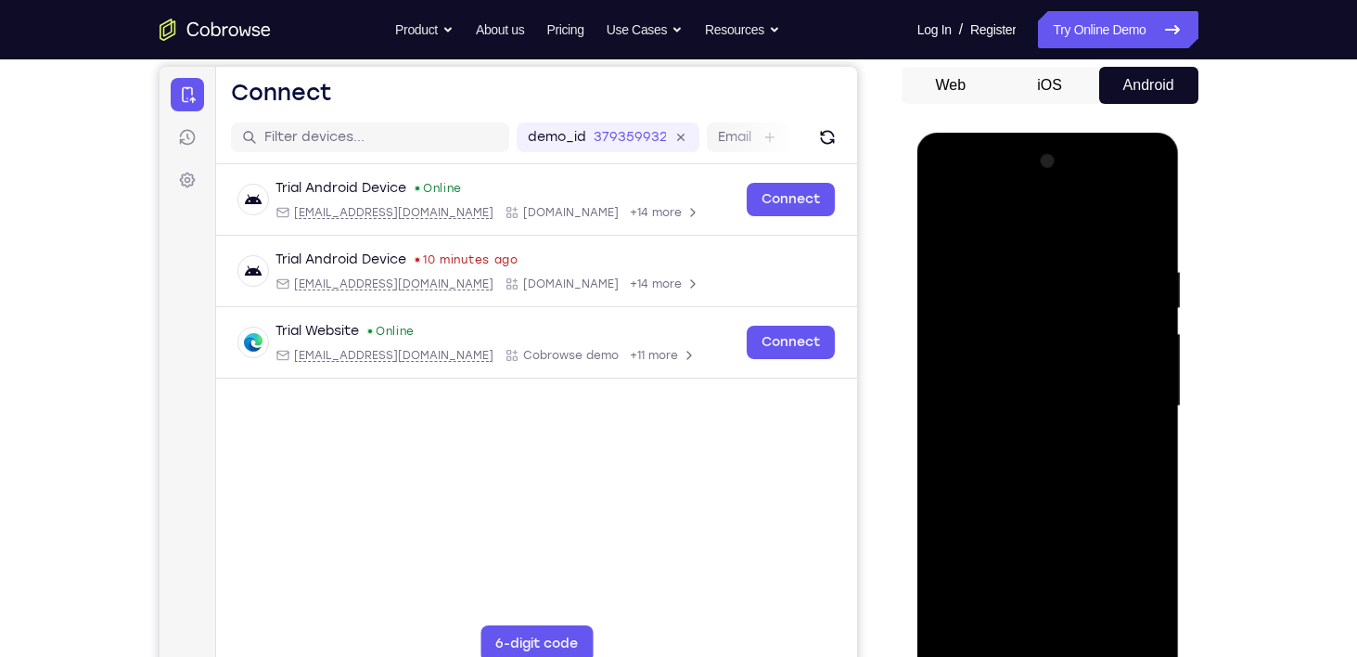
scroll to position [176, 0]
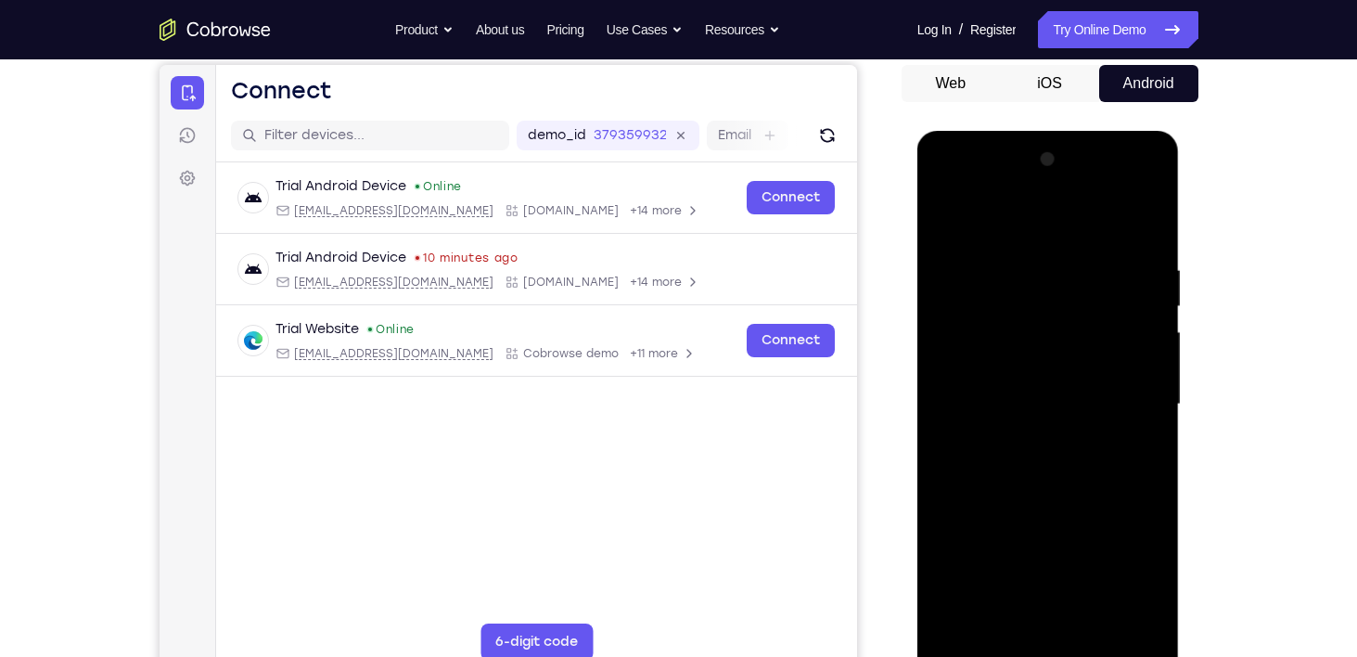
click at [1050, 504] on div at bounding box center [1048, 404] width 234 height 519
click at [980, 255] on div at bounding box center [1048, 404] width 234 height 519
click at [962, 380] on div at bounding box center [1048, 404] width 234 height 519
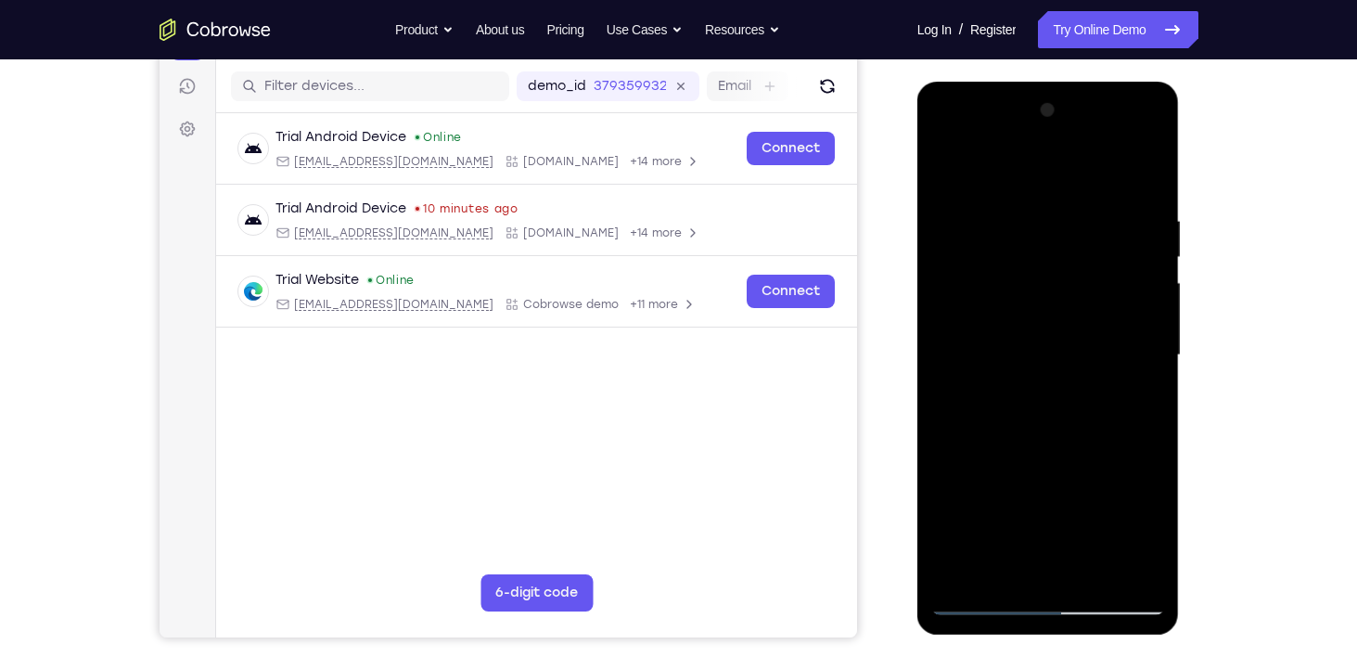
click at [1037, 365] on div at bounding box center [1048, 355] width 234 height 519
click at [1033, 344] on div at bounding box center [1048, 355] width 234 height 519
click at [1032, 383] on div at bounding box center [1048, 355] width 234 height 519
drag, startPoint x: 980, startPoint y: 177, endPoint x: 1163, endPoint y: 175, distance: 182.7
click at [1163, 175] on div at bounding box center [1048, 355] width 234 height 519
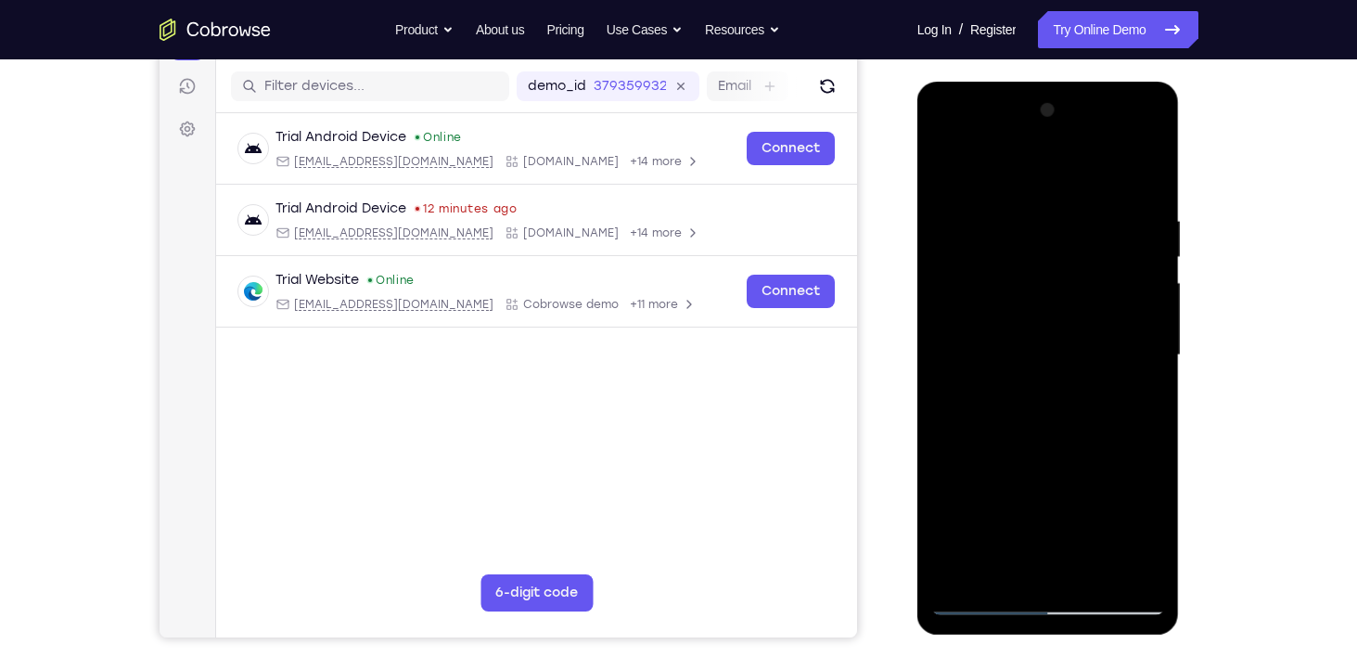
drag, startPoint x: 1044, startPoint y: 524, endPoint x: 1058, endPoint y: 388, distance: 137.2
click at [1058, 388] on div at bounding box center [1048, 355] width 234 height 519
click at [1060, 570] on div at bounding box center [1048, 355] width 234 height 519
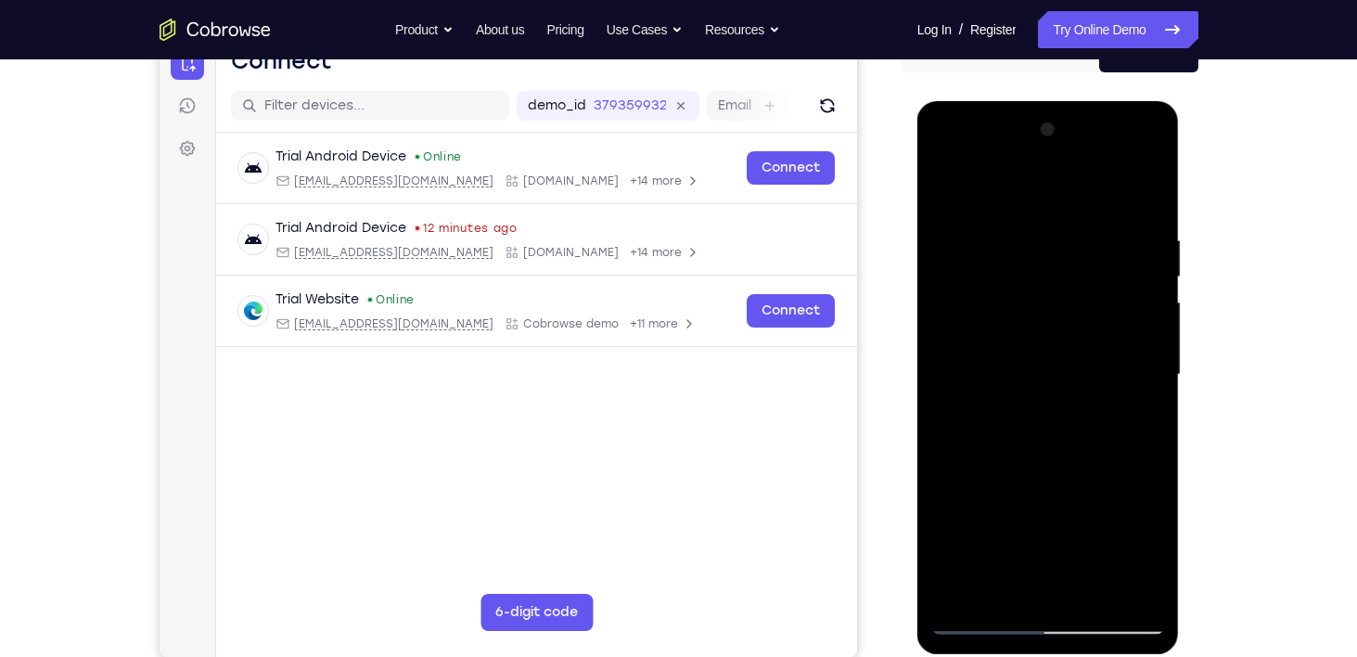
scroll to position [207, 0]
drag, startPoint x: 1071, startPoint y: 502, endPoint x: 1060, endPoint y: 433, distance: 69.5
click at [1060, 433] on div at bounding box center [1048, 373] width 234 height 519
click at [1072, 451] on div at bounding box center [1048, 373] width 234 height 519
click at [1072, 275] on div at bounding box center [1048, 373] width 234 height 519
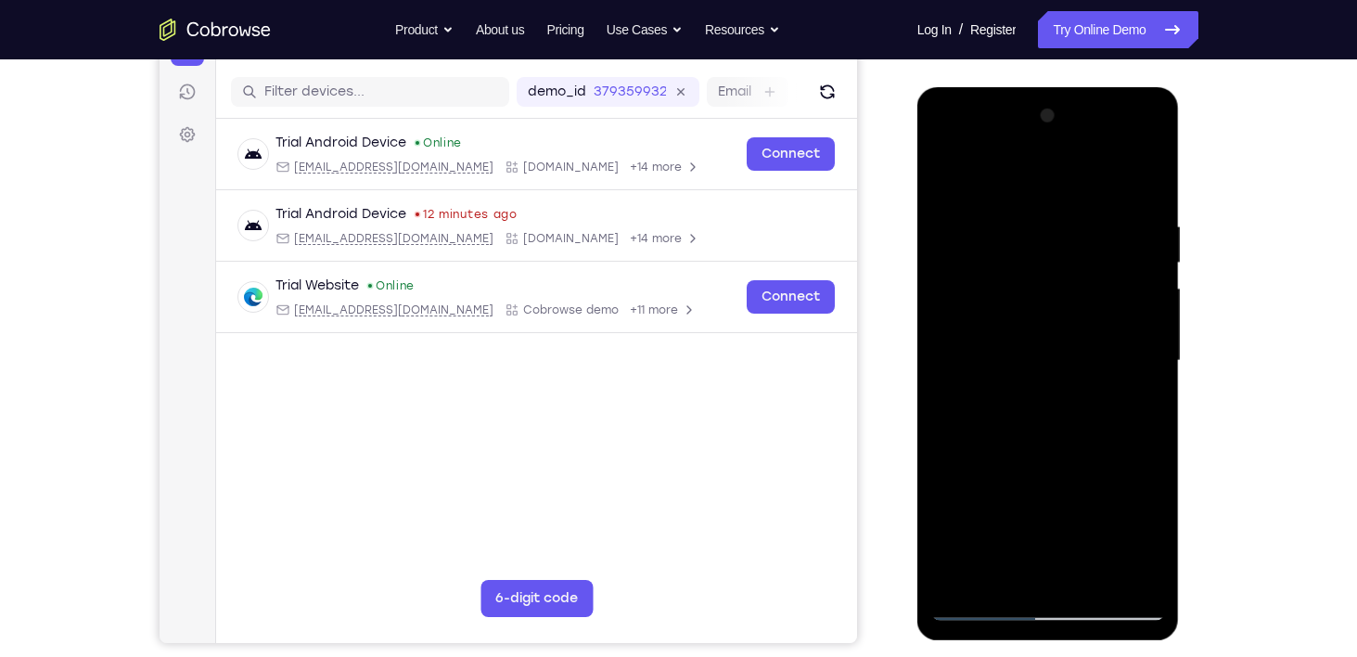
scroll to position [219, 0]
click at [946, 345] on div at bounding box center [1048, 361] width 234 height 519
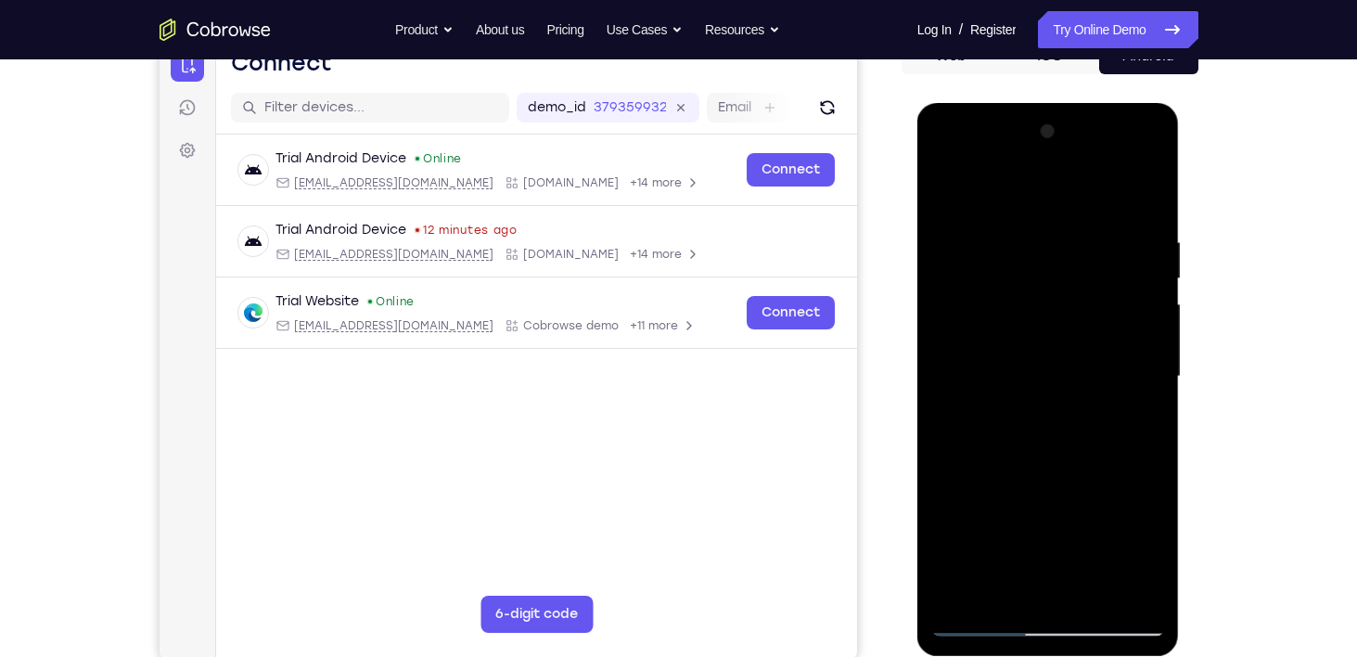
scroll to position [203, 0]
click at [948, 364] on div at bounding box center [1048, 377] width 234 height 519
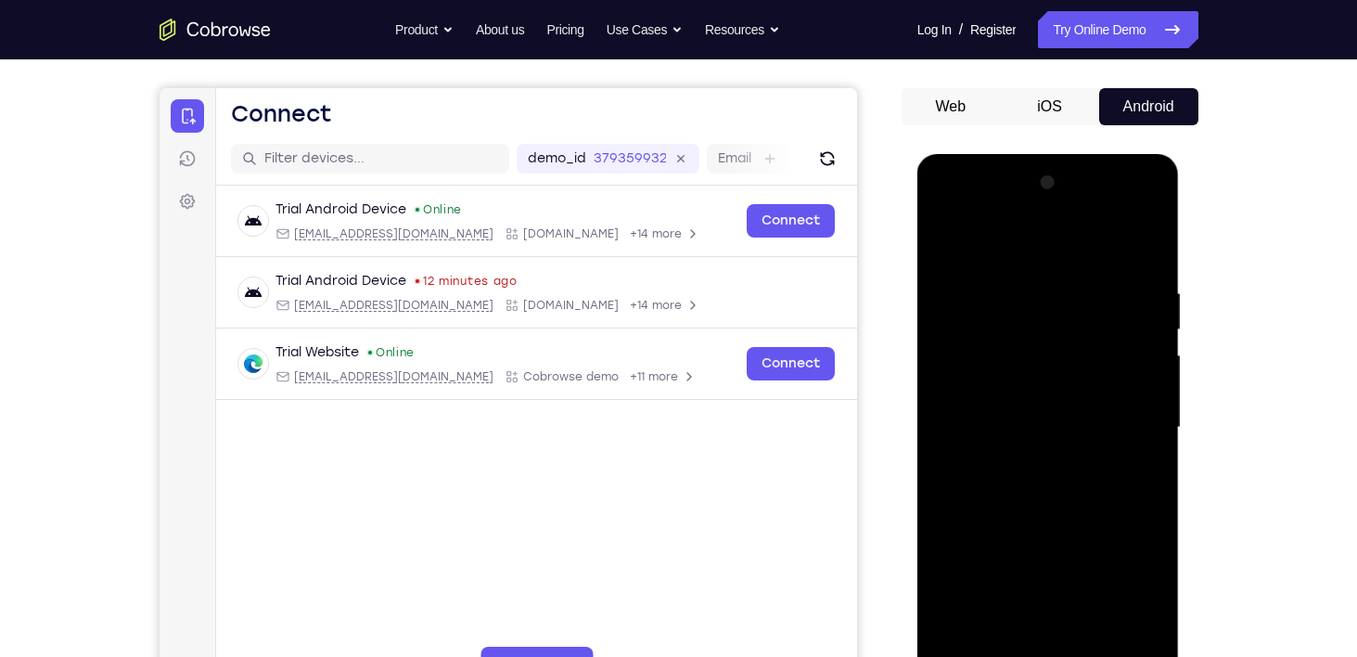
scroll to position [137, 0]
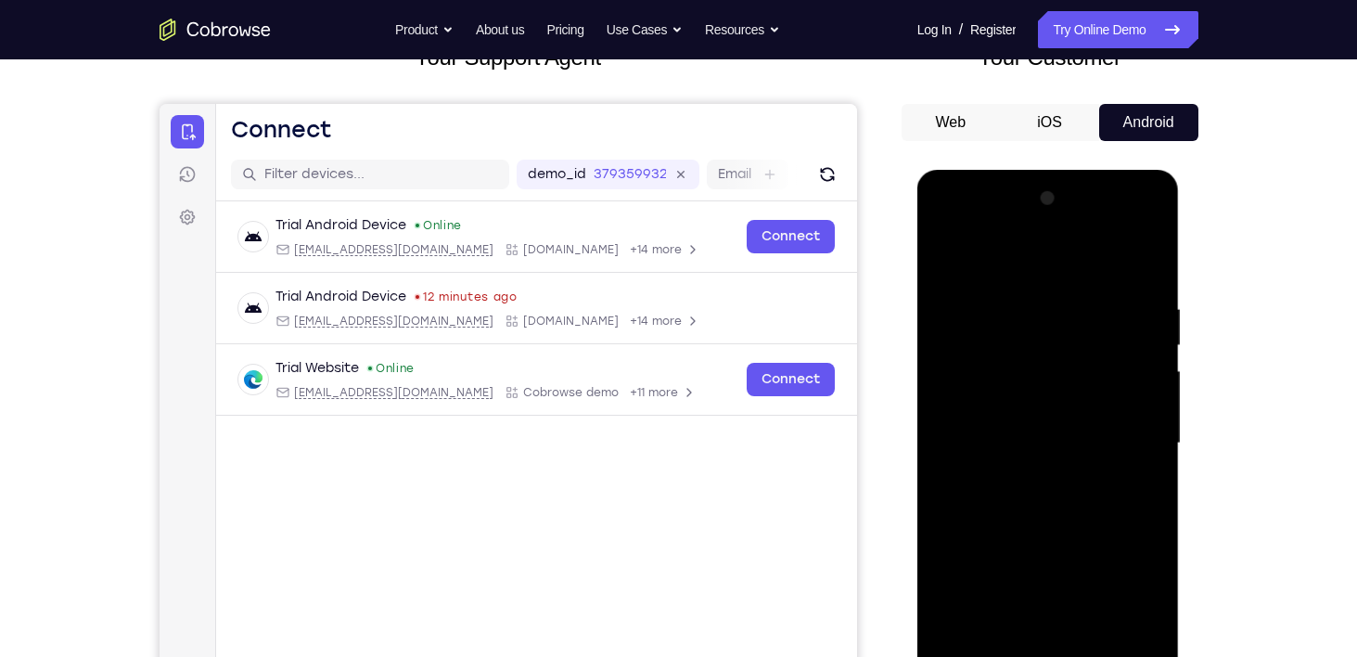
click at [941, 266] on div at bounding box center [1048, 443] width 234 height 519
drag, startPoint x: 993, startPoint y: 287, endPoint x: 984, endPoint y: 353, distance: 67.4
click at [984, 353] on div at bounding box center [1048, 443] width 234 height 519
click at [985, 275] on div at bounding box center [1048, 443] width 234 height 519
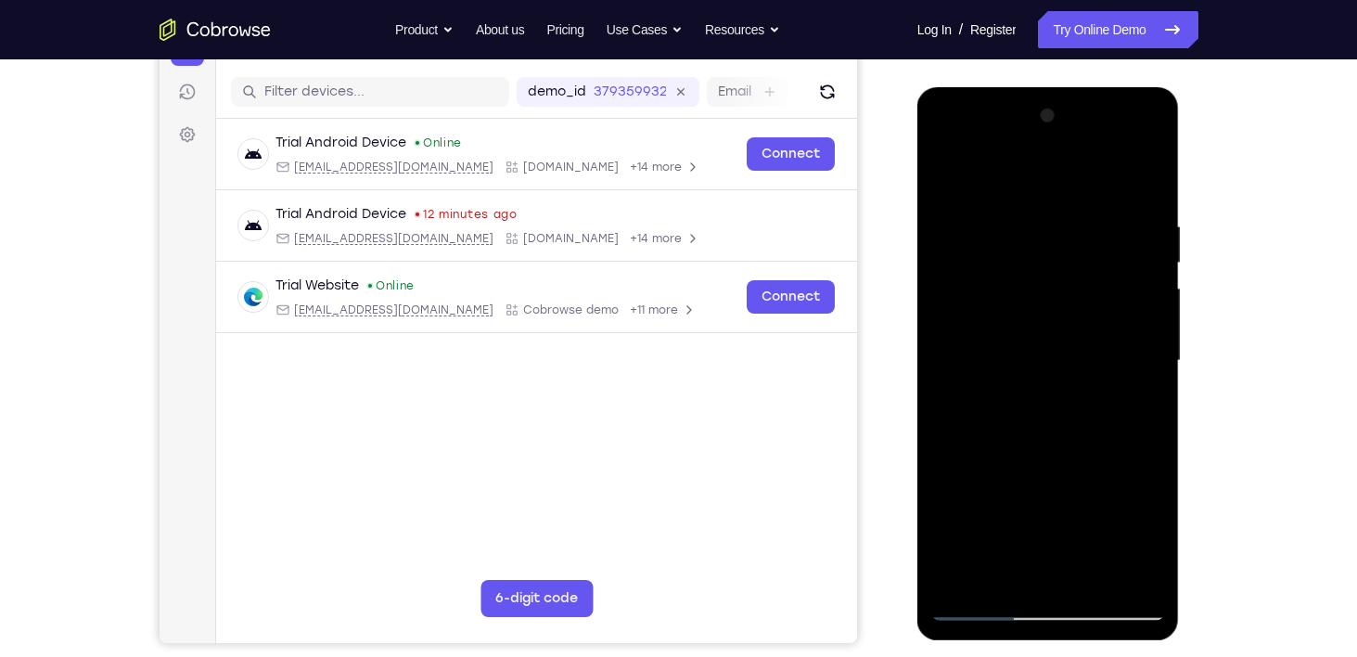
scroll to position [235, 0]
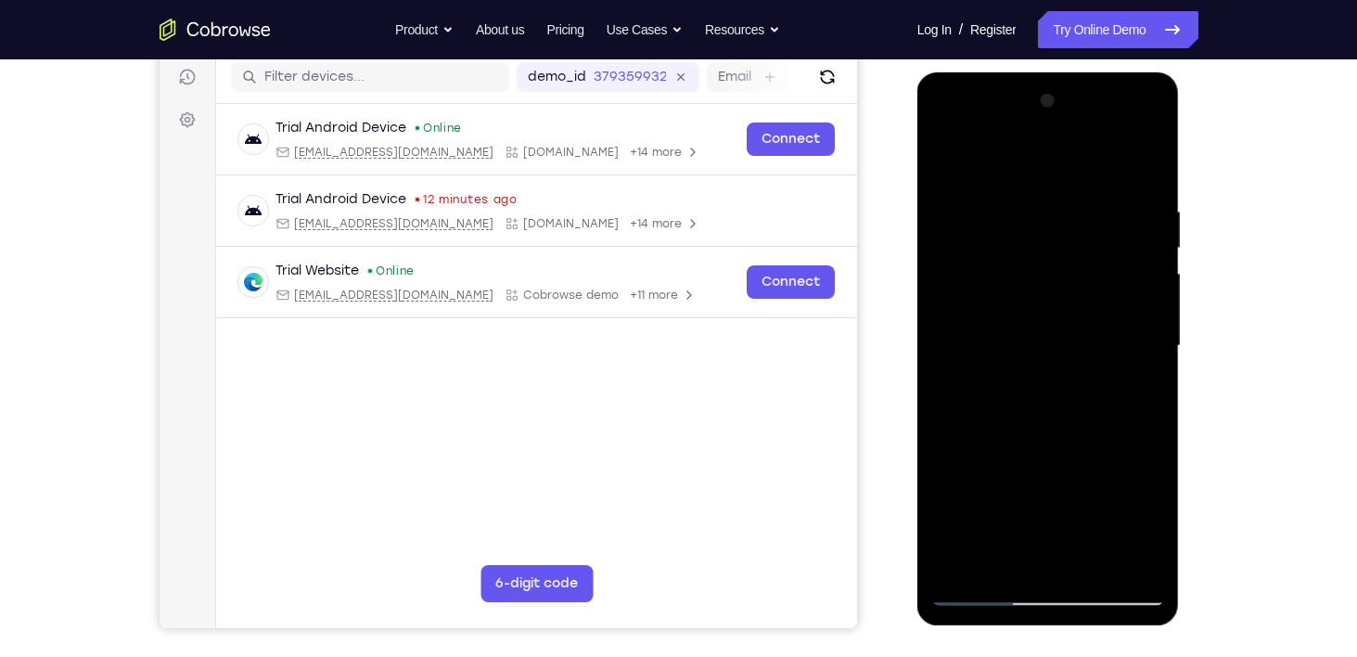
click at [1023, 245] on div at bounding box center [1048, 345] width 234 height 519
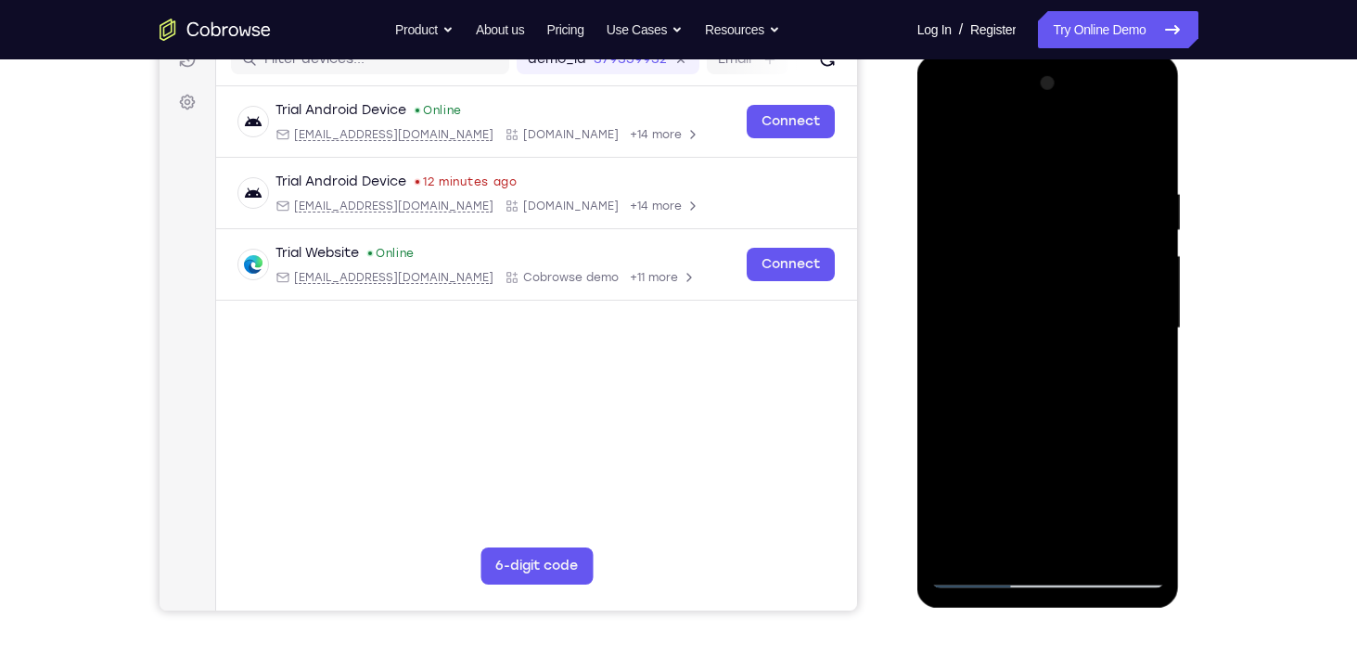
scroll to position [259, 0]
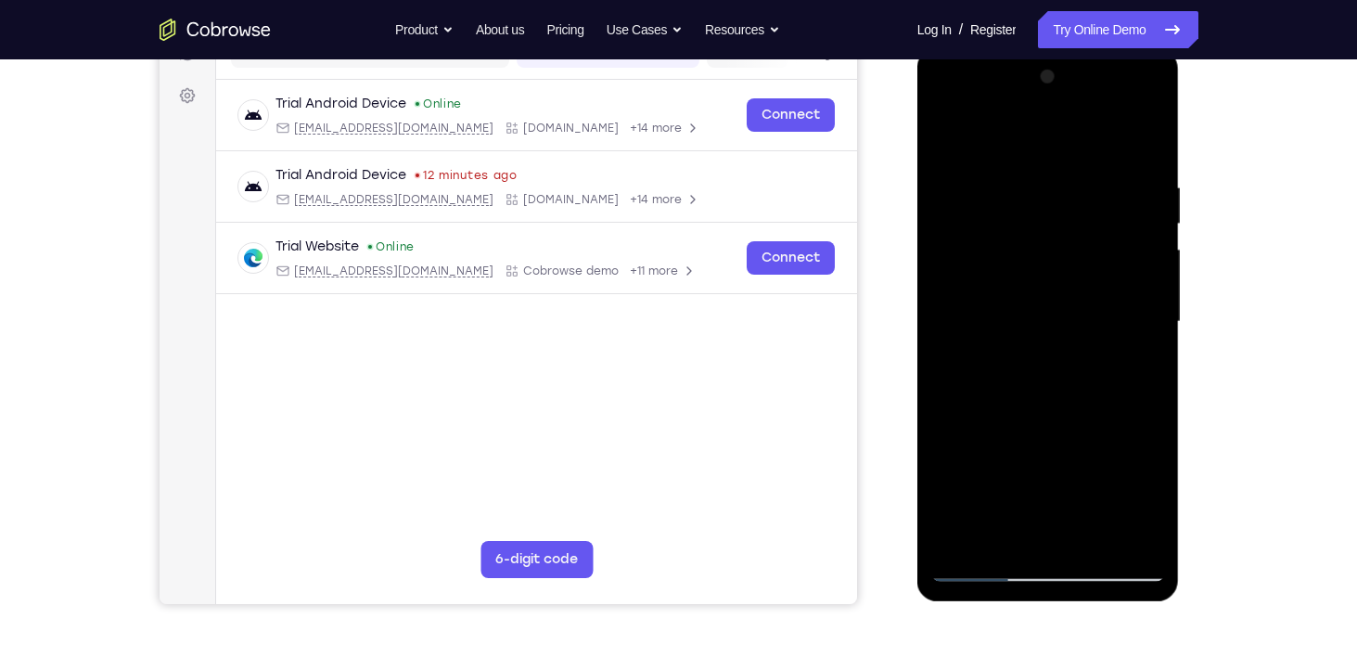
drag, startPoint x: 1047, startPoint y: 399, endPoint x: 1038, endPoint y: 288, distance: 111.7
click at [1038, 288] on div at bounding box center [1048, 321] width 234 height 519
drag, startPoint x: 1056, startPoint y: 468, endPoint x: 1040, endPoint y: 256, distance: 213.0
click at [1040, 256] on div at bounding box center [1048, 321] width 234 height 519
click at [1117, 320] on div at bounding box center [1048, 321] width 234 height 519
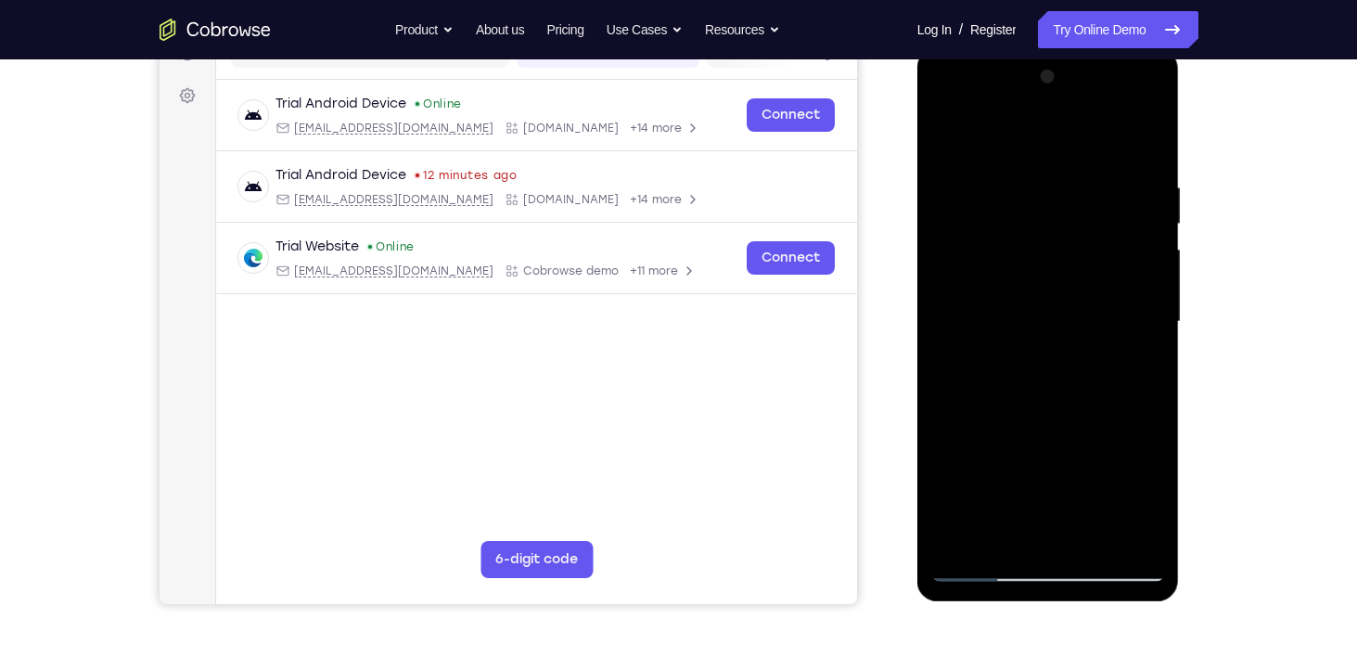
drag, startPoint x: 1059, startPoint y: 421, endPoint x: 1059, endPoint y: 255, distance: 166.0
click at [1059, 255] on div at bounding box center [1048, 321] width 234 height 519
drag, startPoint x: 1029, startPoint y: 468, endPoint x: 1038, endPoint y: 272, distance: 196.9
click at [1038, 272] on div at bounding box center [1048, 321] width 234 height 519
drag, startPoint x: 1024, startPoint y: 483, endPoint x: 1050, endPoint y: 254, distance: 230.6
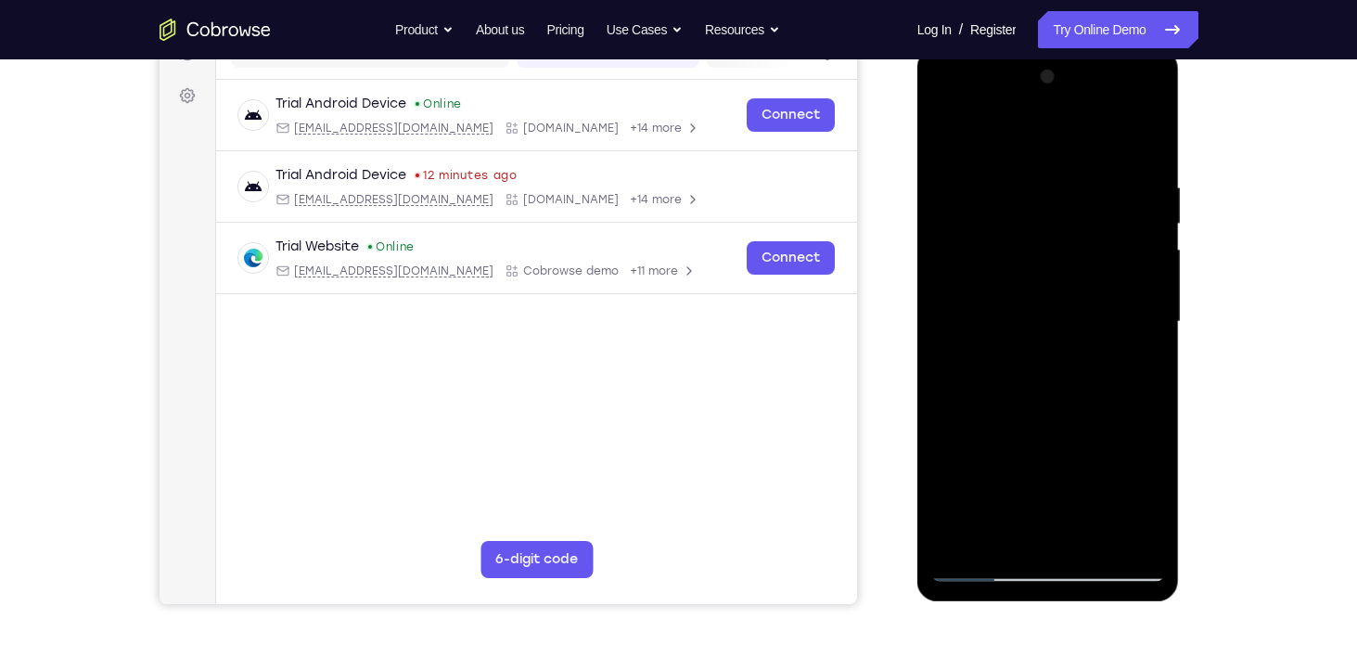
click at [1050, 254] on div at bounding box center [1048, 321] width 234 height 519
drag, startPoint x: 1047, startPoint y: 430, endPoint x: 1040, endPoint y: 258, distance: 172.7
click at [1040, 258] on div at bounding box center [1048, 321] width 234 height 519
drag, startPoint x: 1004, startPoint y: 483, endPoint x: 995, endPoint y: 365, distance: 119.0
click at [995, 365] on div at bounding box center [1048, 321] width 234 height 519
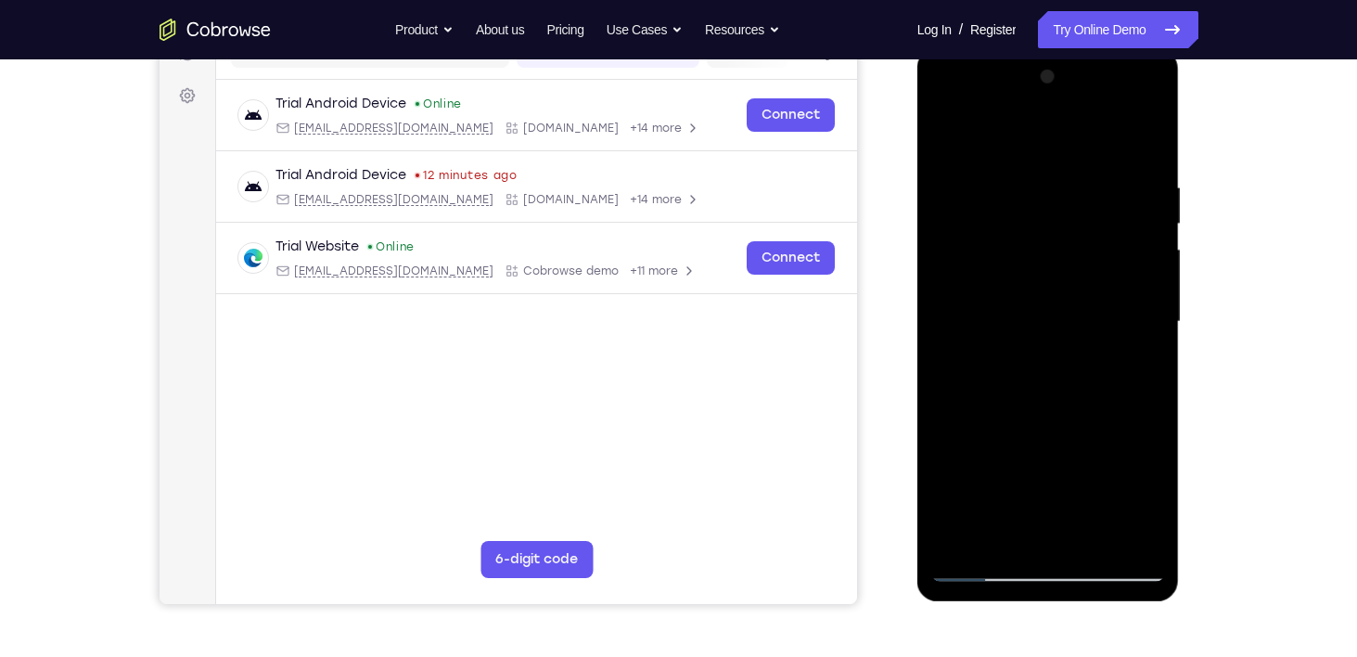
drag, startPoint x: 1032, startPoint y: 447, endPoint x: 1037, endPoint y: 191, distance: 256.1
click at [1037, 191] on div at bounding box center [1048, 321] width 234 height 519
drag, startPoint x: 1047, startPoint y: 372, endPoint x: 1032, endPoint y: 246, distance: 127.0
click at [1032, 246] on div at bounding box center [1048, 321] width 234 height 519
drag, startPoint x: 1038, startPoint y: 230, endPoint x: 996, endPoint y: 568, distance: 340.2
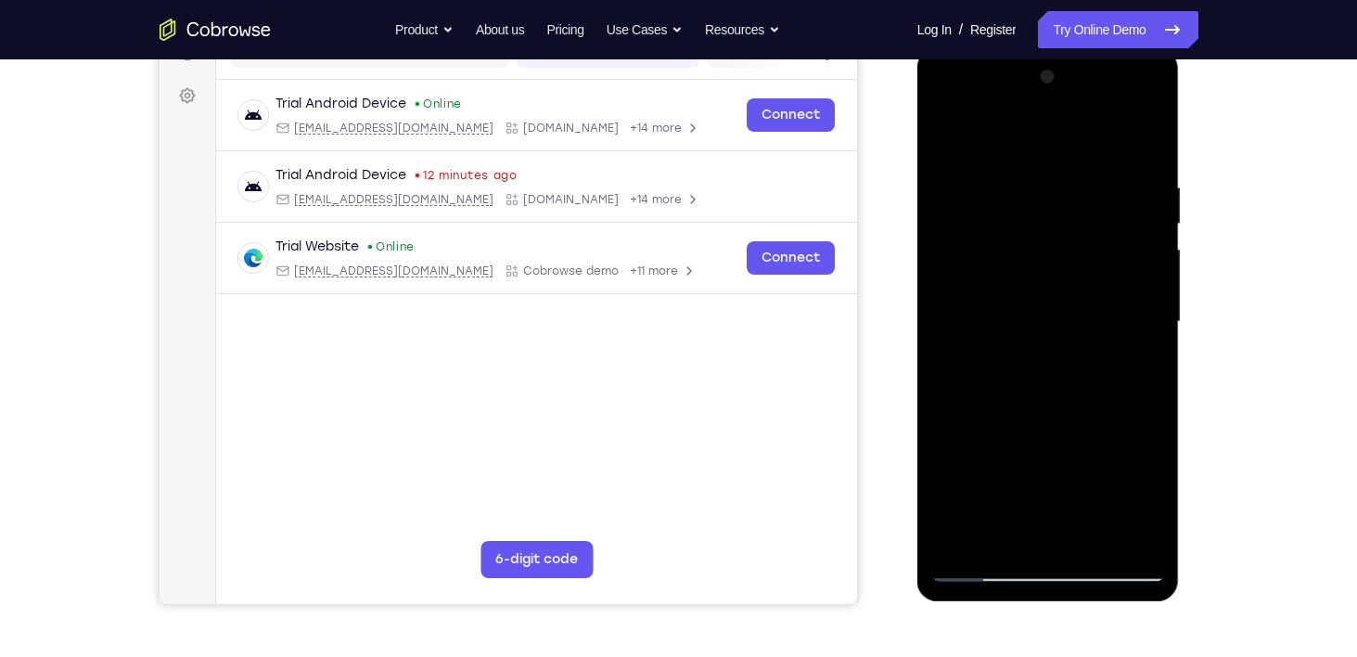
click at [996, 568] on div at bounding box center [1048, 321] width 234 height 519
drag, startPoint x: 1021, startPoint y: 254, endPoint x: 991, endPoint y: 485, distance: 233.0
click at [991, 485] on div at bounding box center [1048, 321] width 234 height 519
drag, startPoint x: 1022, startPoint y: 207, endPoint x: 971, endPoint y: 472, distance: 270.2
click at [971, 472] on div at bounding box center [1048, 321] width 234 height 519
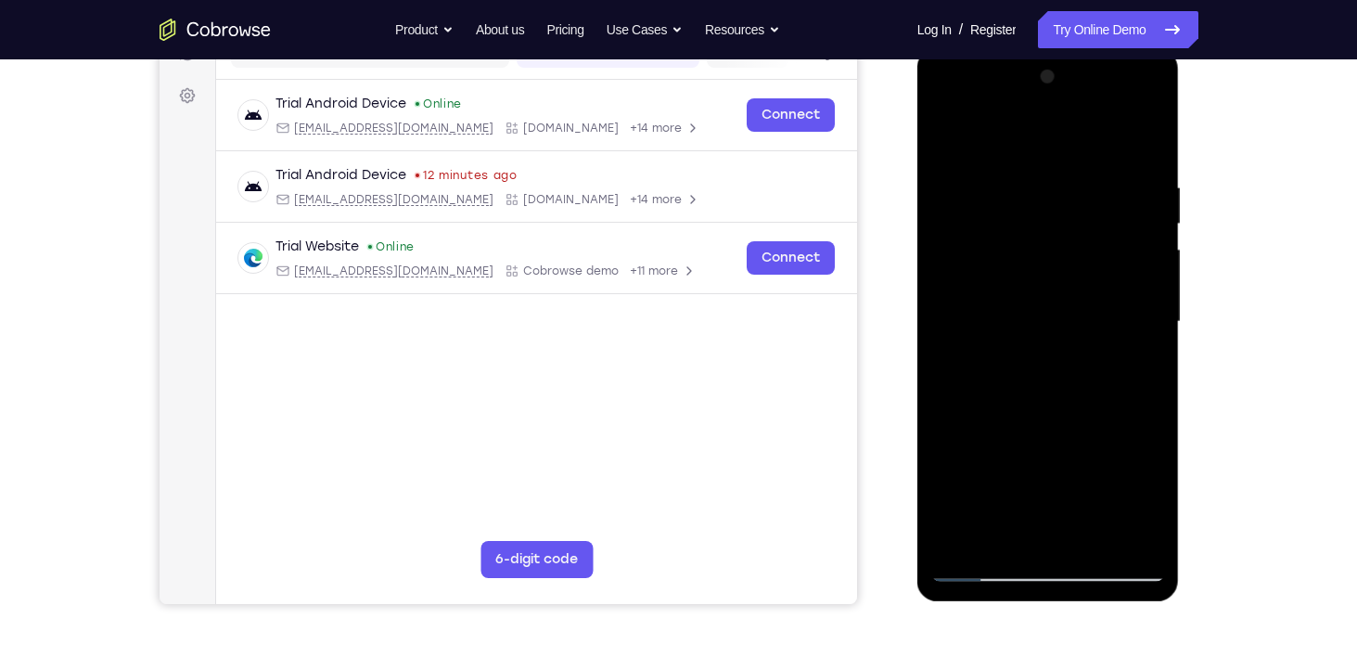
drag, startPoint x: 1057, startPoint y: 259, endPoint x: 1044, endPoint y: 569, distance: 310.1
click at [1044, 569] on div at bounding box center [1048, 321] width 234 height 519
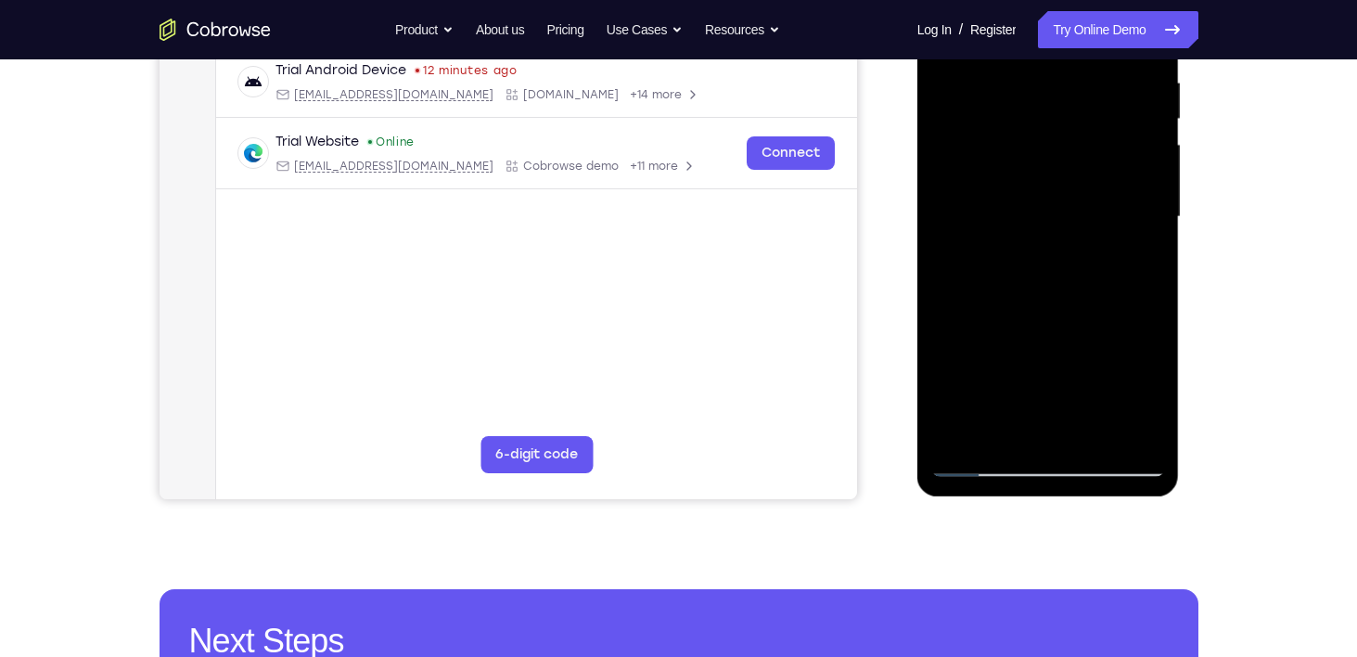
scroll to position [368, 0]
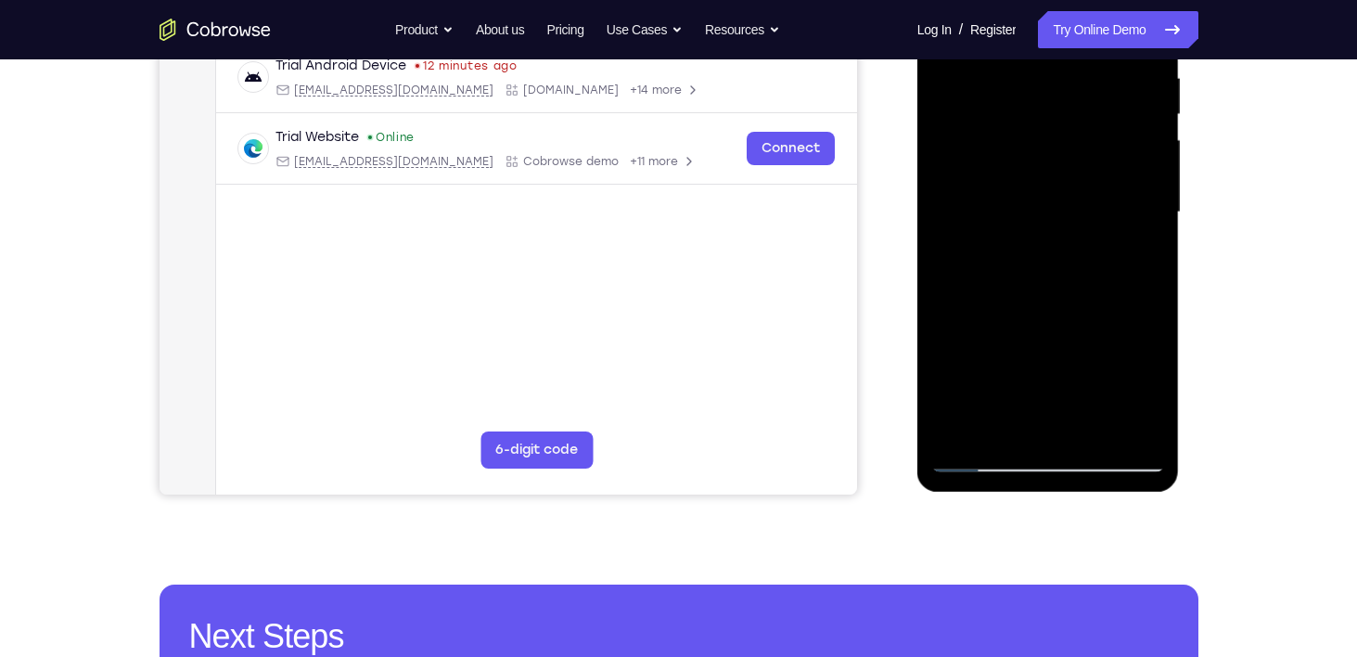
click at [992, 455] on div at bounding box center [1048, 212] width 234 height 519
click at [982, 462] on div at bounding box center [1048, 212] width 234 height 519
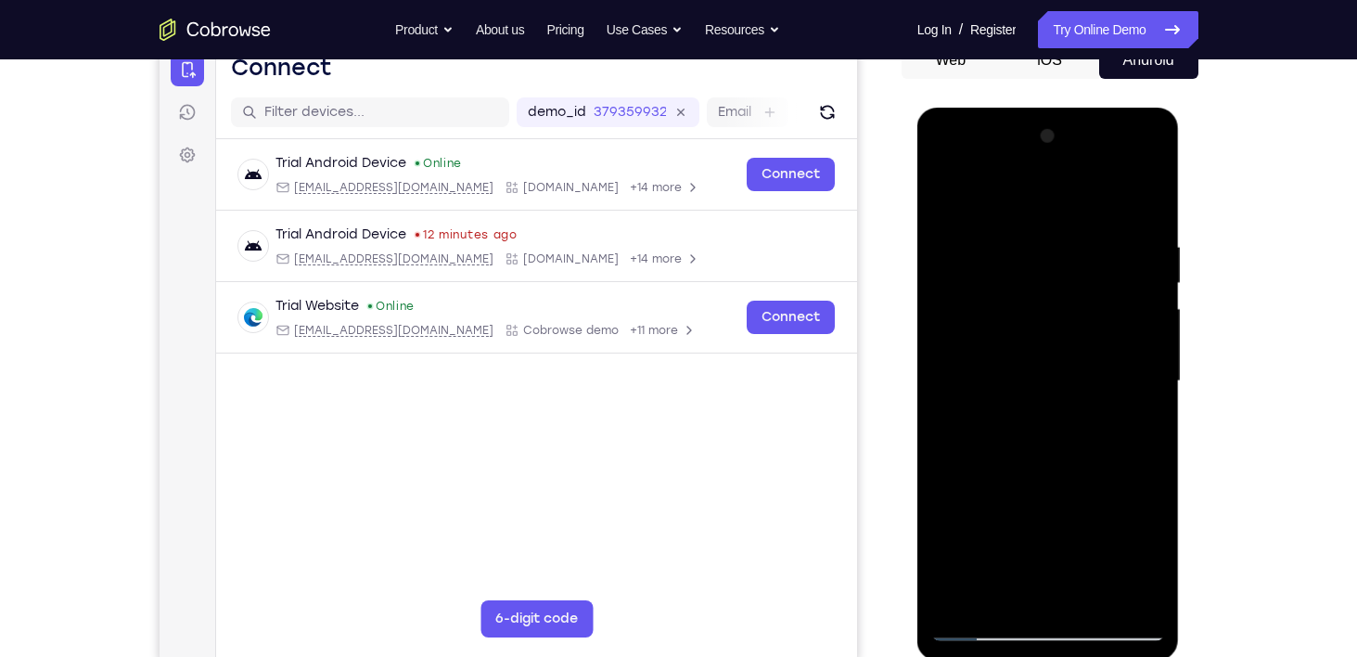
scroll to position [198, 0]
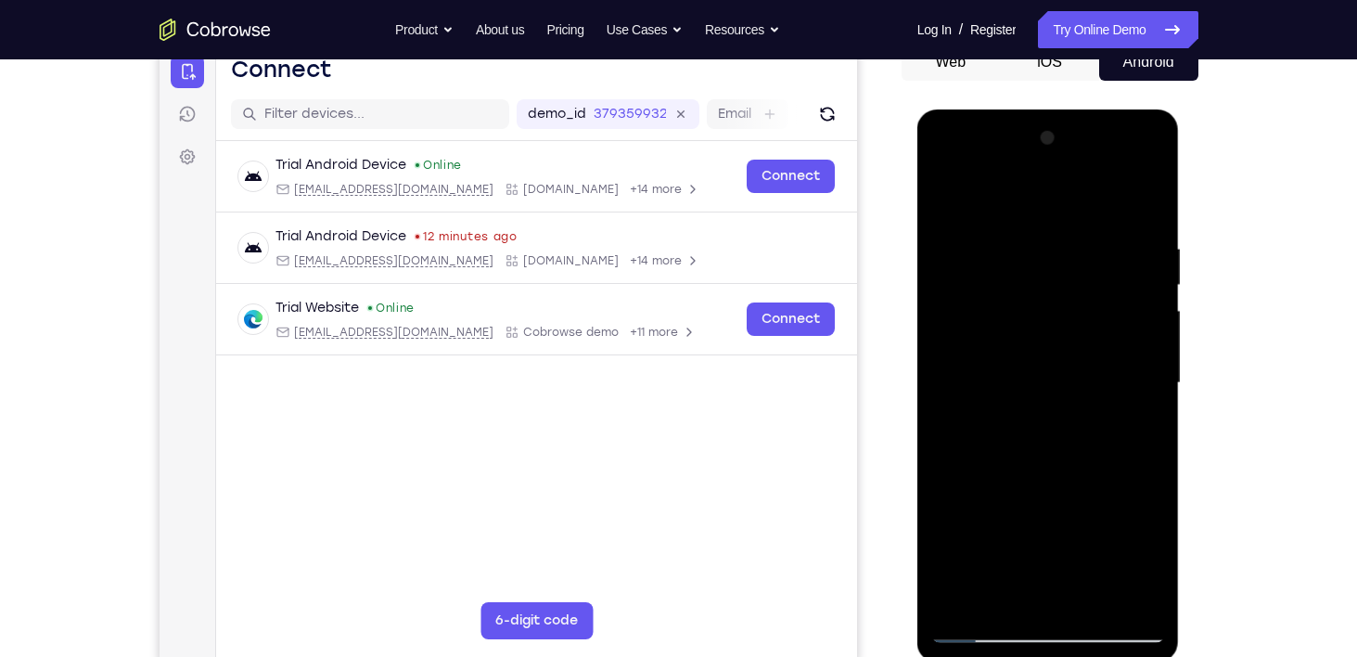
drag, startPoint x: 1031, startPoint y: 496, endPoint x: 1010, endPoint y: 273, distance: 224.6
click at [1010, 273] on div at bounding box center [1048, 382] width 234 height 519
drag, startPoint x: 1049, startPoint y: 492, endPoint x: 1060, endPoint y: 283, distance: 209.0
click at [1060, 283] on div at bounding box center [1048, 382] width 234 height 519
drag, startPoint x: 1060, startPoint y: 495, endPoint x: 1065, endPoint y: 242, distance: 253.3
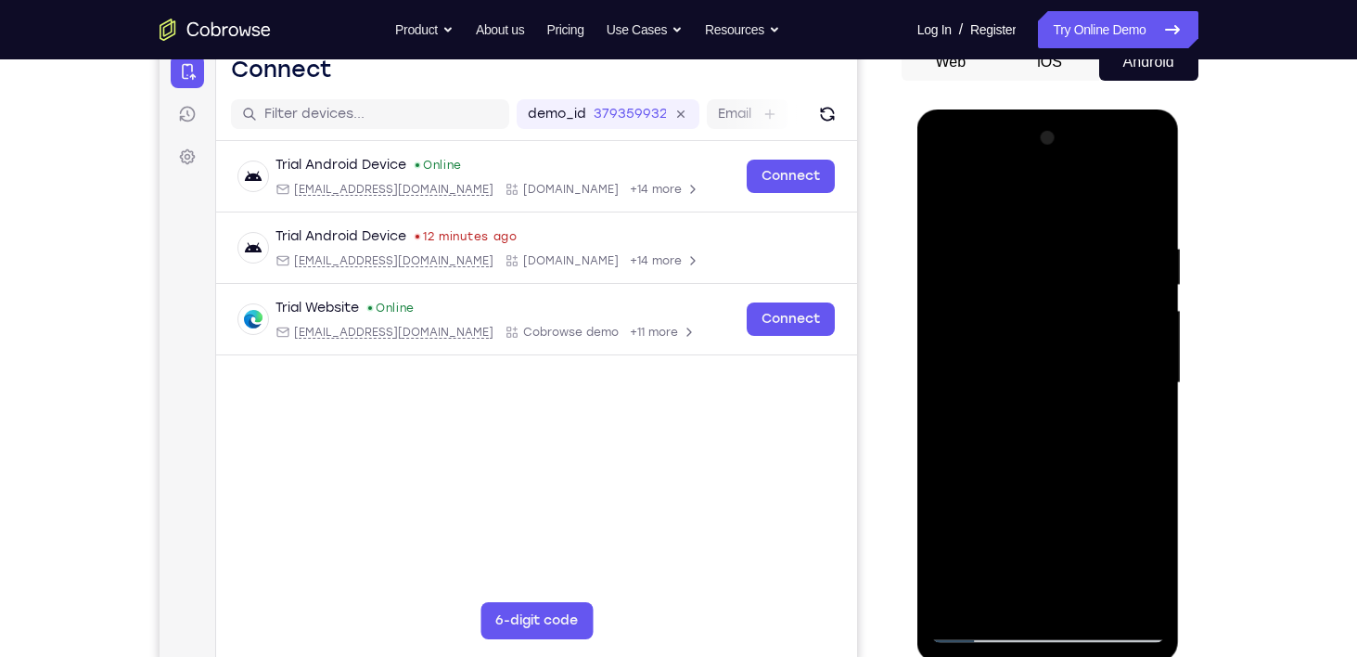
click at [1065, 242] on div at bounding box center [1048, 382] width 234 height 519
drag, startPoint x: 1018, startPoint y: 533, endPoint x: 1021, endPoint y: 293, distance: 240.3
click at [1021, 293] on div at bounding box center [1048, 382] width 234 height 519
drag, startPoint x: 1039, startPoint y: 489, endPoint x: 1035, endPoint y: 250, distance: 238.4
click at [1035, 250] on div at bounding box center [1048, 382] width 234 height 519
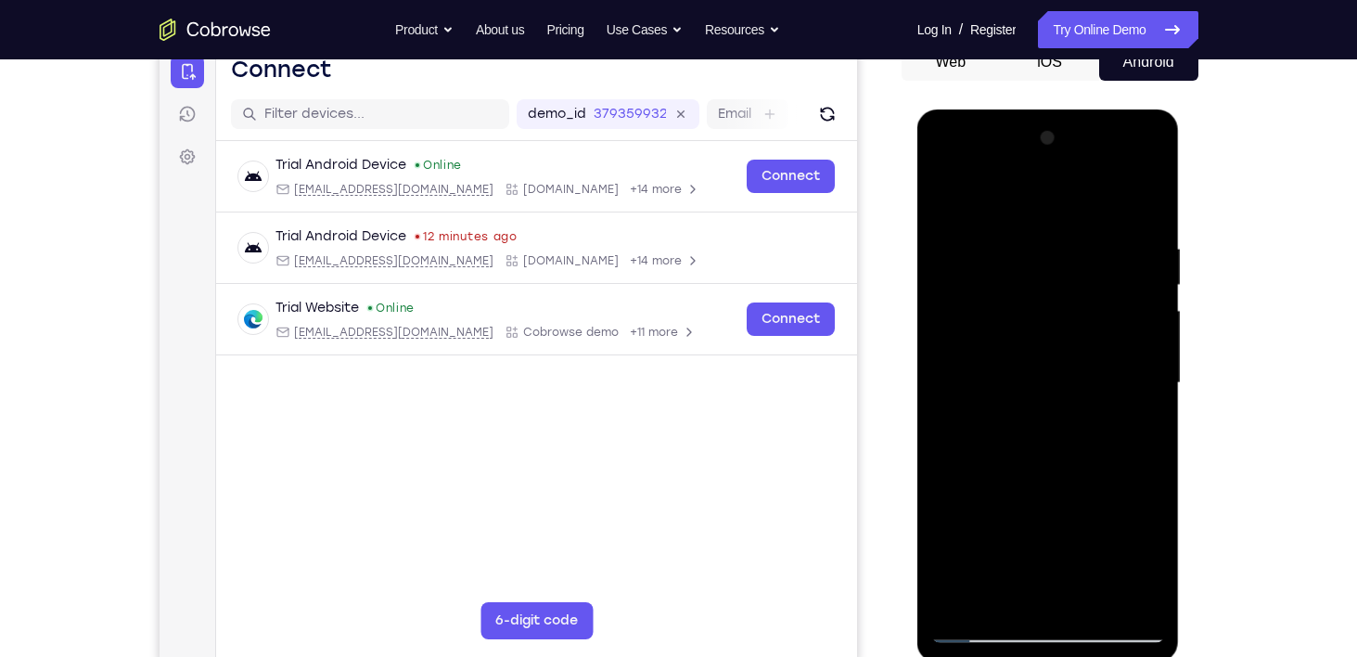
drag, startPoint x: 1055, startPoint y: 457, endPoint x: 1053, endPoint y: 214, distance: 243.0
click at [1053, 214] on div at bounding box center [1048, 382] width 234 height 519
drag, startPoint x: 1045, startPoint y: 442, endPoint x: 1042, endPoint y: 211, distance: 231.0
click at [1042, 211] on div at bounding box center [1048, 382] width 234 height 519
drag, startPoint x: 1057, startPoint y: 455, endPoint x: 1042, endPoint y: 216, distance: 239.8
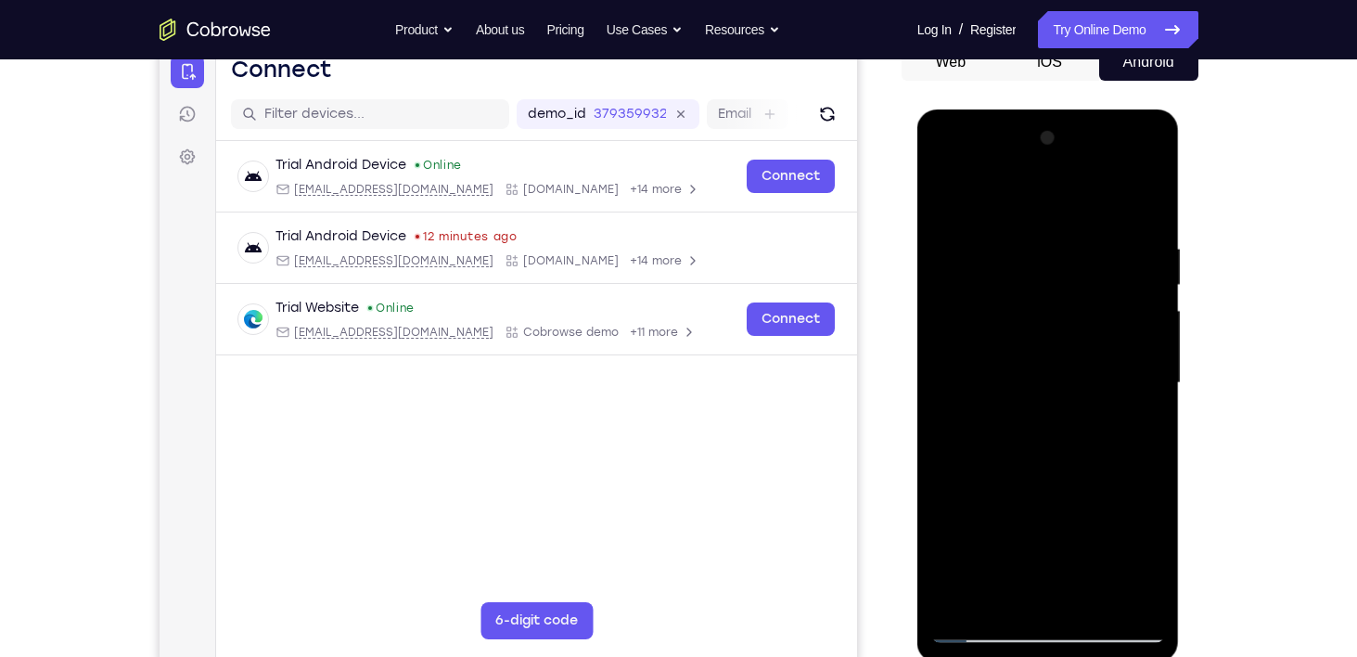
click at [1042, 216] on div at bounding box center [1048, 382] width 234 height 519
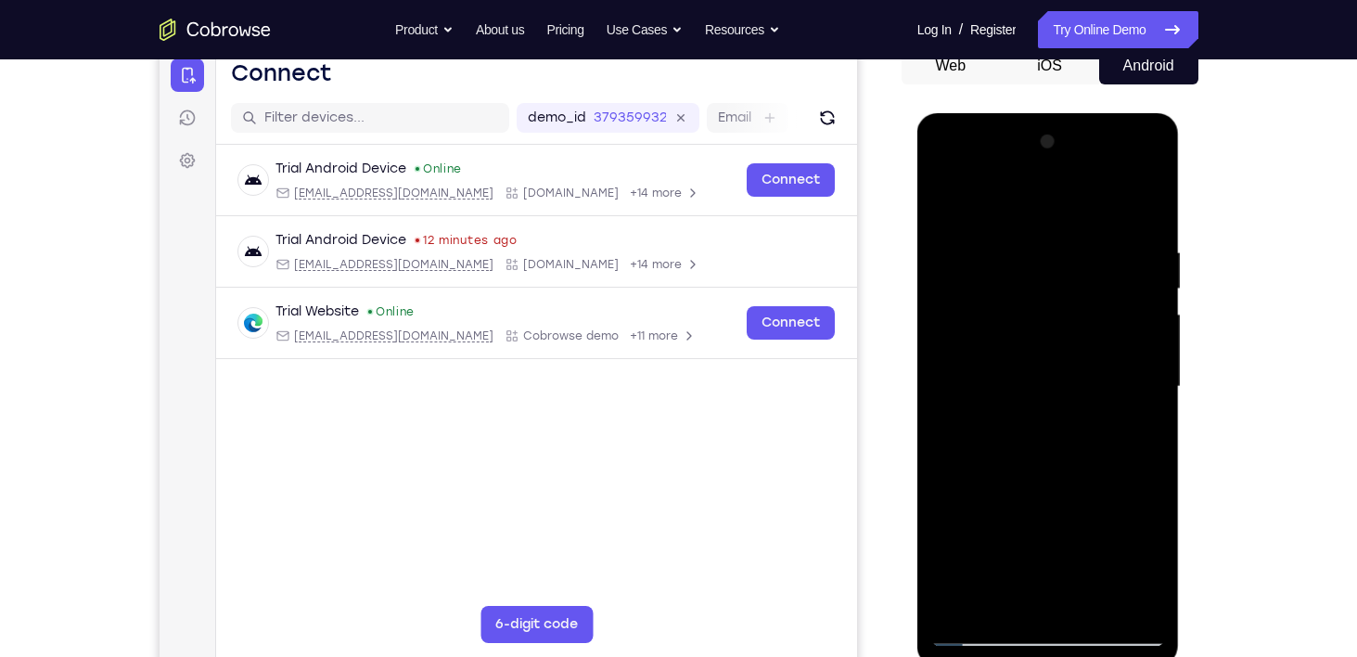
click at [1072, 431] on div at bounding box center [1048, 386] width 234 height 519
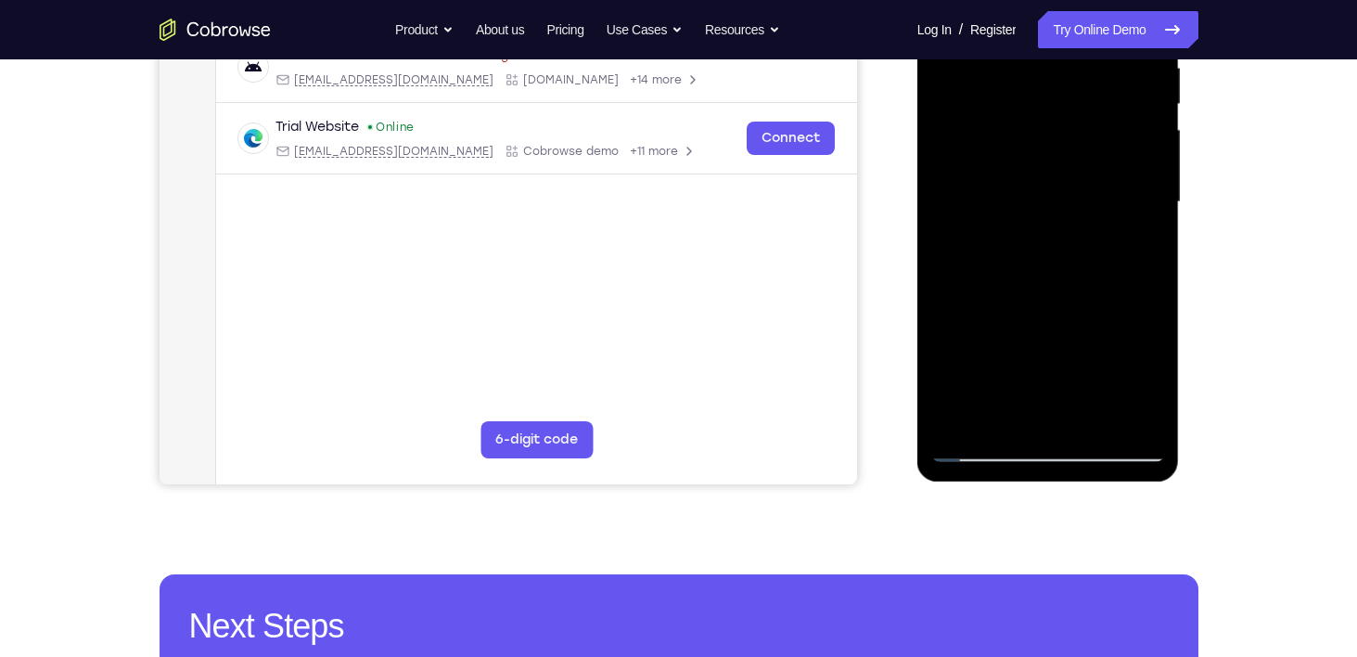
scroll to position [369, 0]
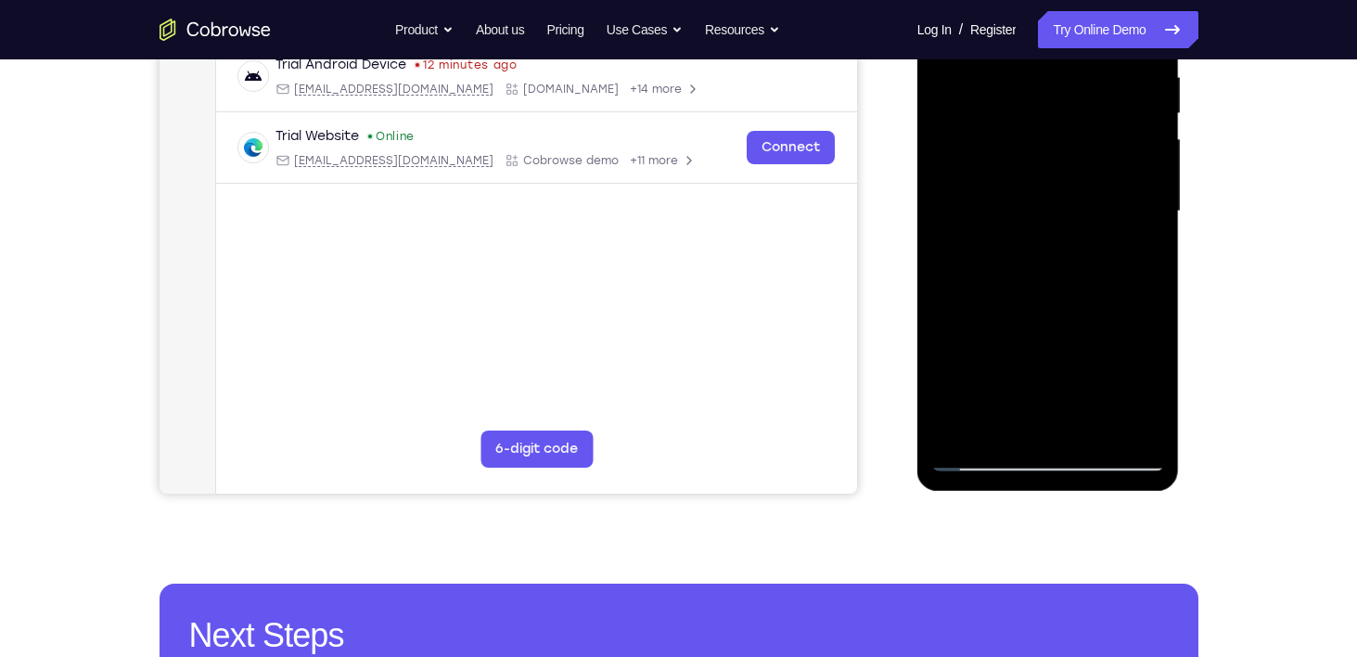
drag, startPoint x: 1989, startPoint y: 382, endPoint x: 1025, endPoint y: 344, distance: 964.5
click at [1025, 344] on div at bounding box center [1048, 211] width 234 height 519
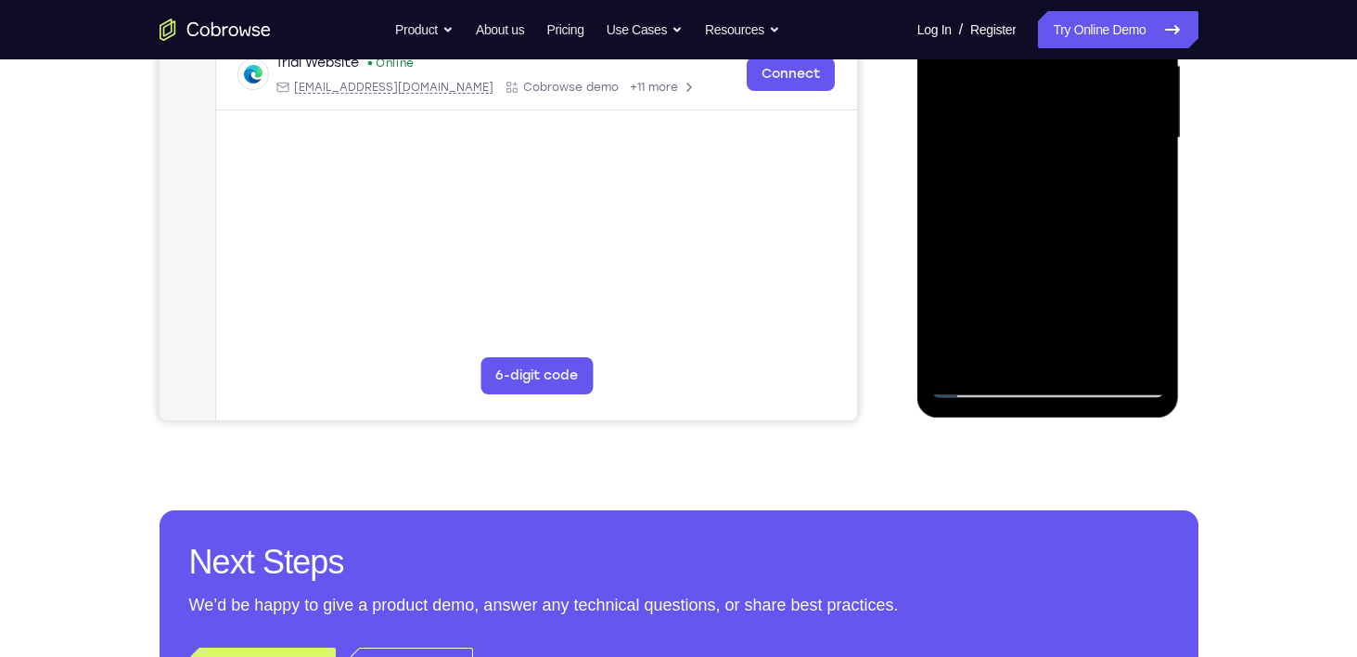
scroll to position [191, 0]
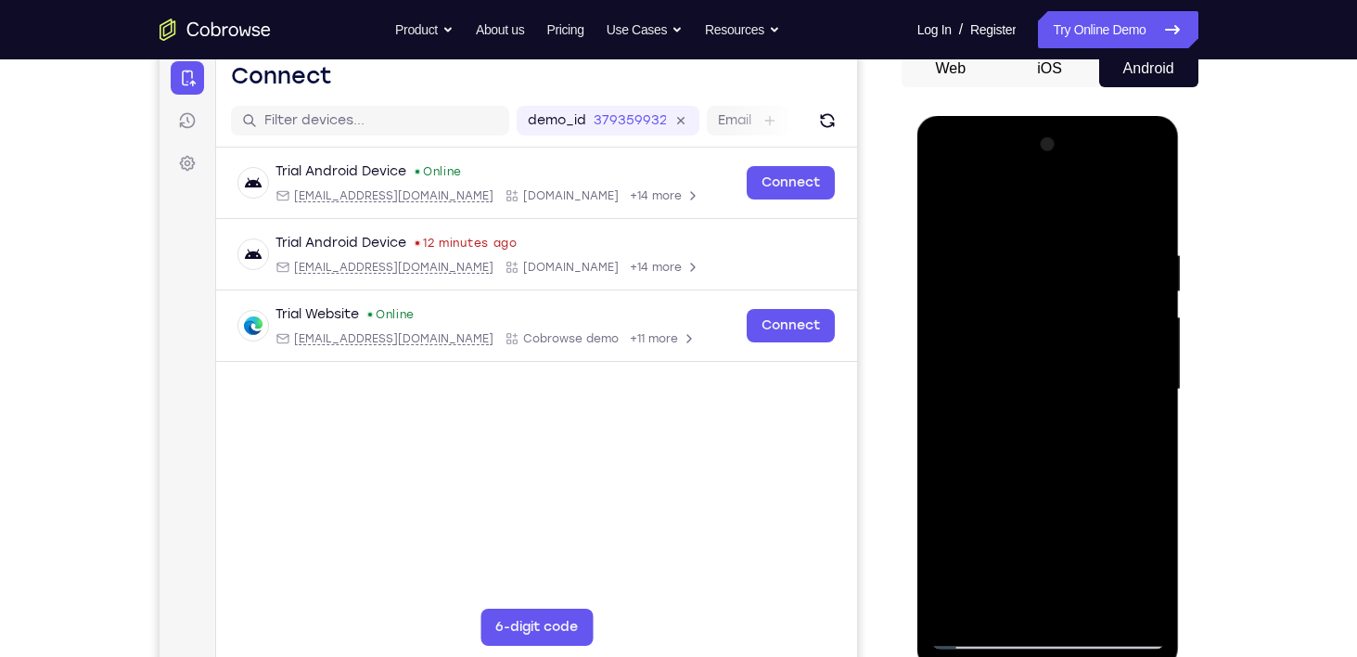
click at [1012, 183] on div at bounding box center [1048, 389] width 234 height 519
click at [967, 246] on div at bounding box center [1048, 389] width 234 height 519
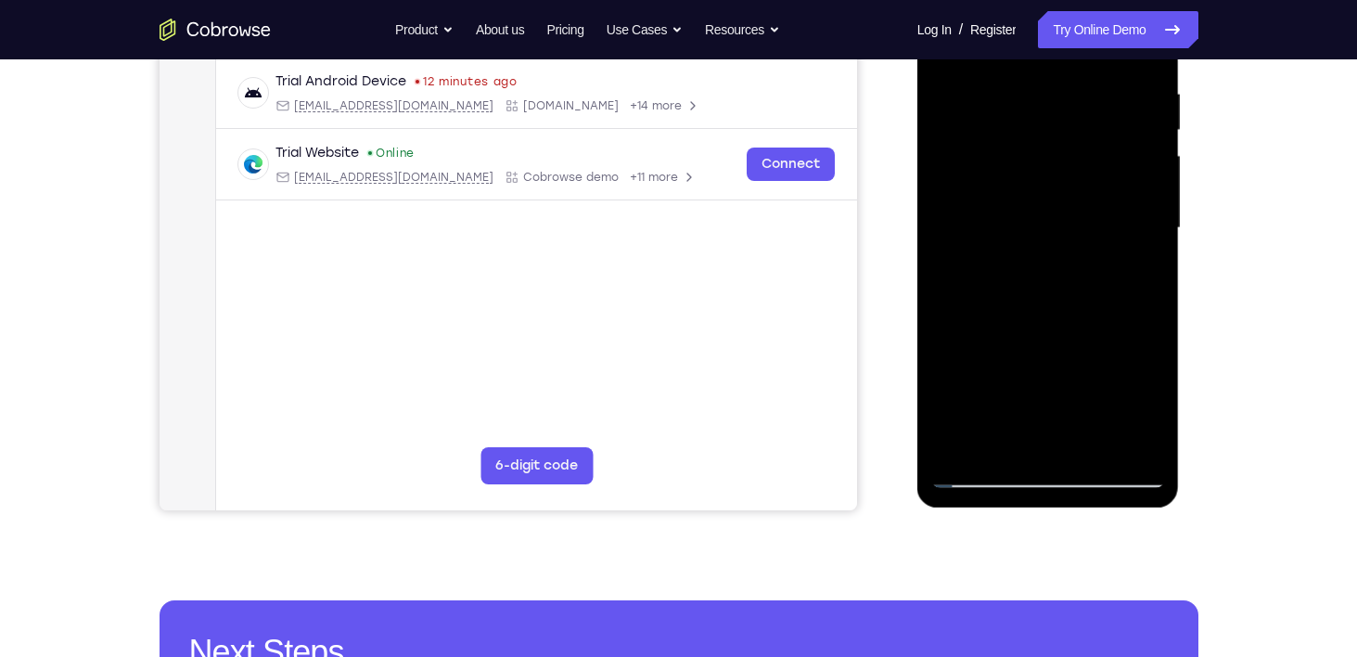
scroll to position [376, 0]
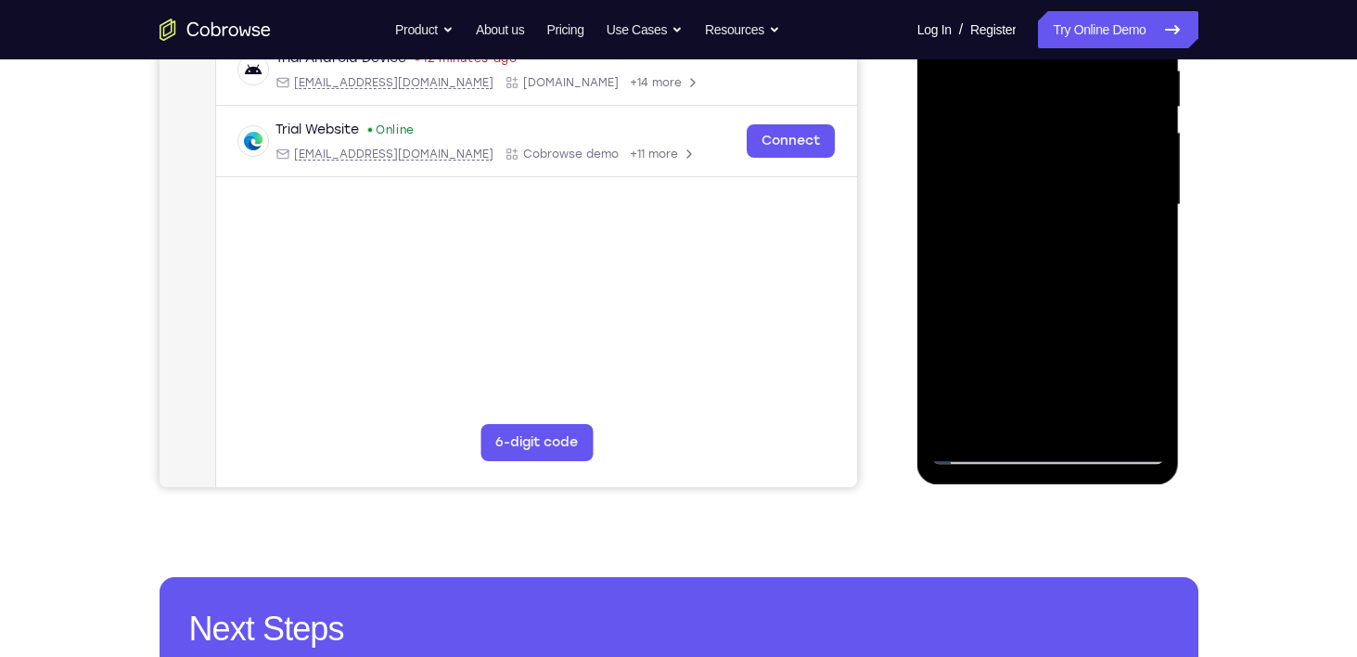
click at [1009, 423] on div at bounding box center [1048, 204] width 234 height 519
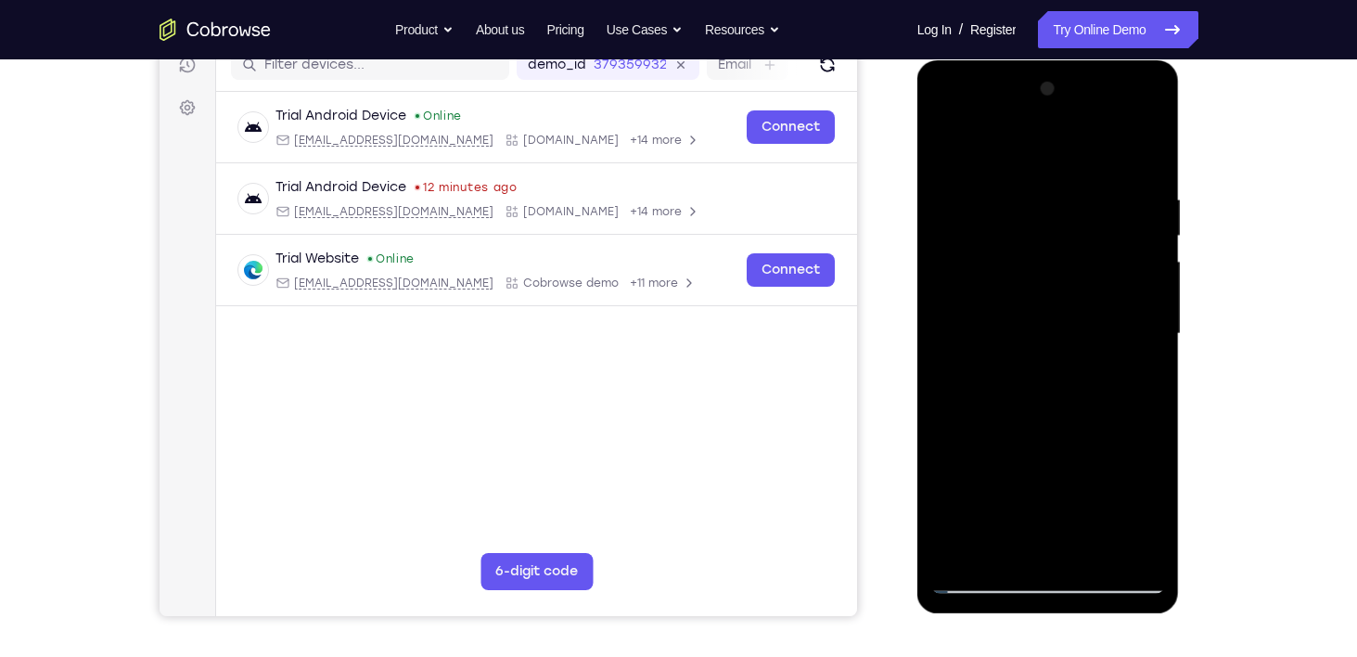
scroll to position [245, 0]
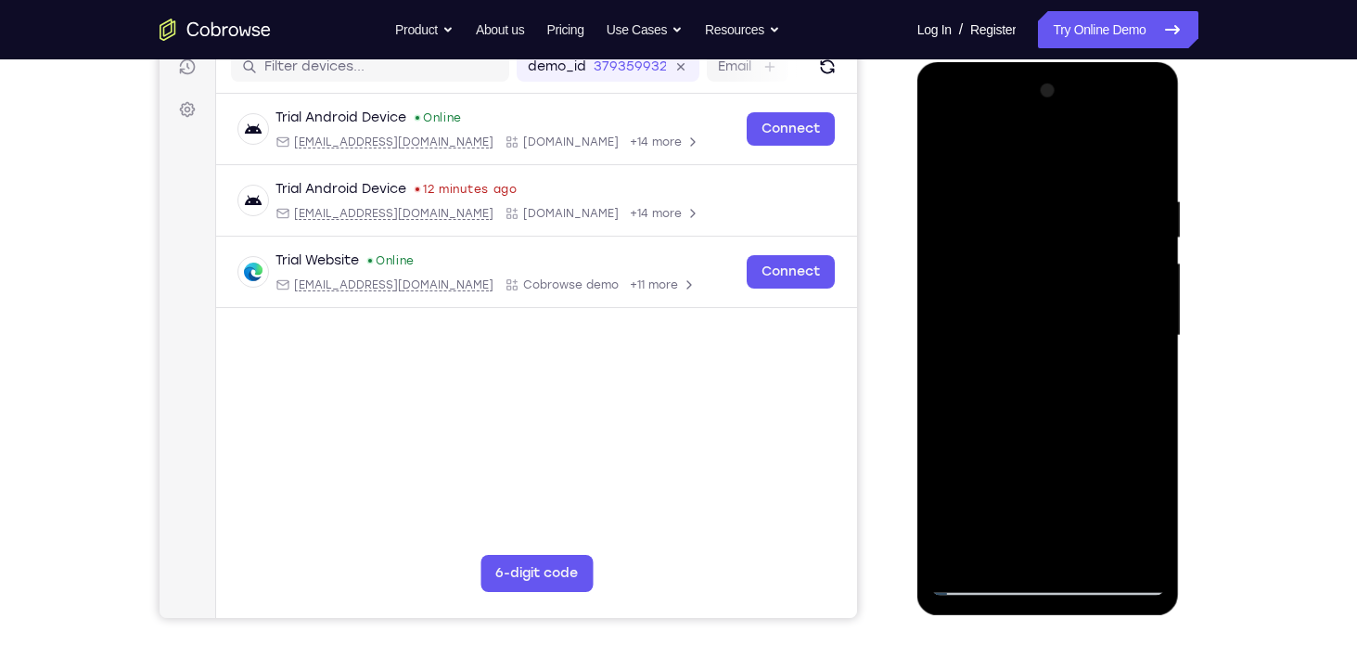
click at [993, 147] on div at bounding box center [1048, 335] width 234 height 519
click at [993, 211] on div at bounding box center [1048, 335] width 234 height 519
click at [1043, 216] on div at bounding box center [1048, 335] width 234 height 519
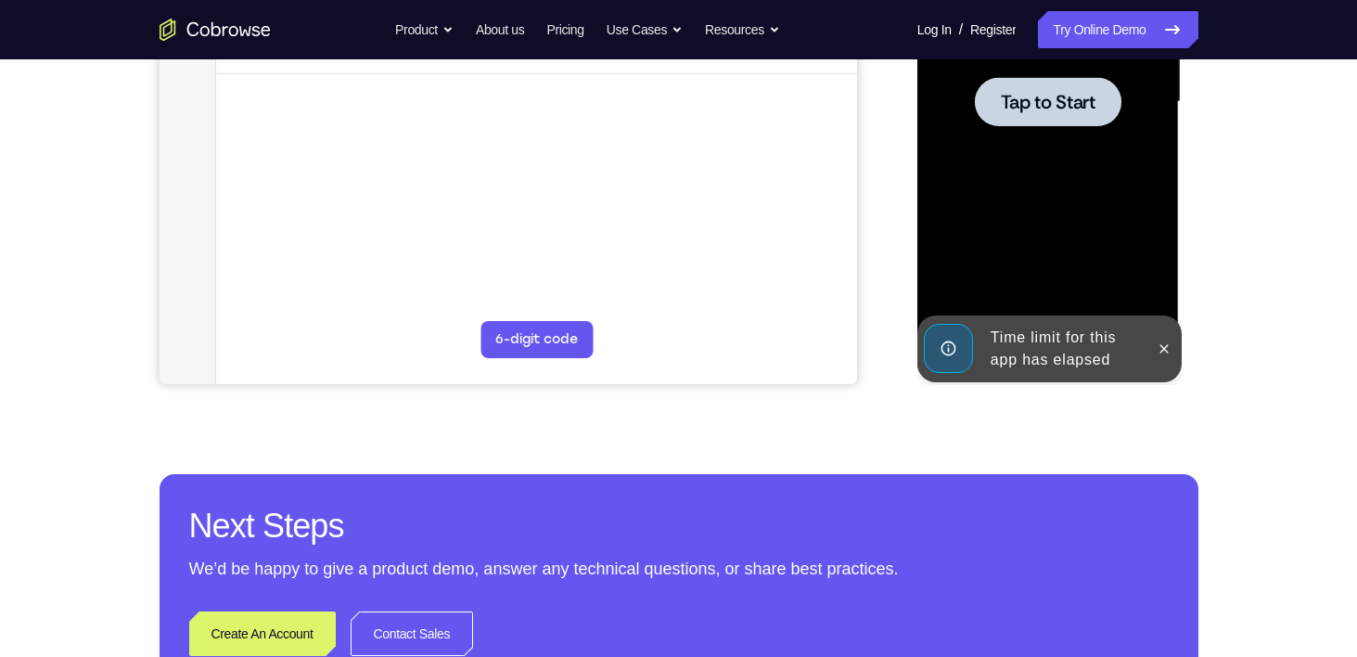
scroll to position [314, 0]
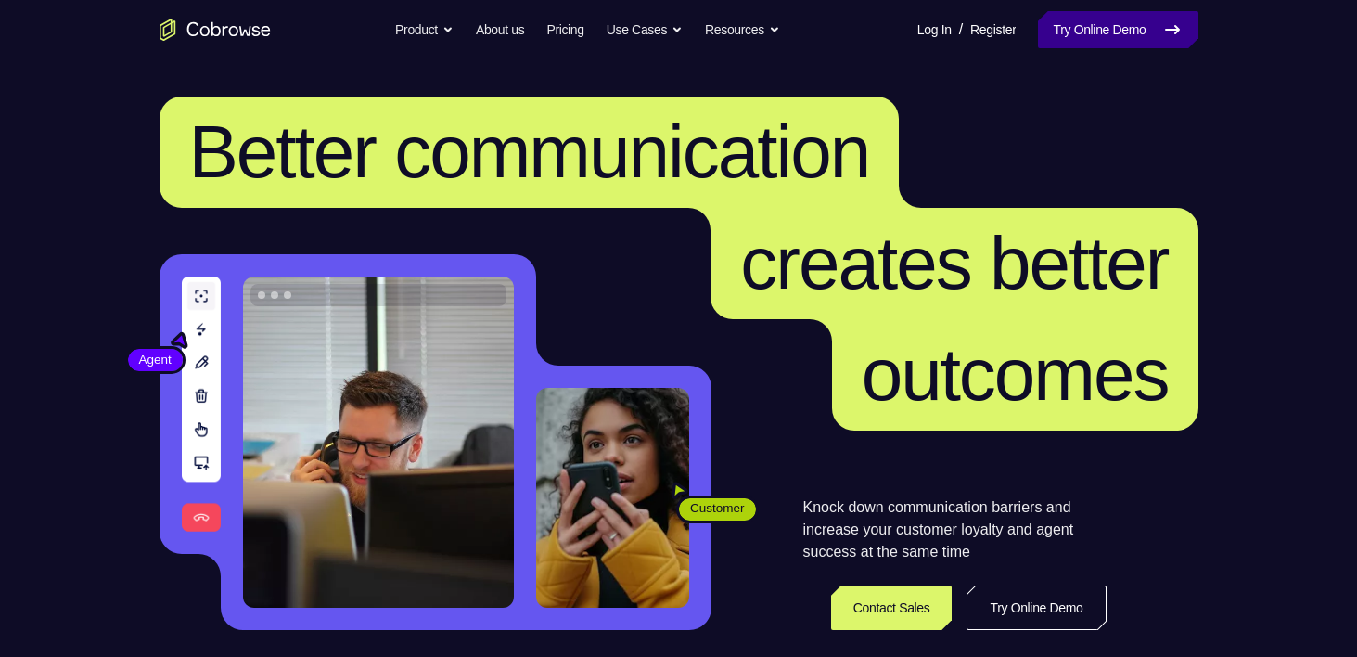
click at [1145, 19] on link "Try Online Demo" at bounding box center [1118, 29] width 160 height 37
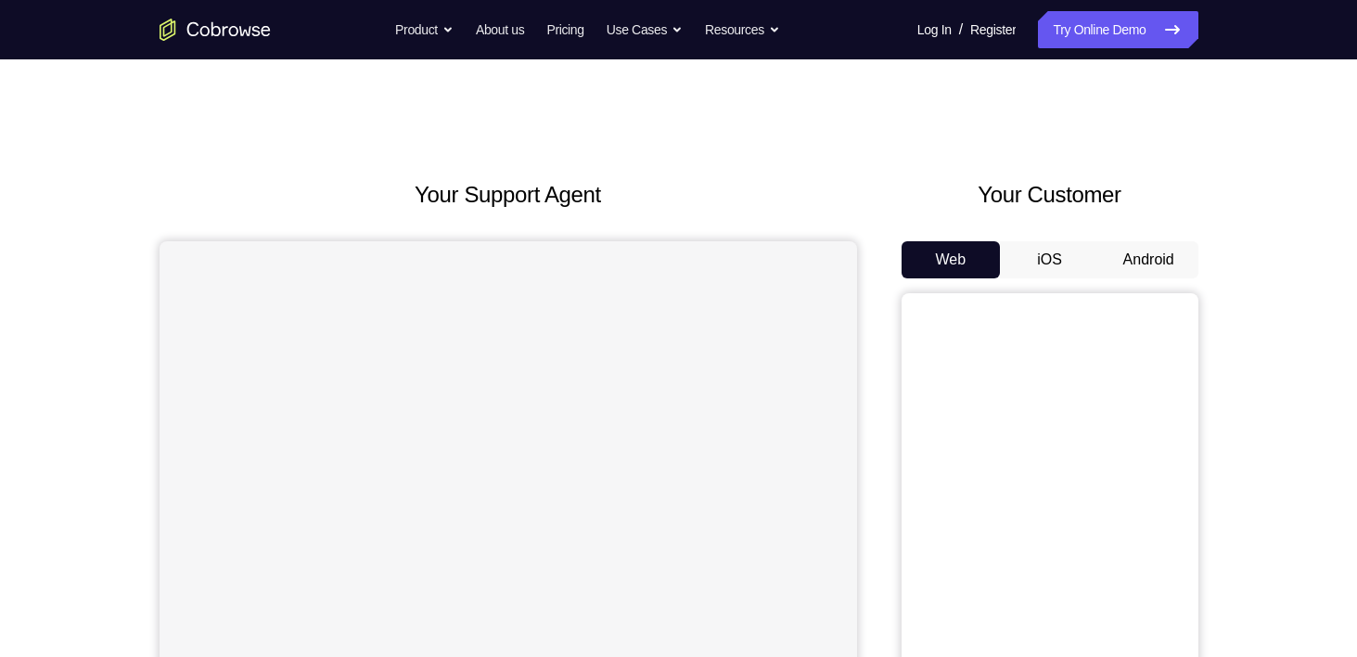
click at [1159, 252] on button "Android" at bounding box center [1148, 259] width 99 height 37
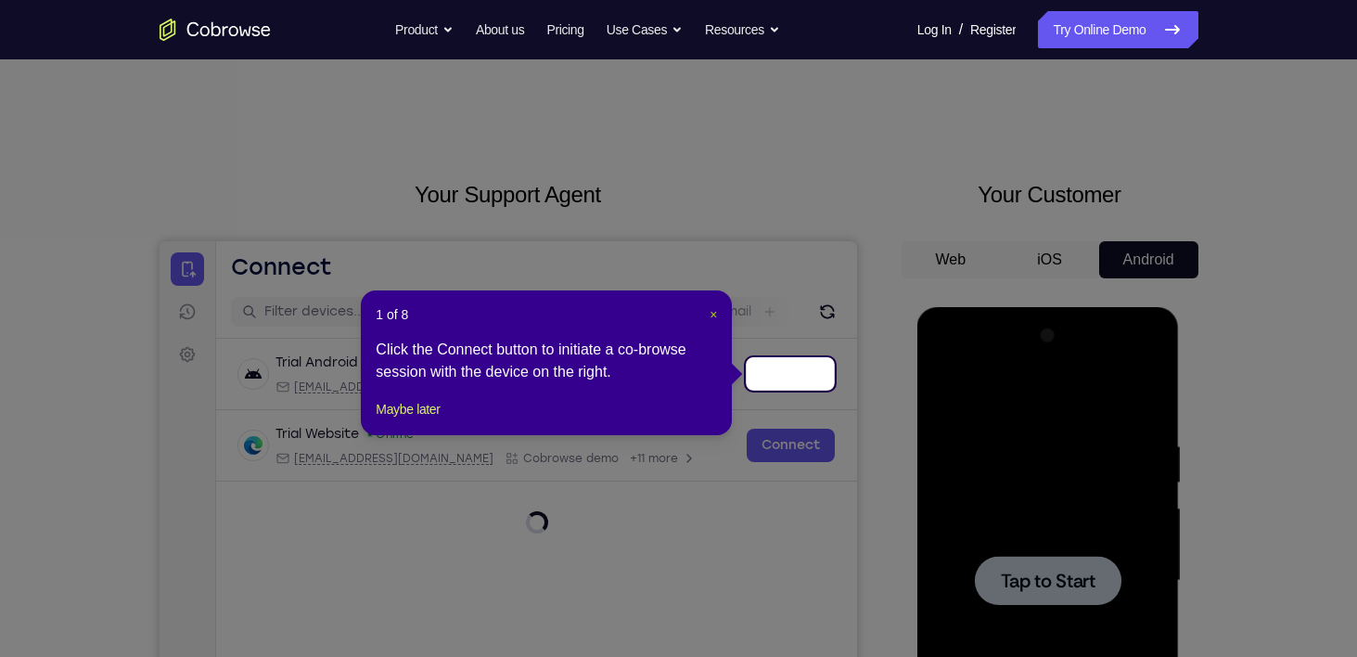
click at [713, 312] on span "×" at bounding box center [713, 314] width 7 height 15
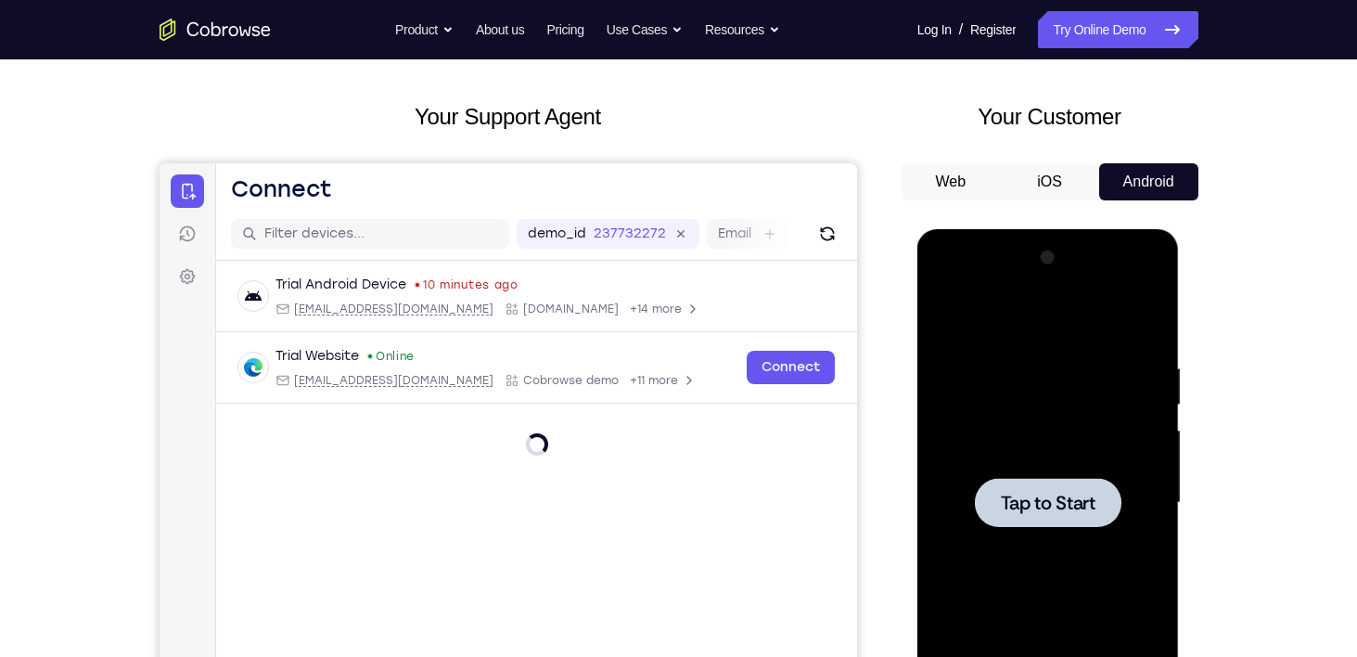
click at [1038, 505] on span "Tap to Start" at bounding box center [1048, 502] width 95 height 19
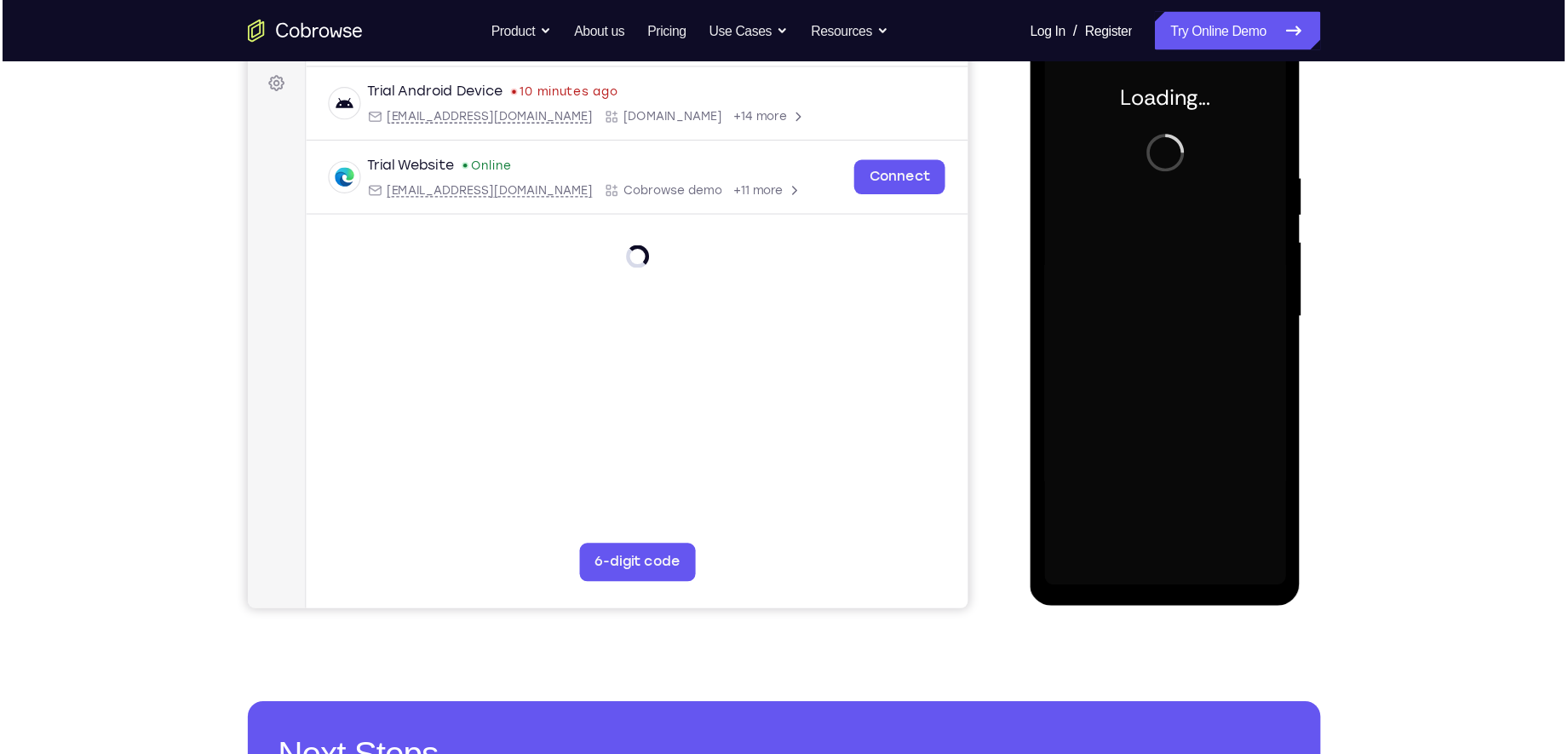
scroll to position [252, 0]
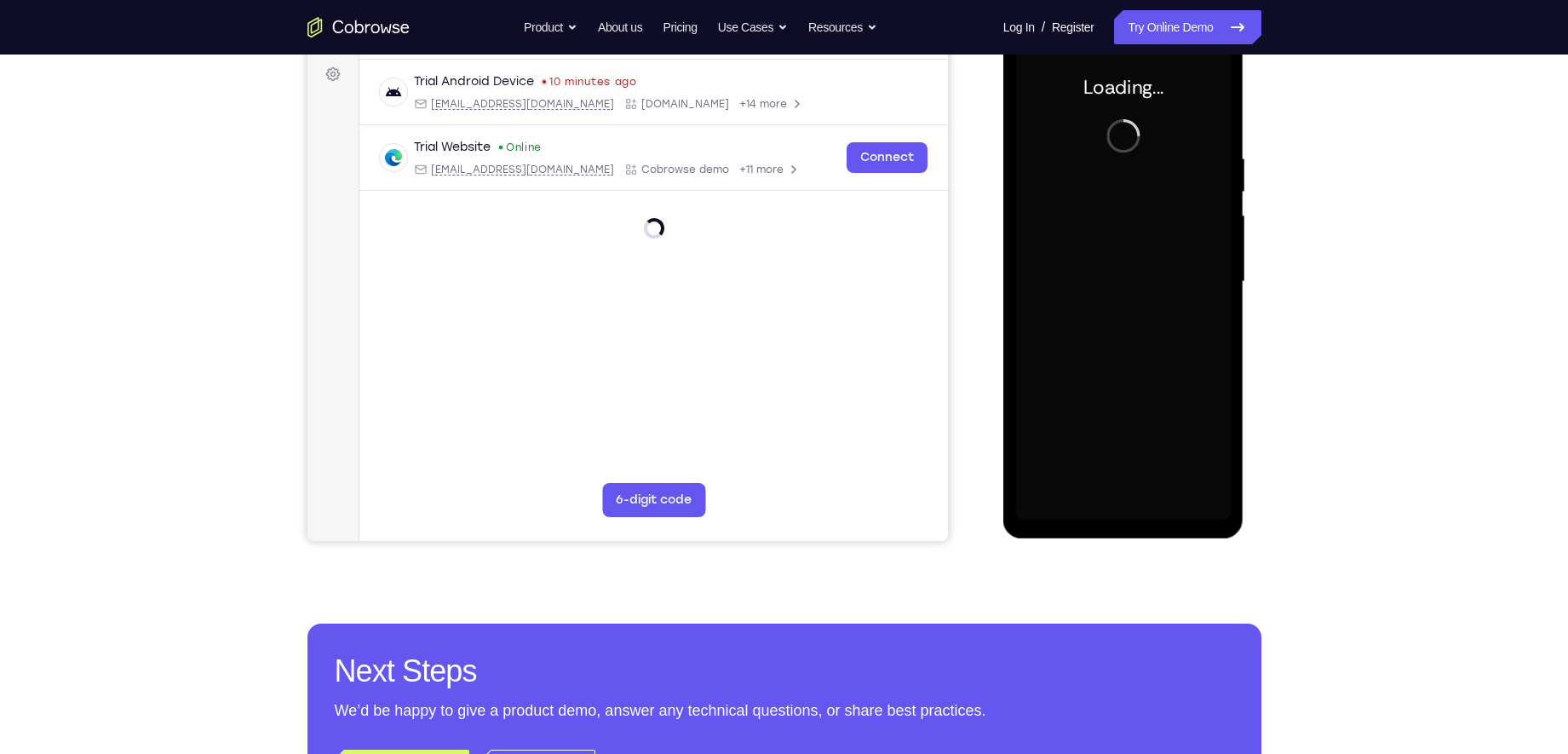
drag, startPoint x: 2218, startPoint y: 30, endPoint x: 1016, endPoint y: 242, distance: 1220.6
click at [1016, 242] on div "Loading..." at bounding box center [1124, 284] width 241 height 508
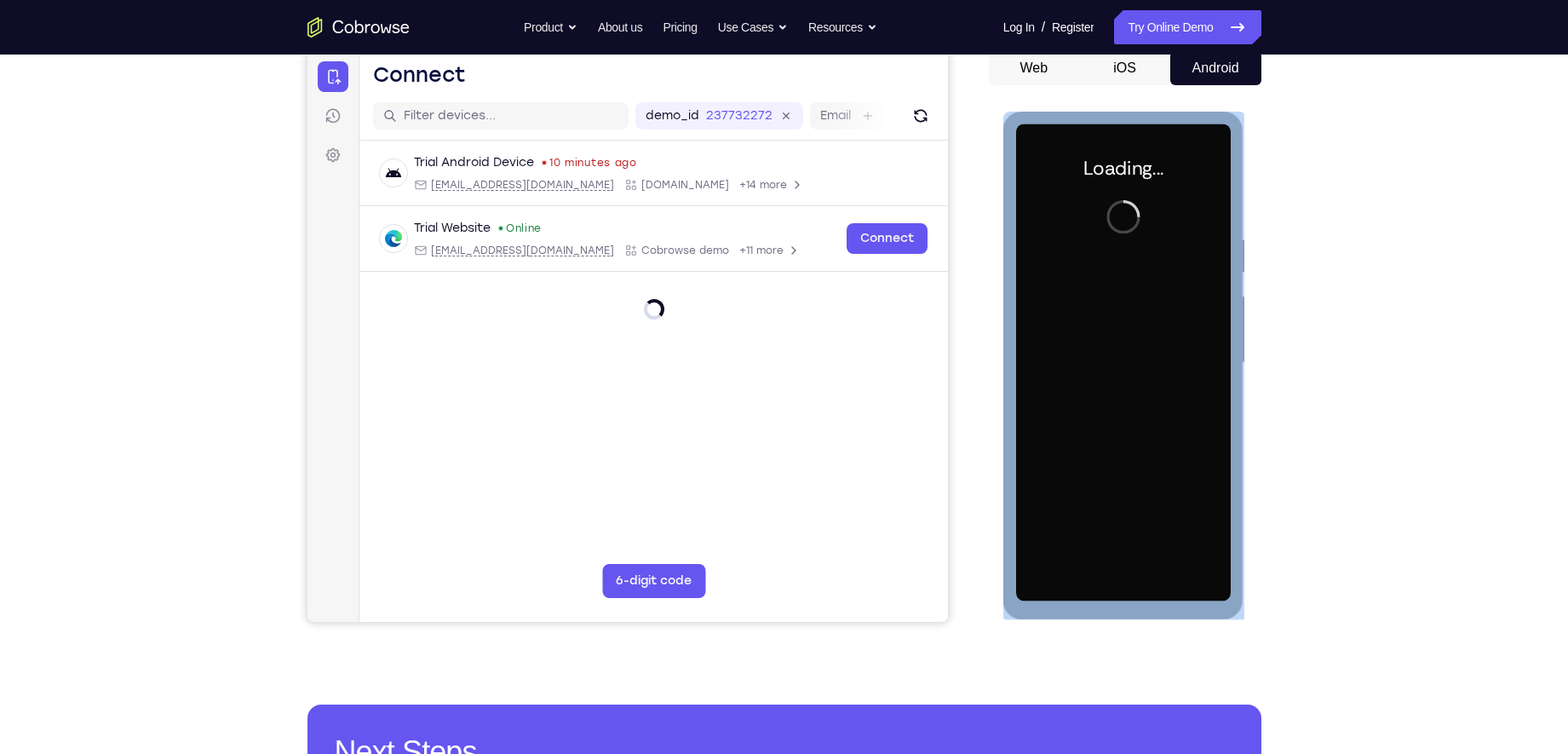
scroll to position [163, 0]
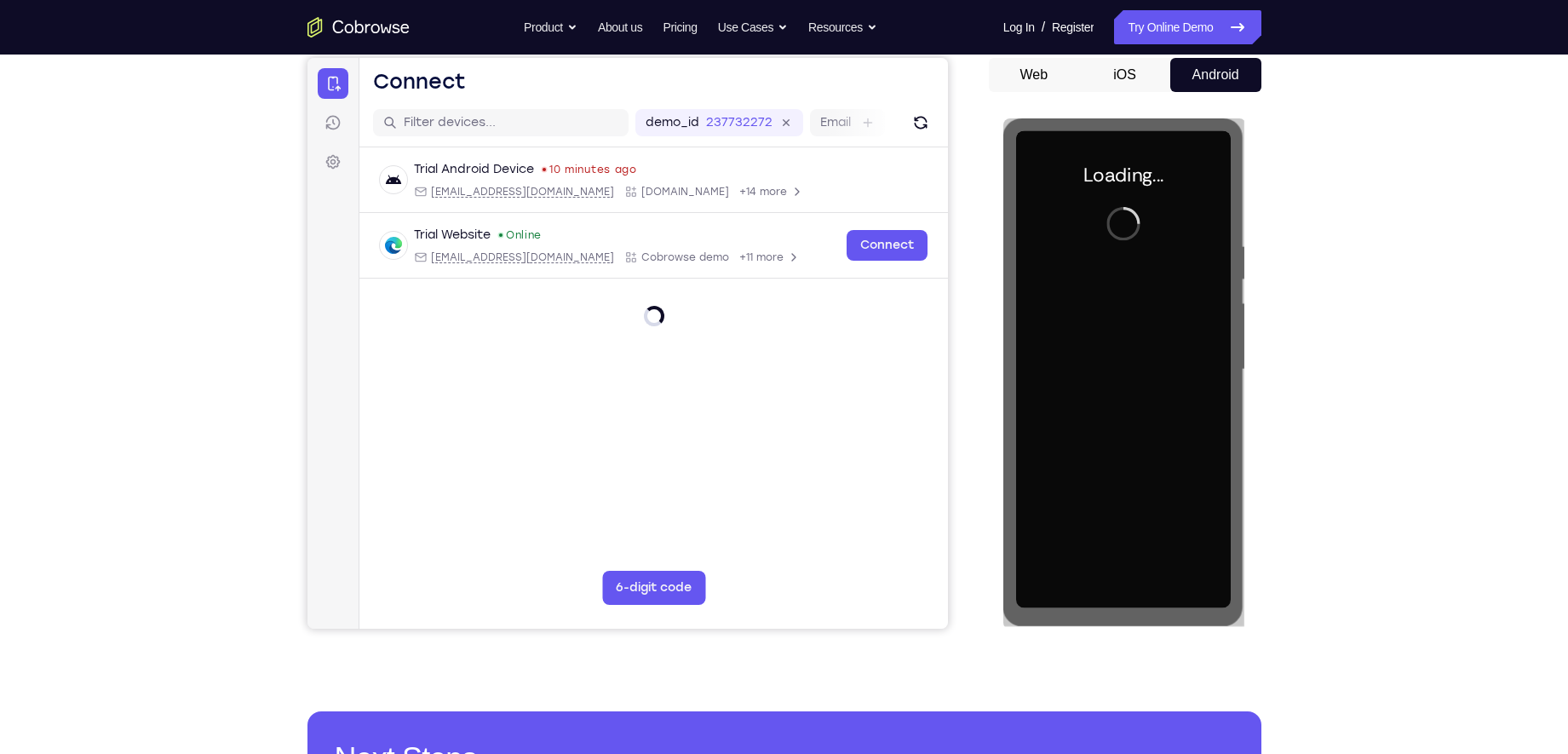
click at [1245, 297] on div "Your Support Agent Your Customer Web iOS Android Next Steps We’d be happy to gi…" at bounding box center [784, 452] width 1568 height 1123
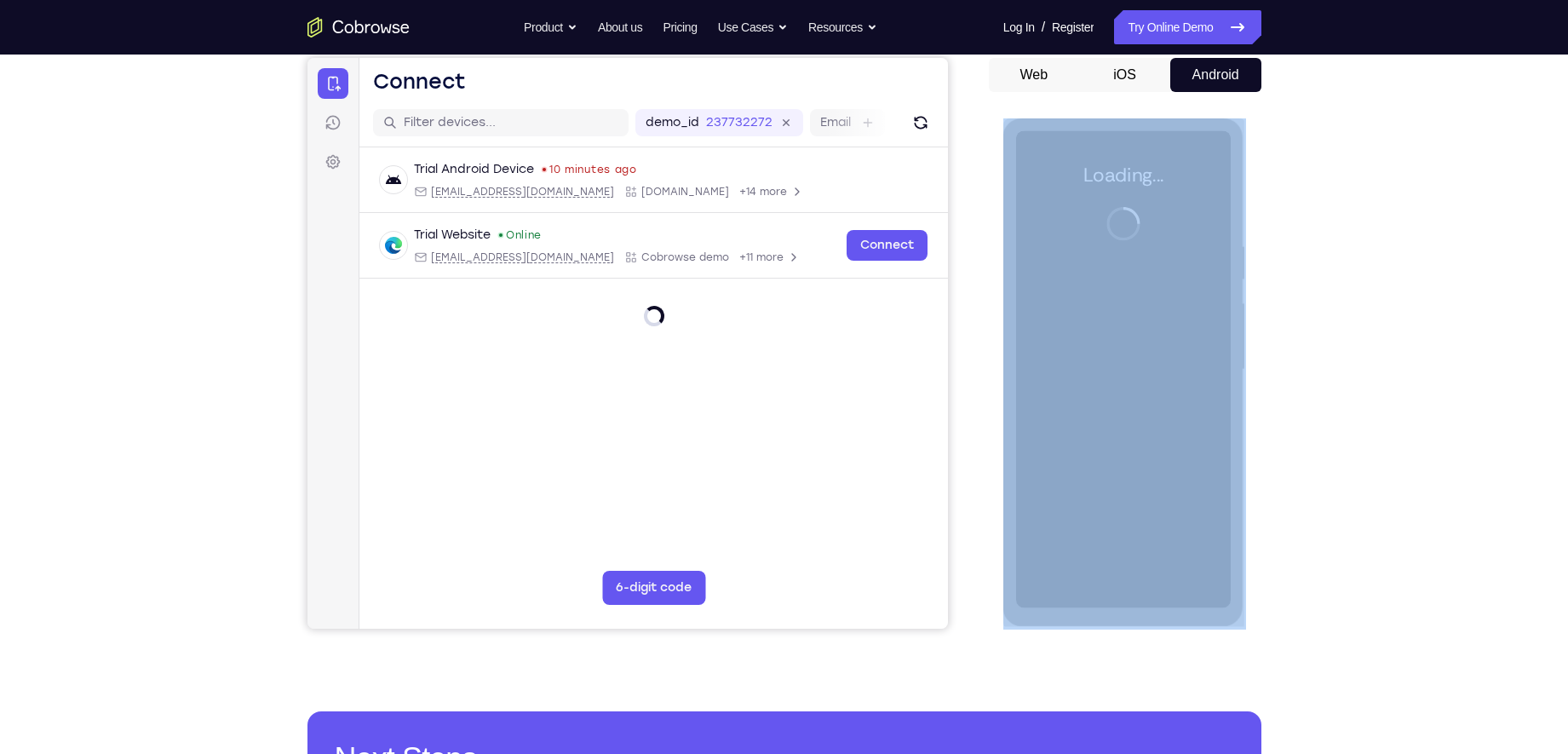
click at [1245, 297] on div "Your Support Agent Your Customer Web iOS Android Next Steps We’d be happy to gi…" at bounding box center [784, 452] width 1568 height 1123
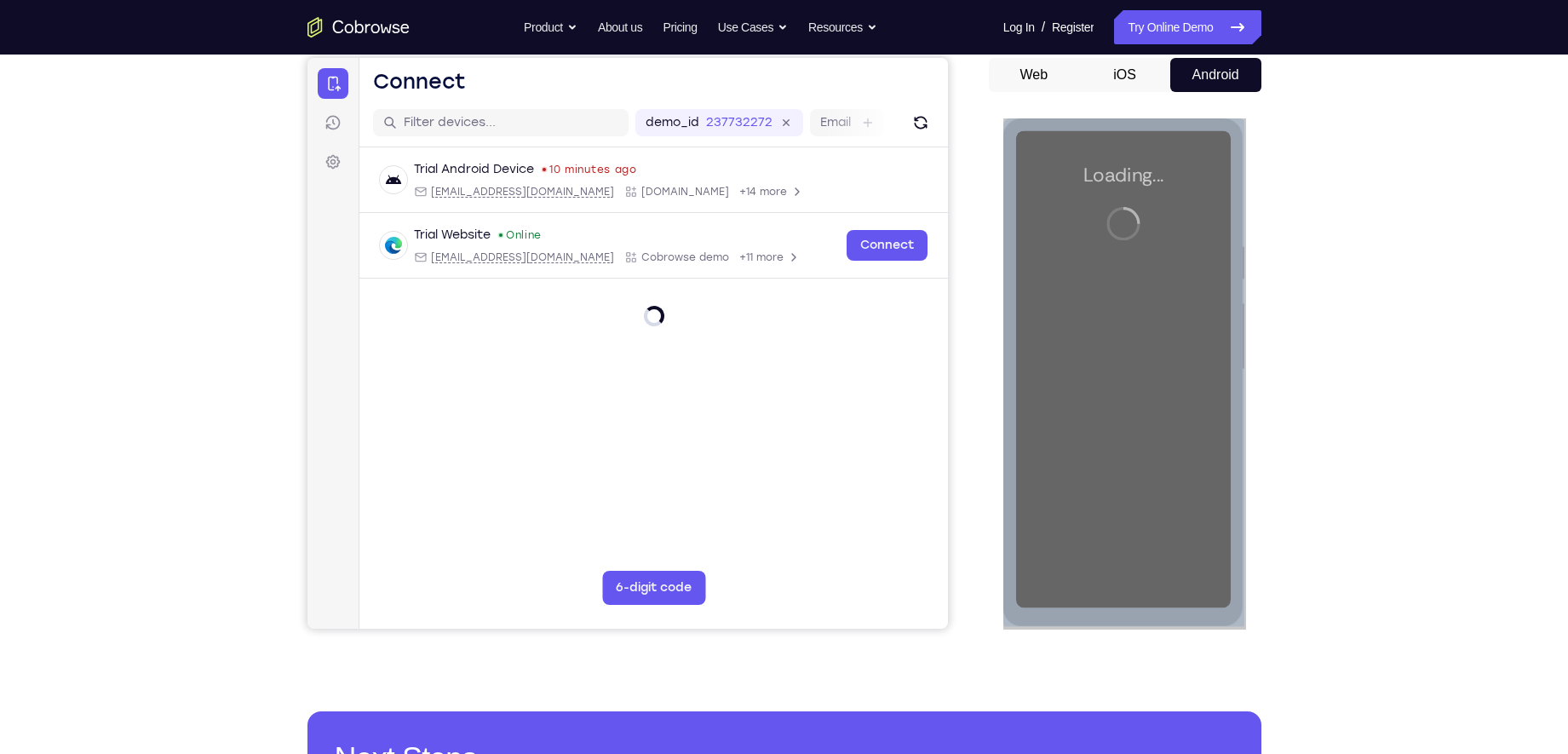
click at [1055, 334] on div at bounding box center [1124, 369] width 215 height 477
click at [1073, 334] on div at bounding box center [1124, 369] width 215 height 477
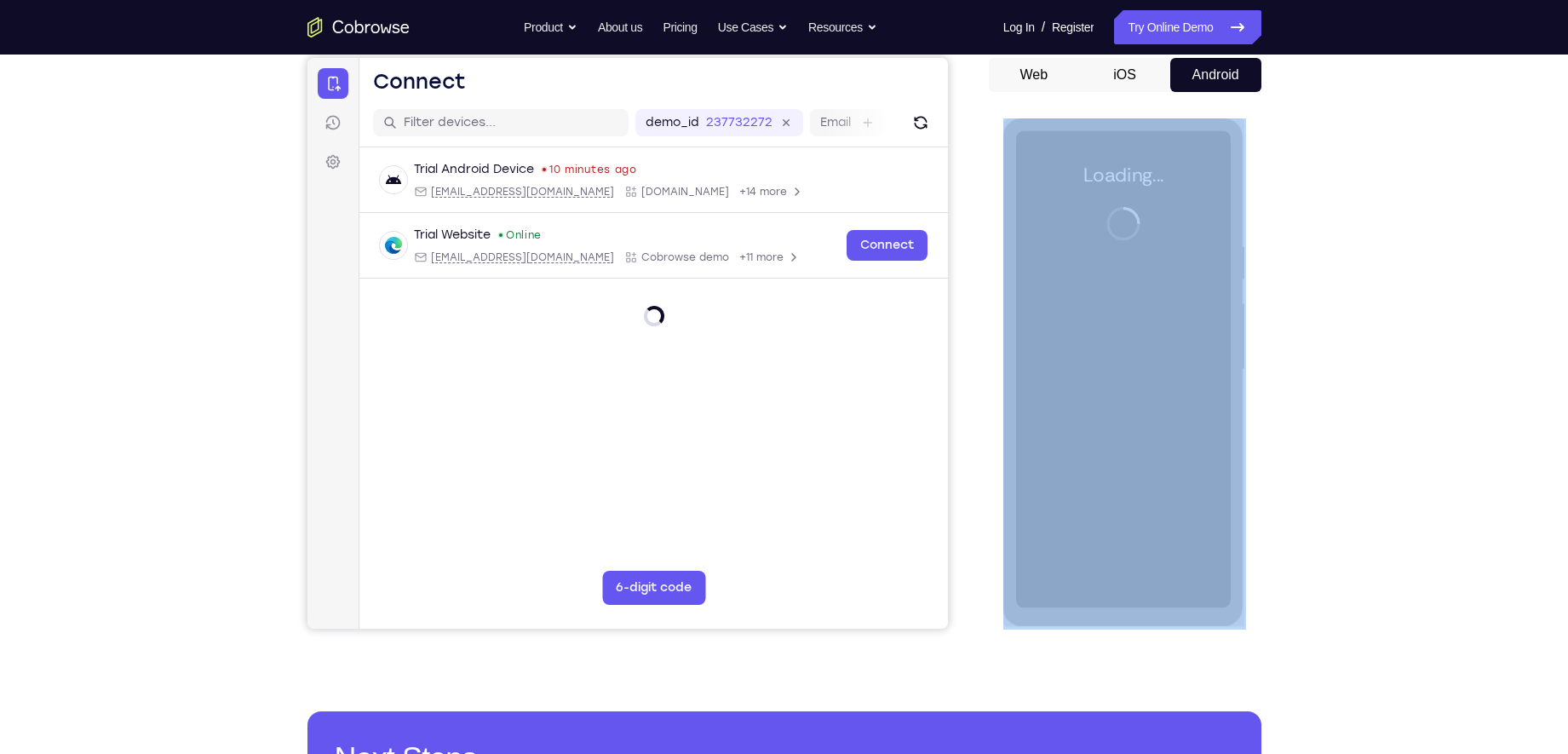
click at [1245, 325] on div "Your Support Agent Your Customer Web iOS Android Next Steps We’d be happy to gi…" at bounding box center [784, 452] width 1568 height 1123
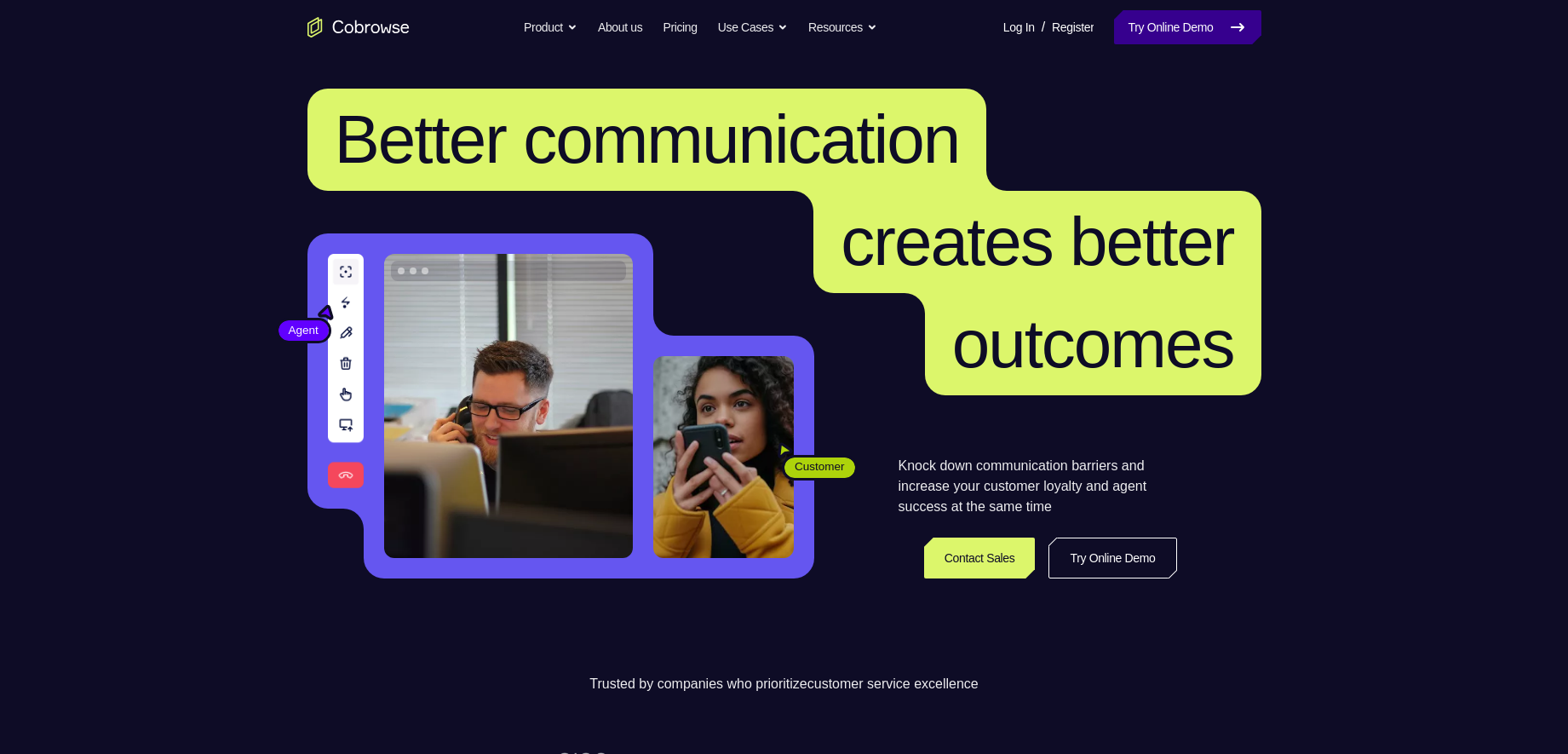
click at [1217, 28] on link "Try Online Demo" at bounding box center [1187, 27] width 147 height 34
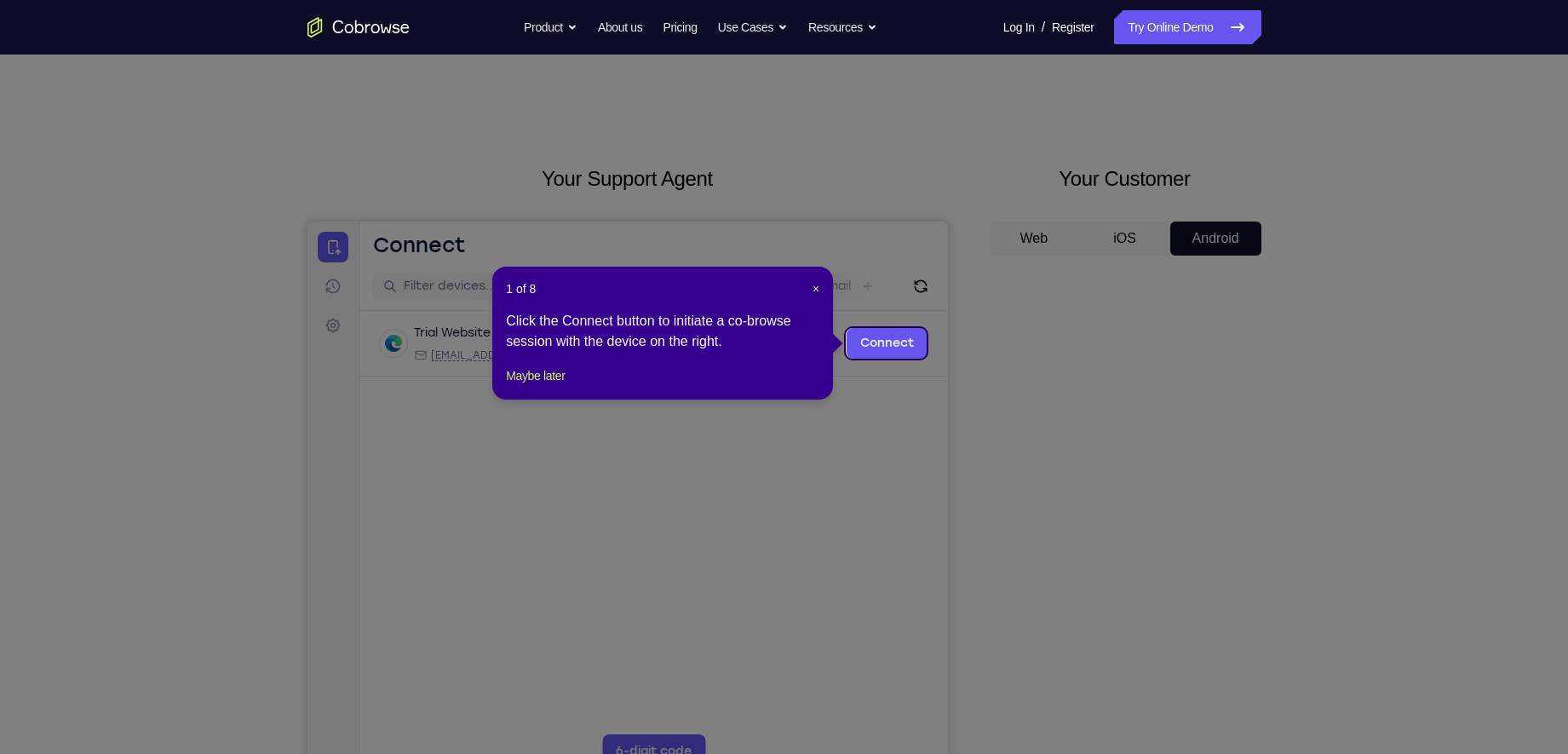
click at [1142, 541] on icon at bounding box center [791, 377] width 1584 height 754
click at [818, 290] on span "×" at bounding box center [815, 288] width 6 height 14
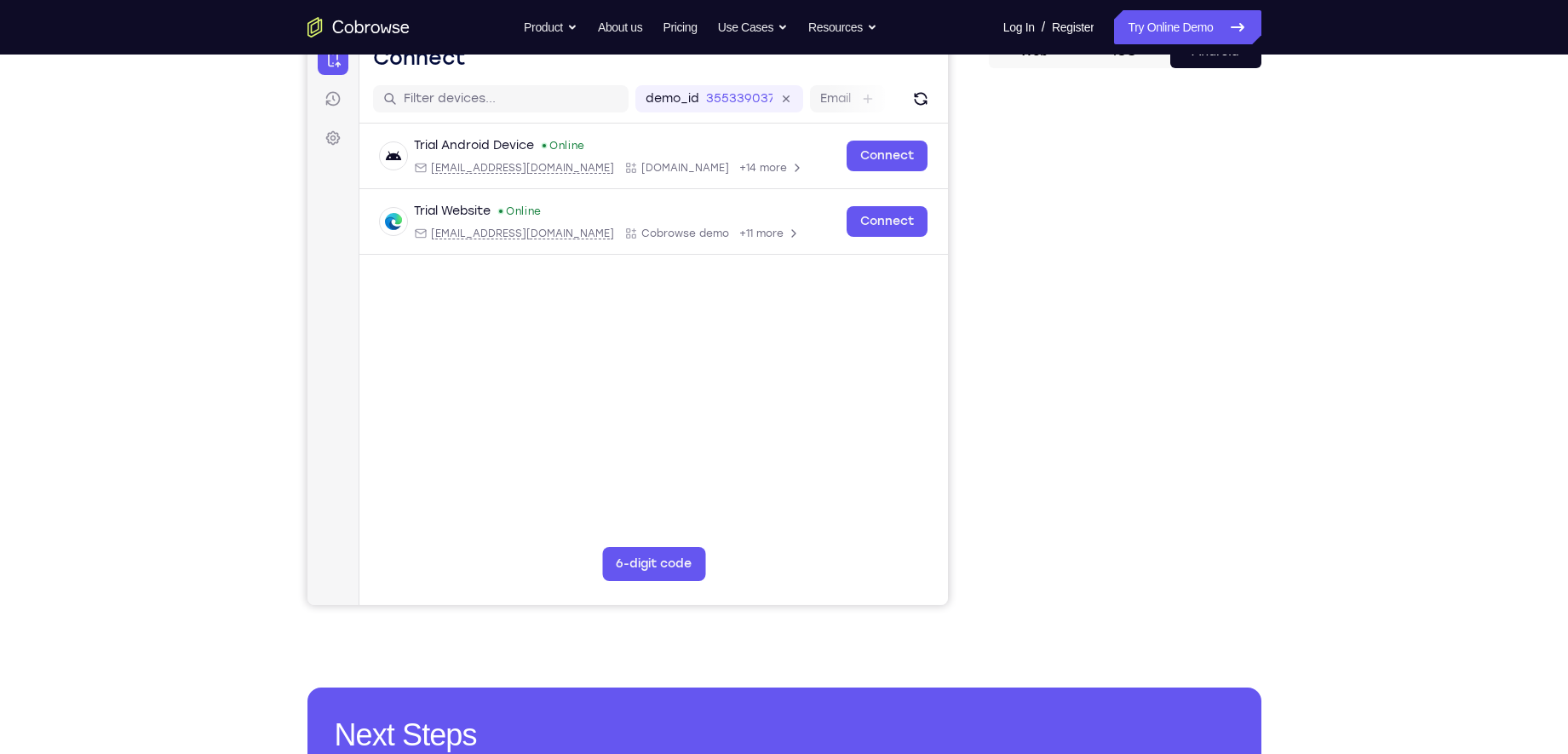
scroll to position [188, 0]
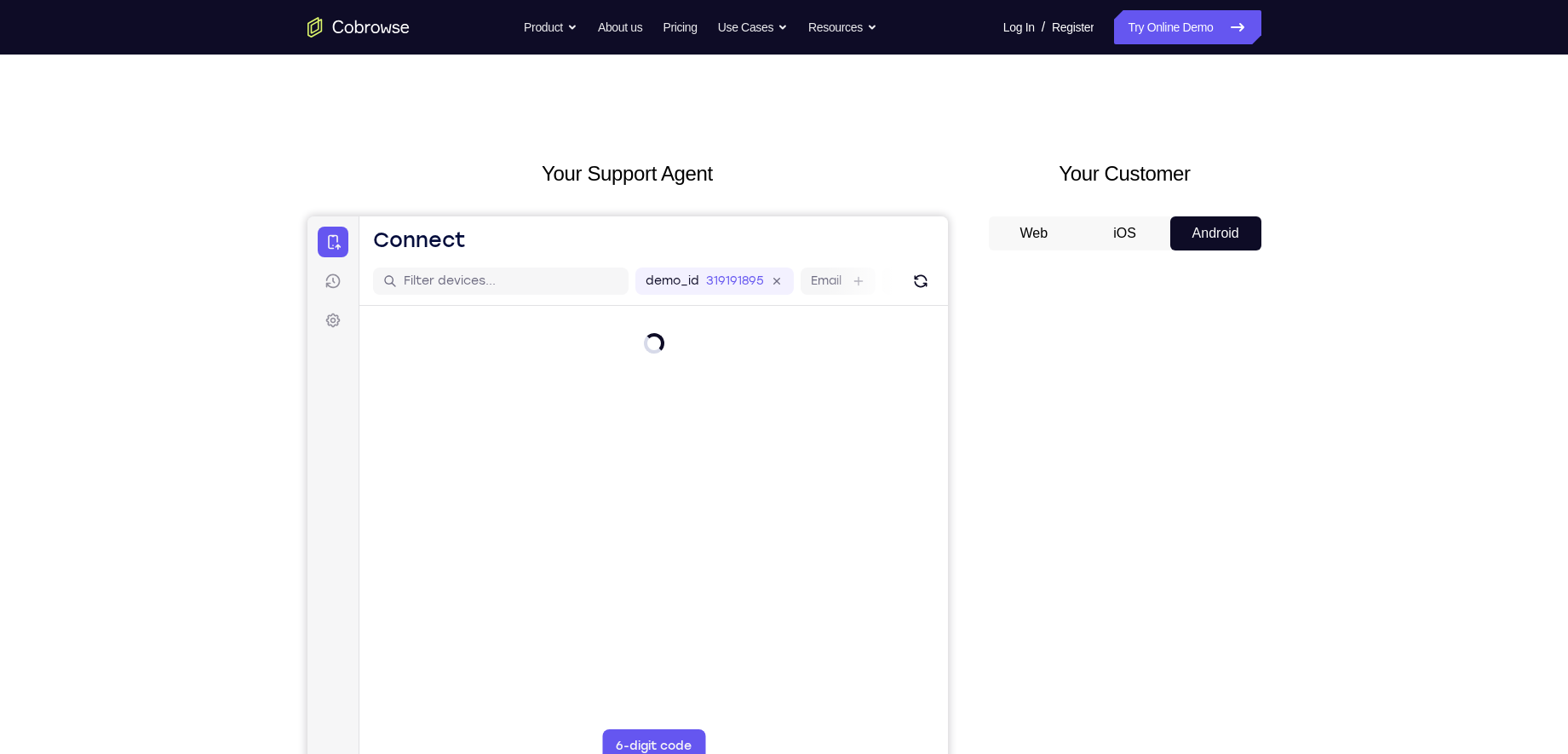
scroll to position [103, 0]
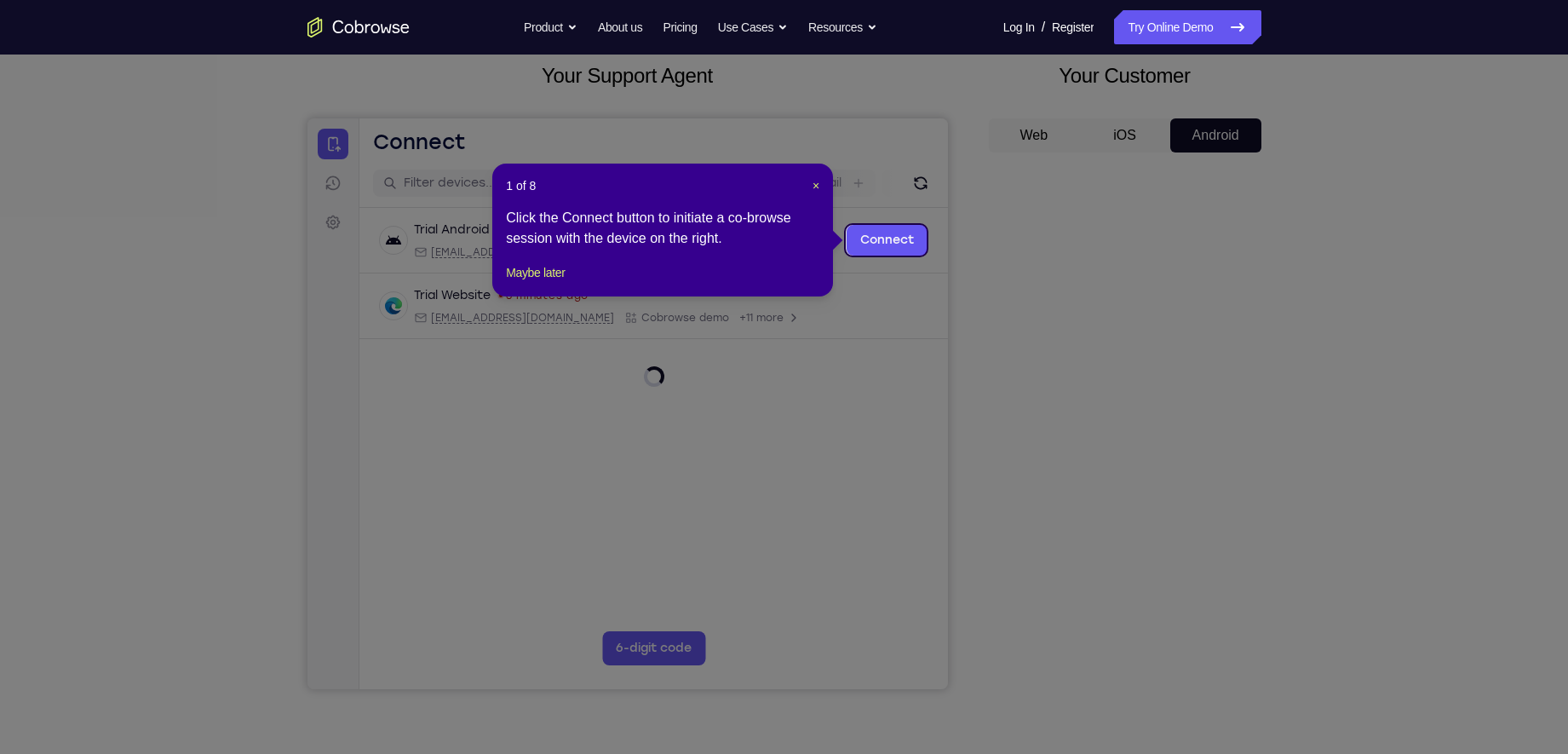
click at [812, 175] on div "1 of 8 × Click the Connect button to initiate a co-browse session with the devi…" at bounding box center [662, 230] width 341 height 133
click at [818, 182] on span "×" at bounding box center [815, 186] width 6 height 14
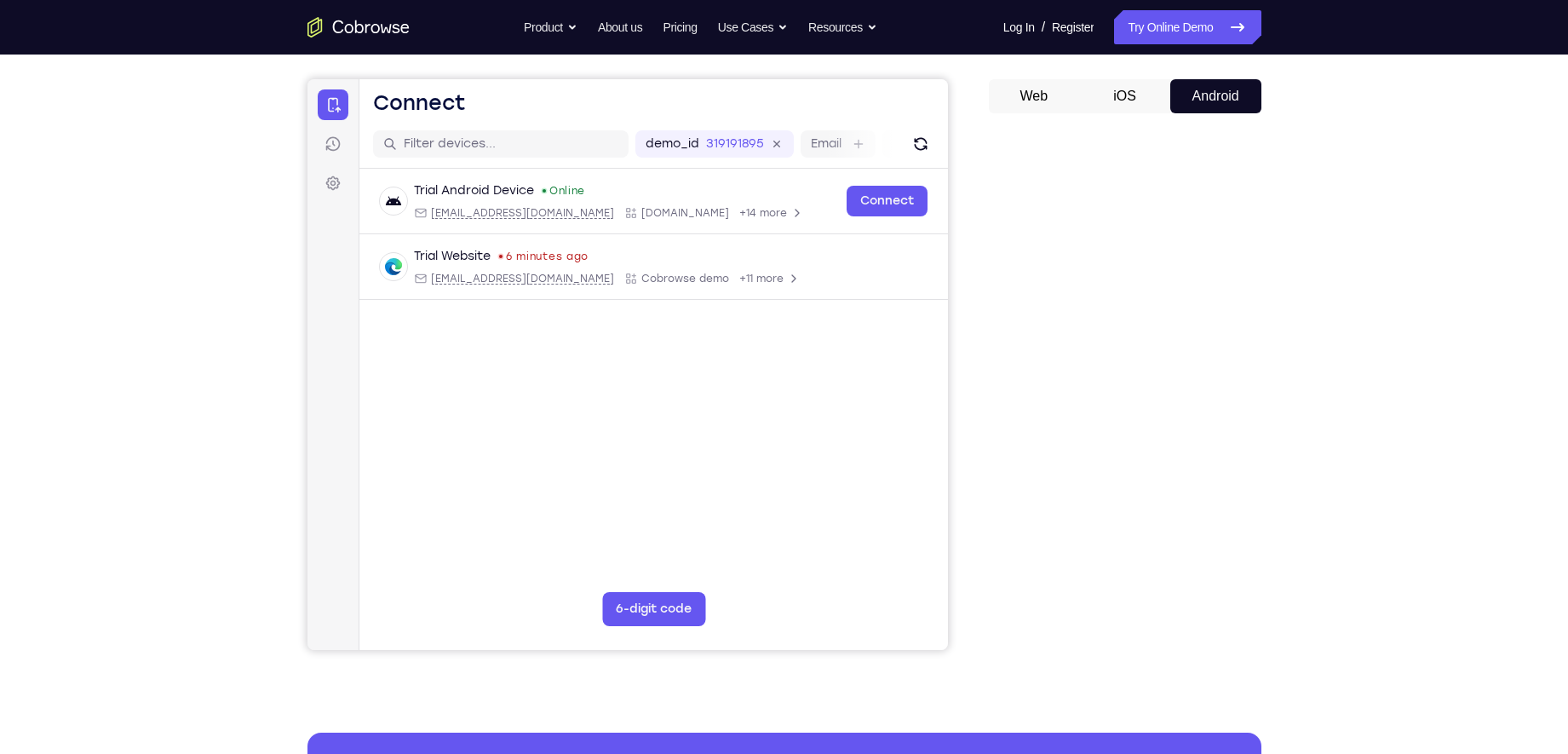
scroll to position [147, 0]
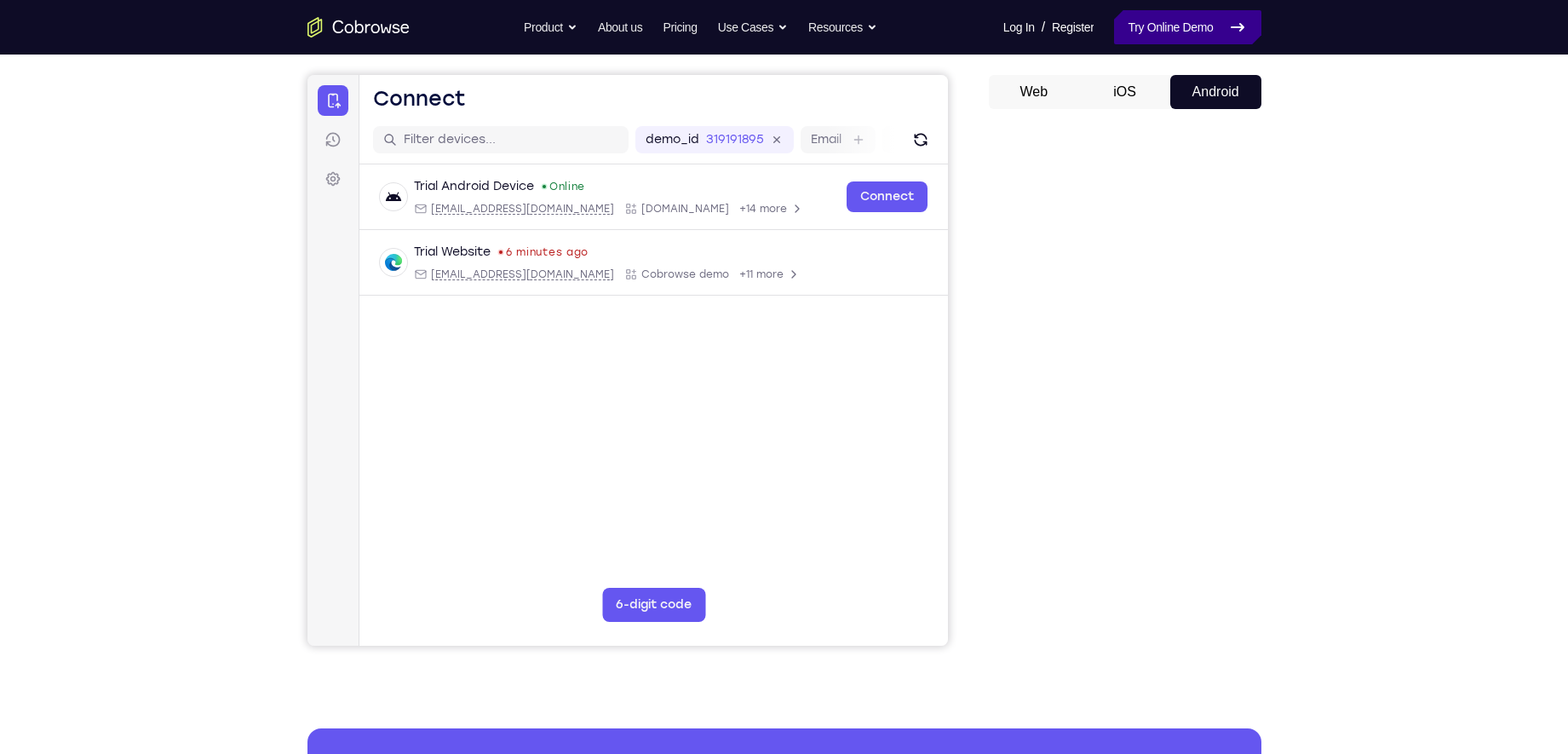
click at [1192, 19] on link "Try Online Demo" at bounding box center [1187, 27] width 147 height 34
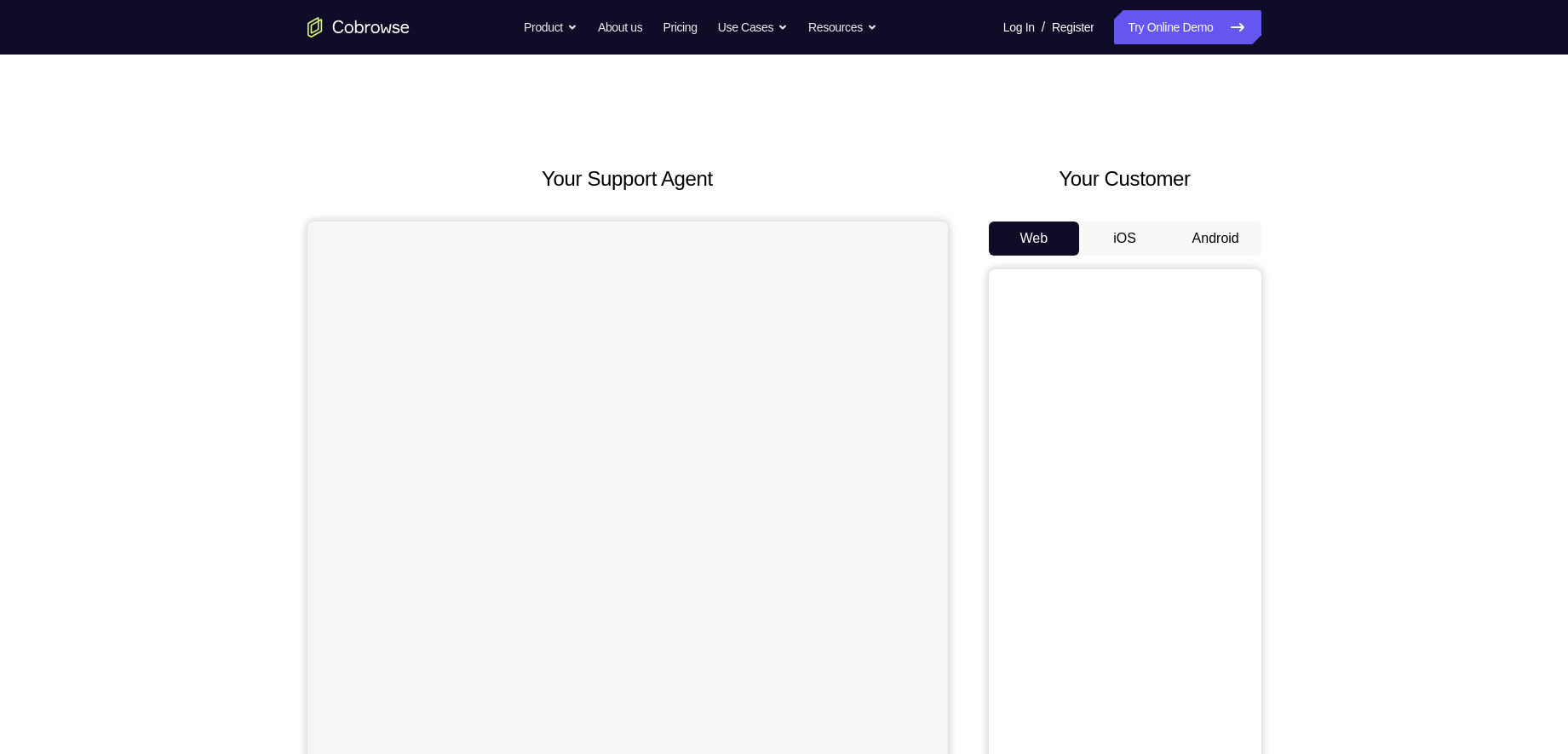
click at [1219, 243] on button "Android" at bounding box center [1215, 238] width 91 height 34
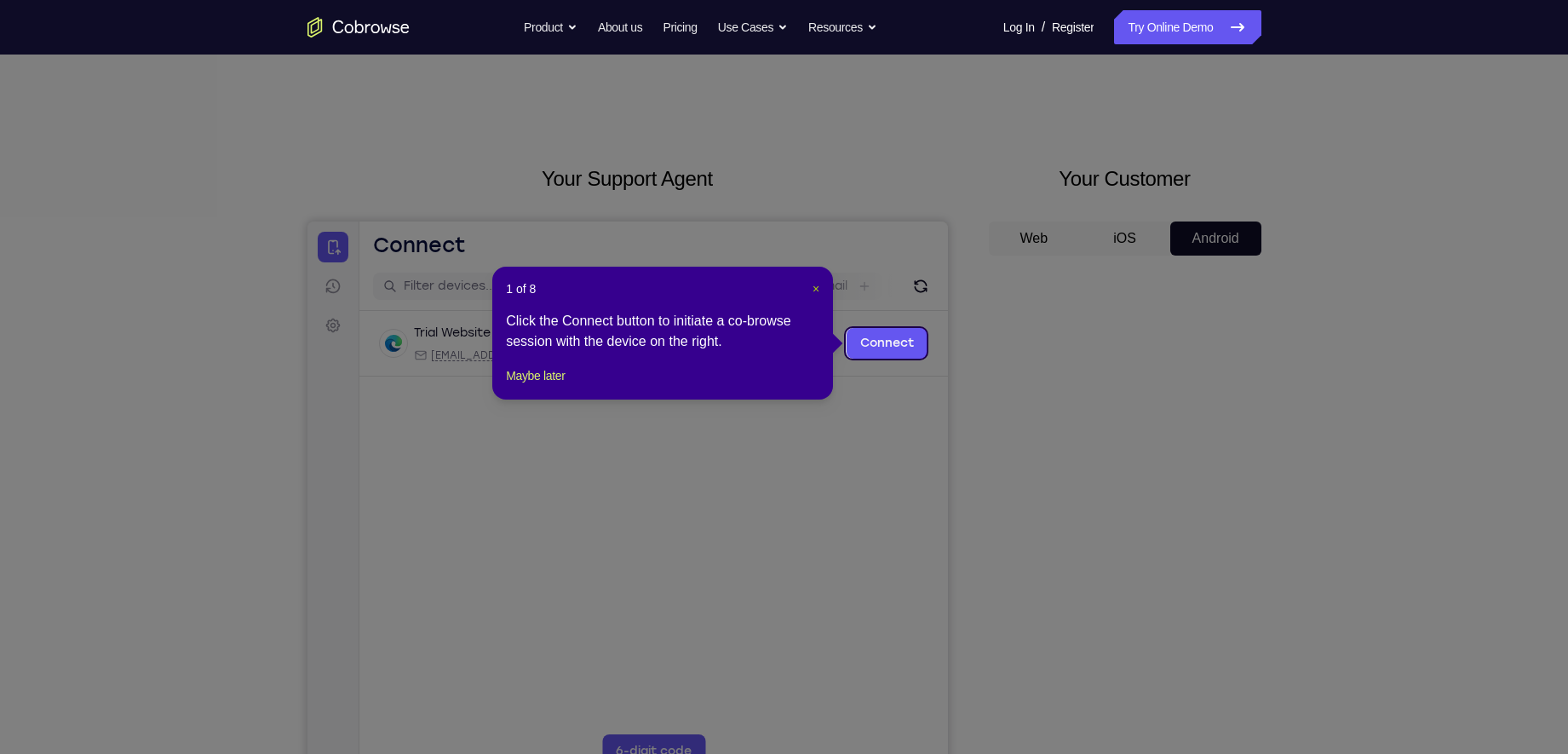
click at [815, 288] on span "×" at bounding box center [815, 288] width 6 height 14
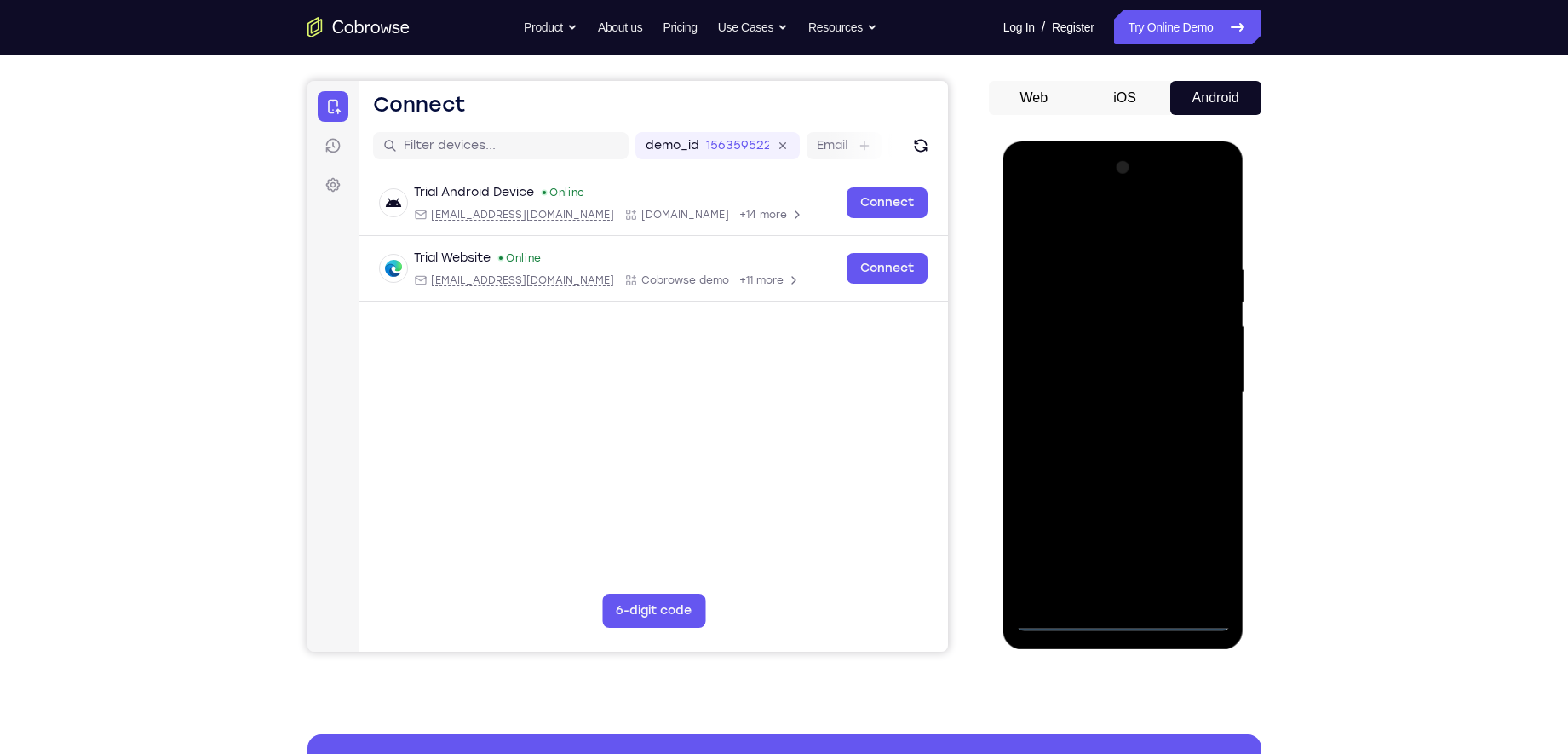
click at [1127, 618] on div at bounding box center [1124, 392] width 215 height 477
click at [1191, 546] on div at bounding box center [1124, 392] width 215 height 477
click at [1127, 226] on div at bounding box center [1124, 392] width 215 height 477
click at [1197, 389] on div at bounding box center [1124, 392] width 215 height 477
click at [1103, 418] on div at bounding box center [1124, 392] width 215 height 477
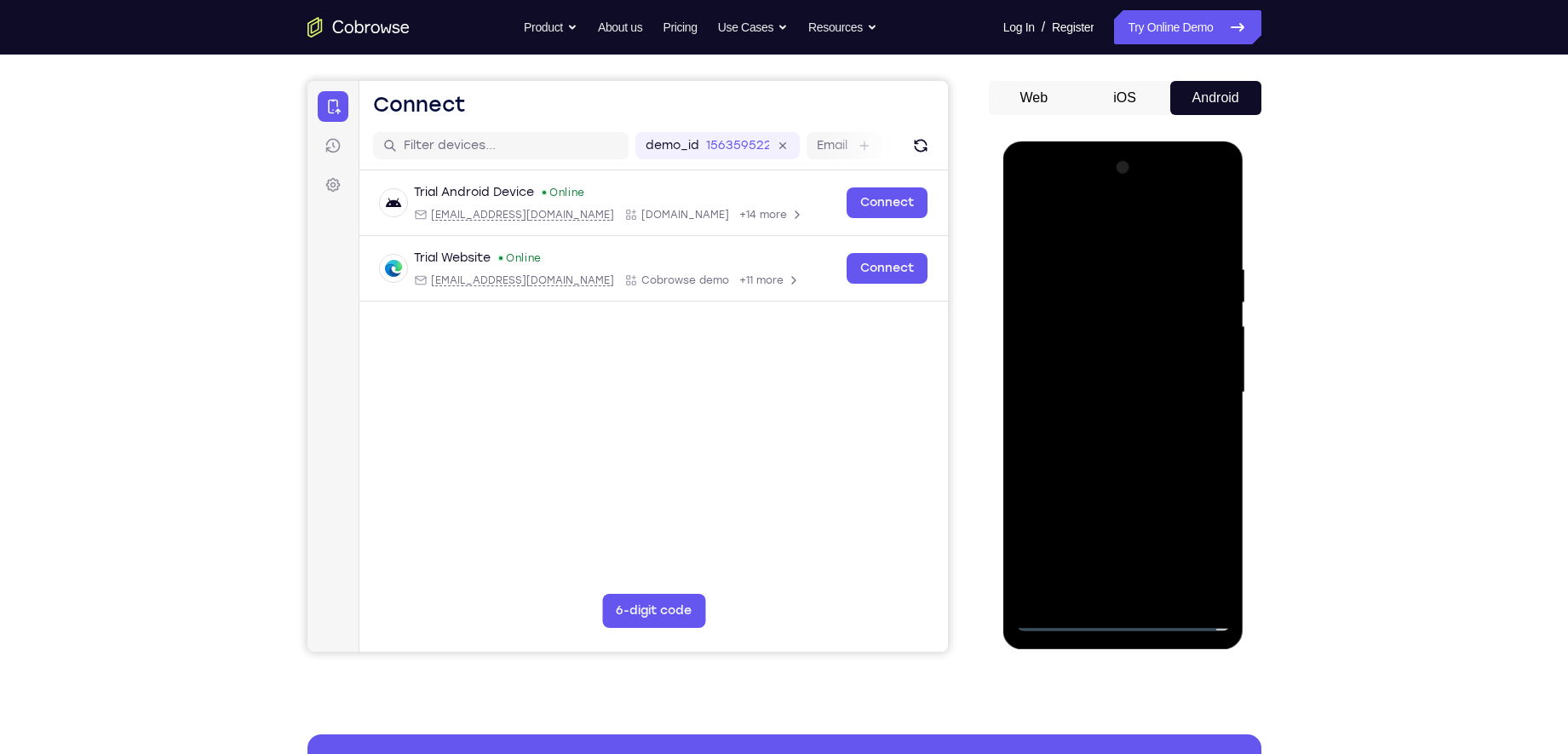
click at [1108, 374] on div at bounding box center [1124, 392] width 215 height 477
click at [1126, 353] on div at bounding box center [1124, 392] width 215 height 477
click at [1126, 394] on div at bounding box center [1124, 392] width 215 height 477
click at [1123, 465] on div at bounding box center [1124, 392] width 215 height 477
click at [1046, 380] on div at bounding box center [1124, 392] width 215 height 477
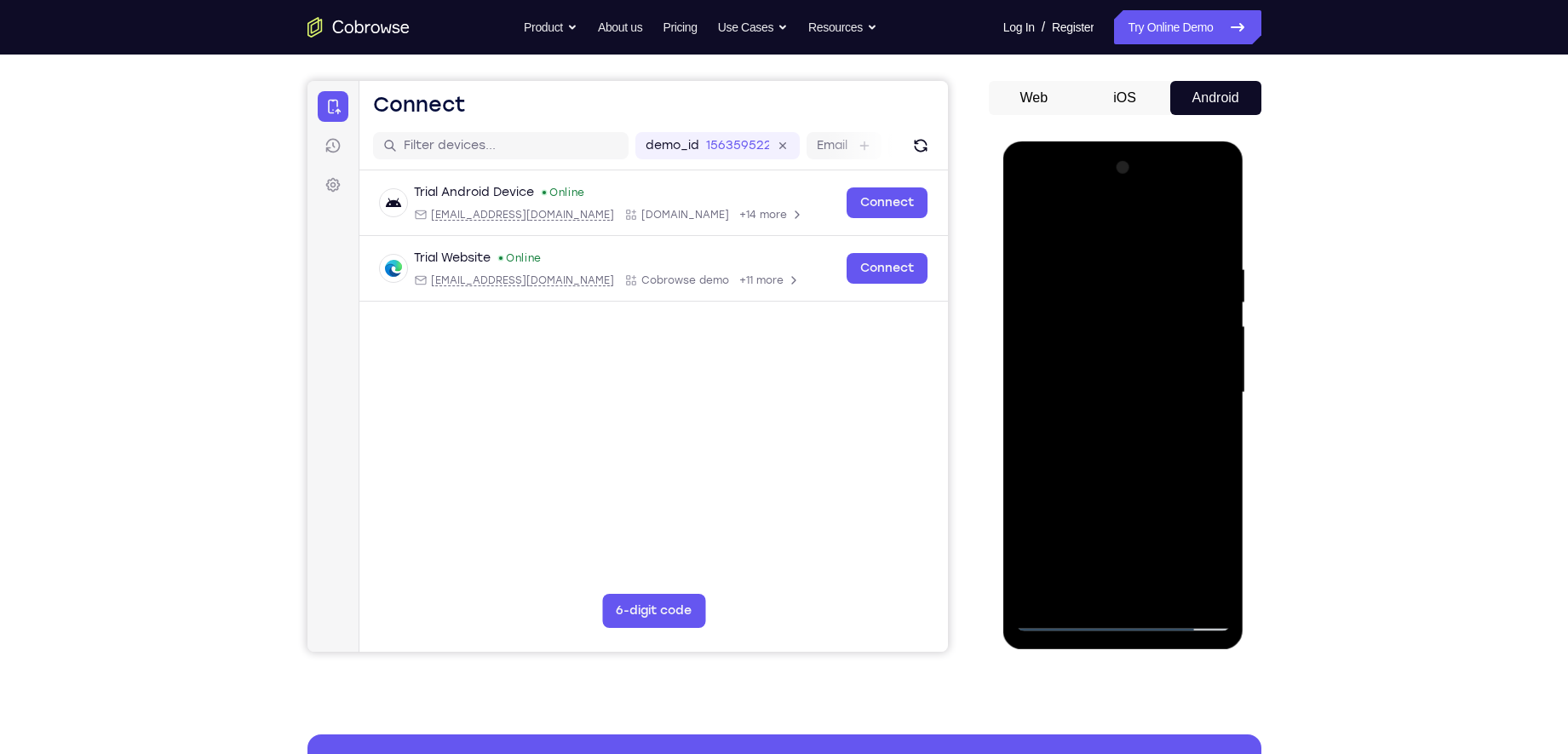
click at [1078, 394] on div at bounding box center [1124, 392] width 215 height 477
click at [1144, 446] on div at bounding box center [1124, 392] width 215 height 477
click at [1142, 465] on div at bounding box center [1124, 392] width 215 height 477
click at [1100, 256] on div at bounding box center [1124, 392] width 215 height 477
click at [1103, 584] on div at bounding box center [1124, 392] width 215 height 477
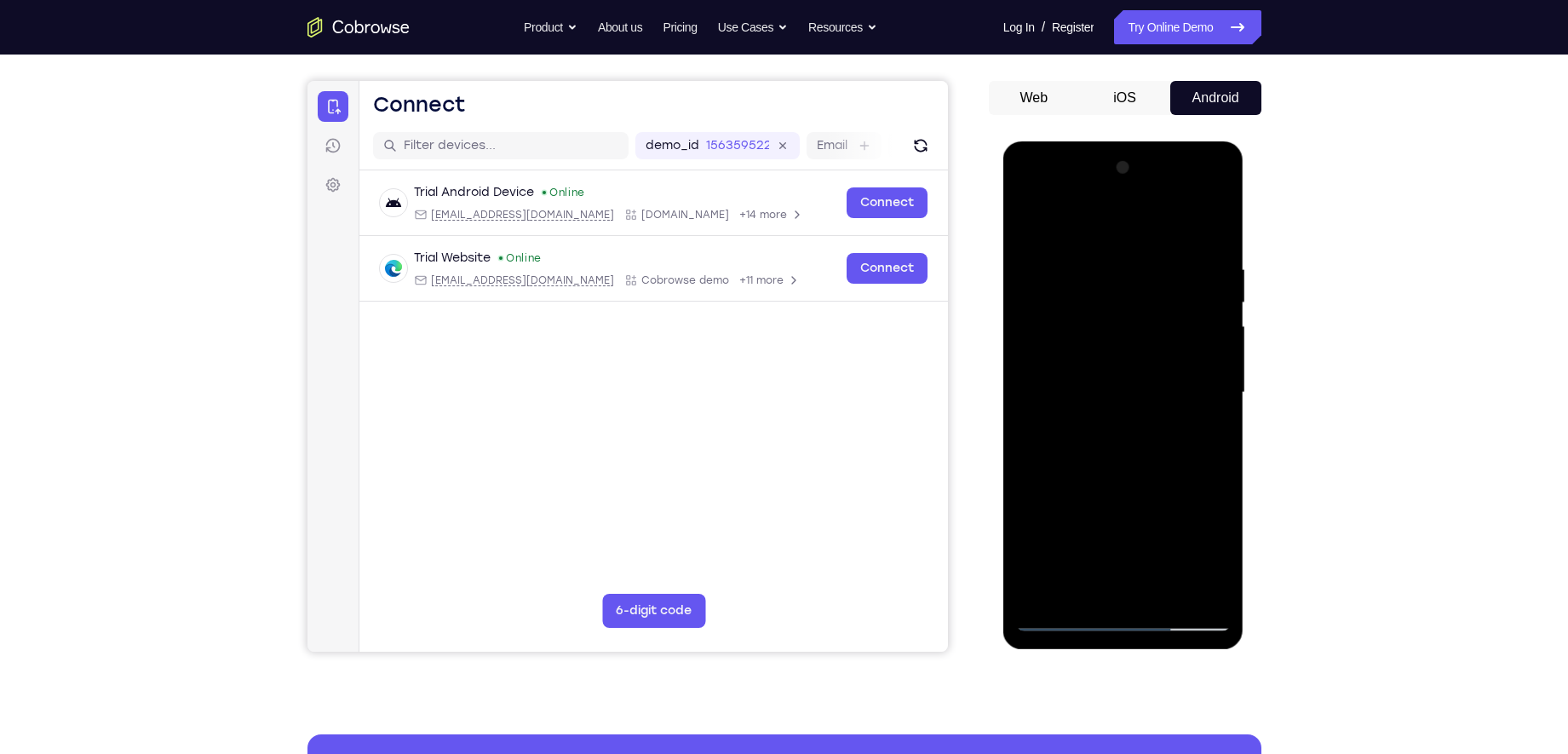
click at [1100, 428] on div at bounding box center [1124, 392] width 215 height 477
click at [1113, 585] on div at bounding box center [1124, 392] width 215 height 477
click at [1147, 400] on div at bounding box center [1124, 392] width 215 height 477
click at [1114, 585] on div at bounding box center [1124, 392] width 215 height 477
click at [1163, 407] on div at bounding box center [1124, 392] width 215 height 477
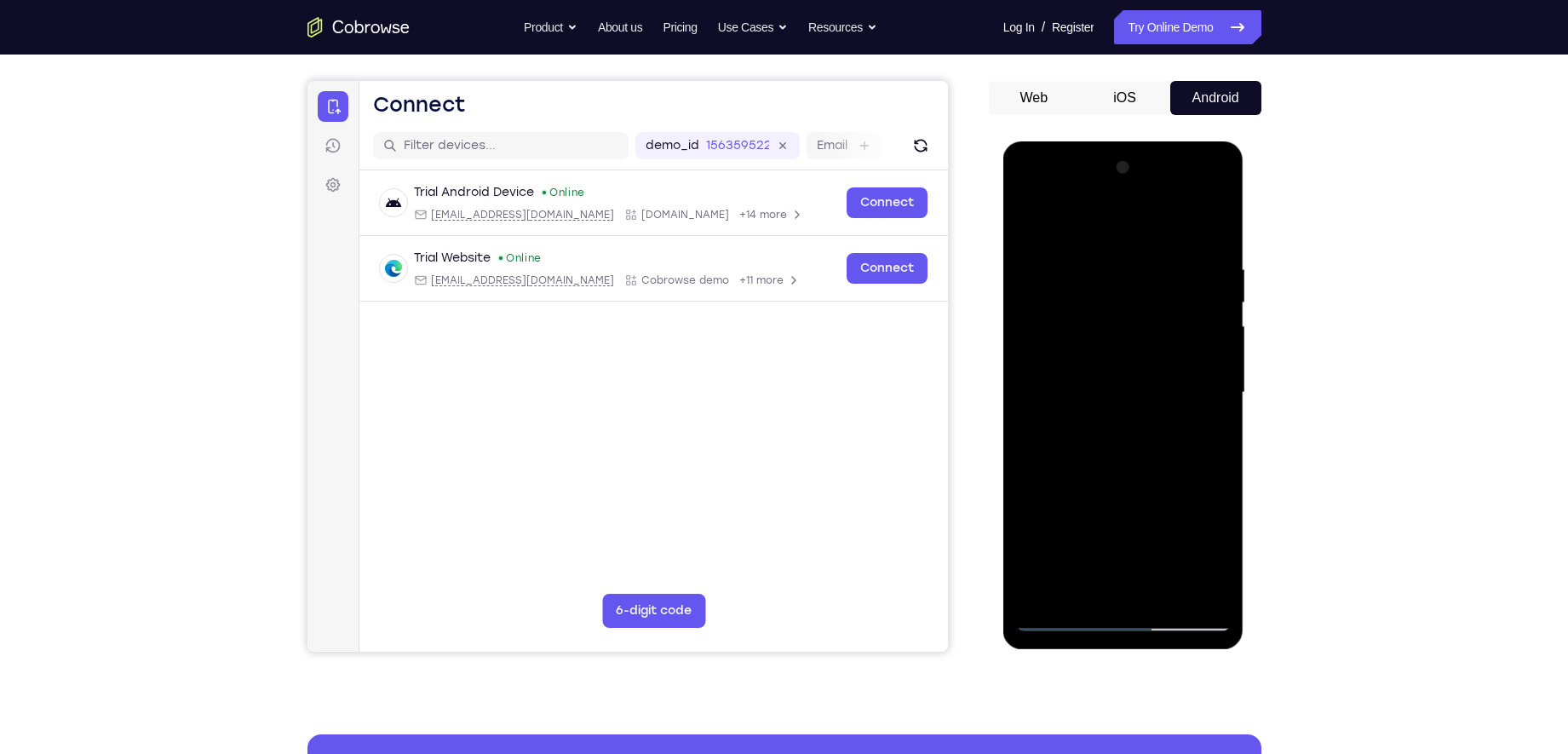
click at [1178, 585] on div at bounding box center [1124, 392] width 215 height 477
click at [1204, 581] on div at bounding box center [1124, 392] width 215 height 477
click at [1061, 615] on div at bounding box center [1124, 392] width 215 height 477
drag, startPoint x: 1122, startPoint y: 529, endPoint x: 1120, endPoint y: 332, distance: 197.0
click at [1120, 332] on div at bounding box center [1124, 392] width 215 height 477
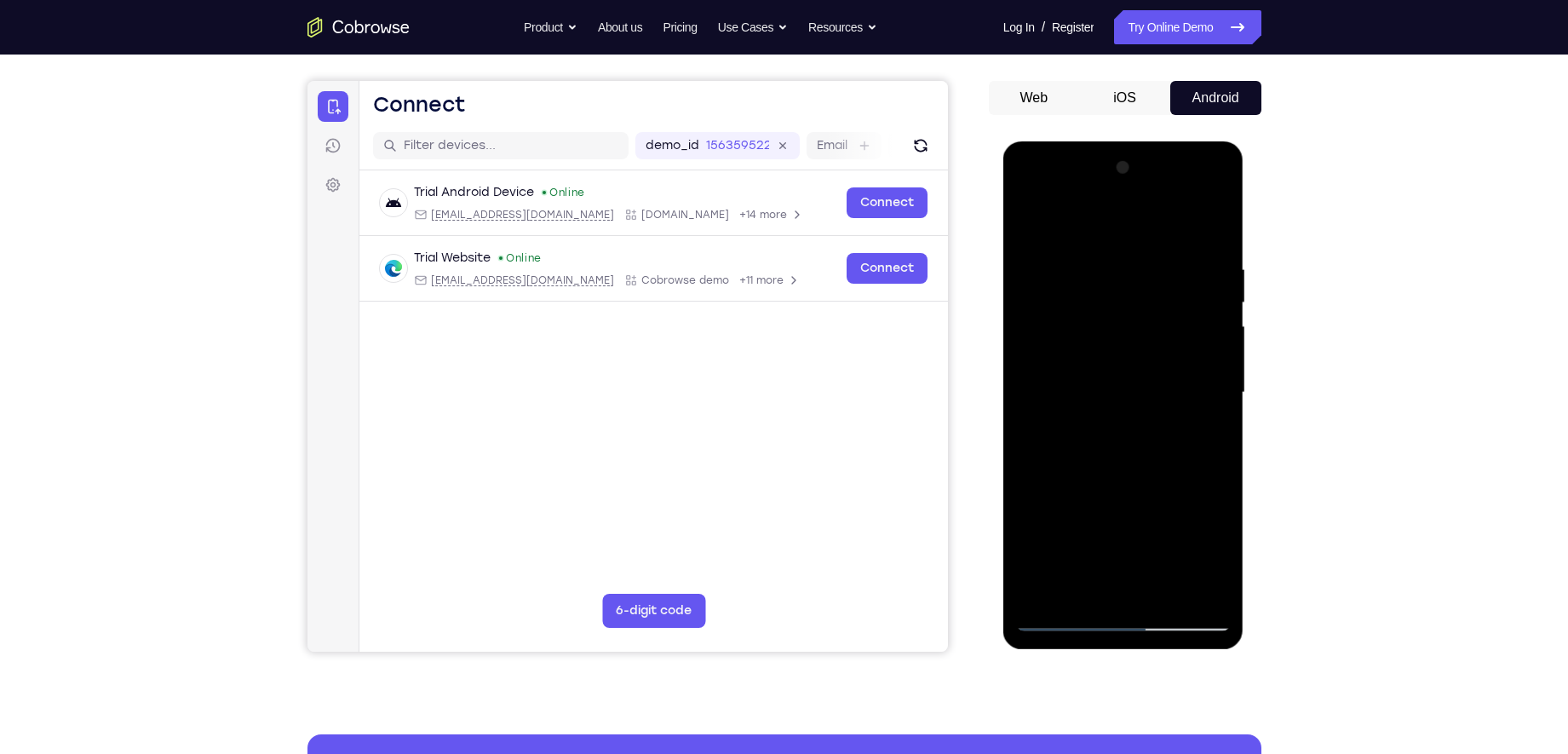
click at [1123, 313] on div at bounding box center [1124, 392] width 215 height 477
drag, startPoint x: 1123, startPoint y: 462, endPoint x: 1100, endPoint y: 254, distance: 209.3
click at [1100, 254] on div at bounding box center [1124, 392] width 215 height 477
drag, startPoint x: 1102, startPoint y: 424, endPoint x: 1105, endPoint y: 239, distance: 185.0
click at [1105, 239] on div at bounding box center [1124, 392] width 215 height 477
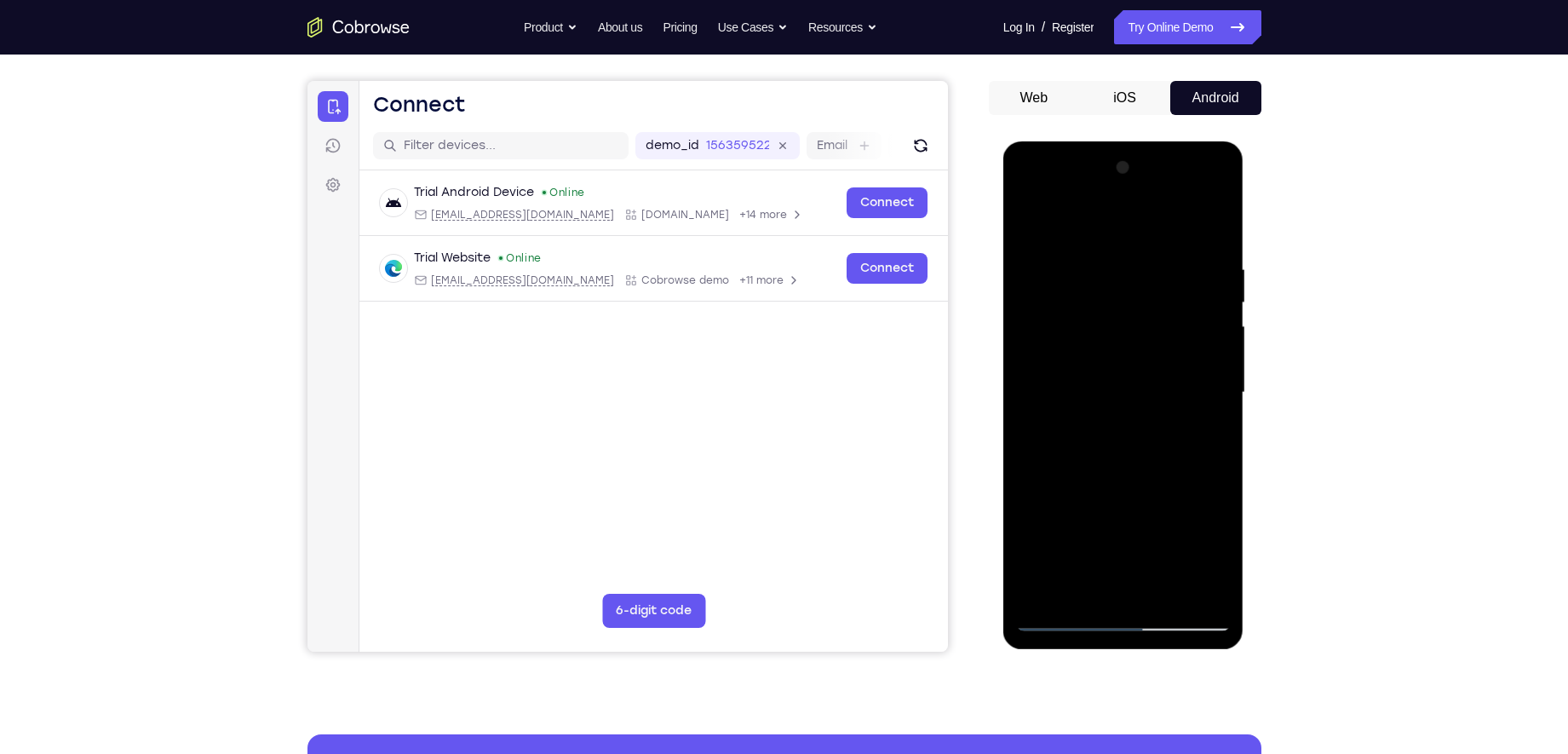
drag, startPoint x: 1111, startPoint y: 529, endPoint x: 1112, endPoint y: 369, distance: 160.0
click at [1112, 369] on div at bounding box center [1124, 392] width 215 height 477
drag, startPoint x: 1082, startPoint y: 456, endPoint x: 1086, endPoint y: 253, distance: 203.0
click at [1086, 253] on div at bounding box center [1124, 392] width 215 height 477
drag, startPoint x: 1101, startPoint y: 480, endPoint x: 1090, endPoint y: 283, distance: 197.3
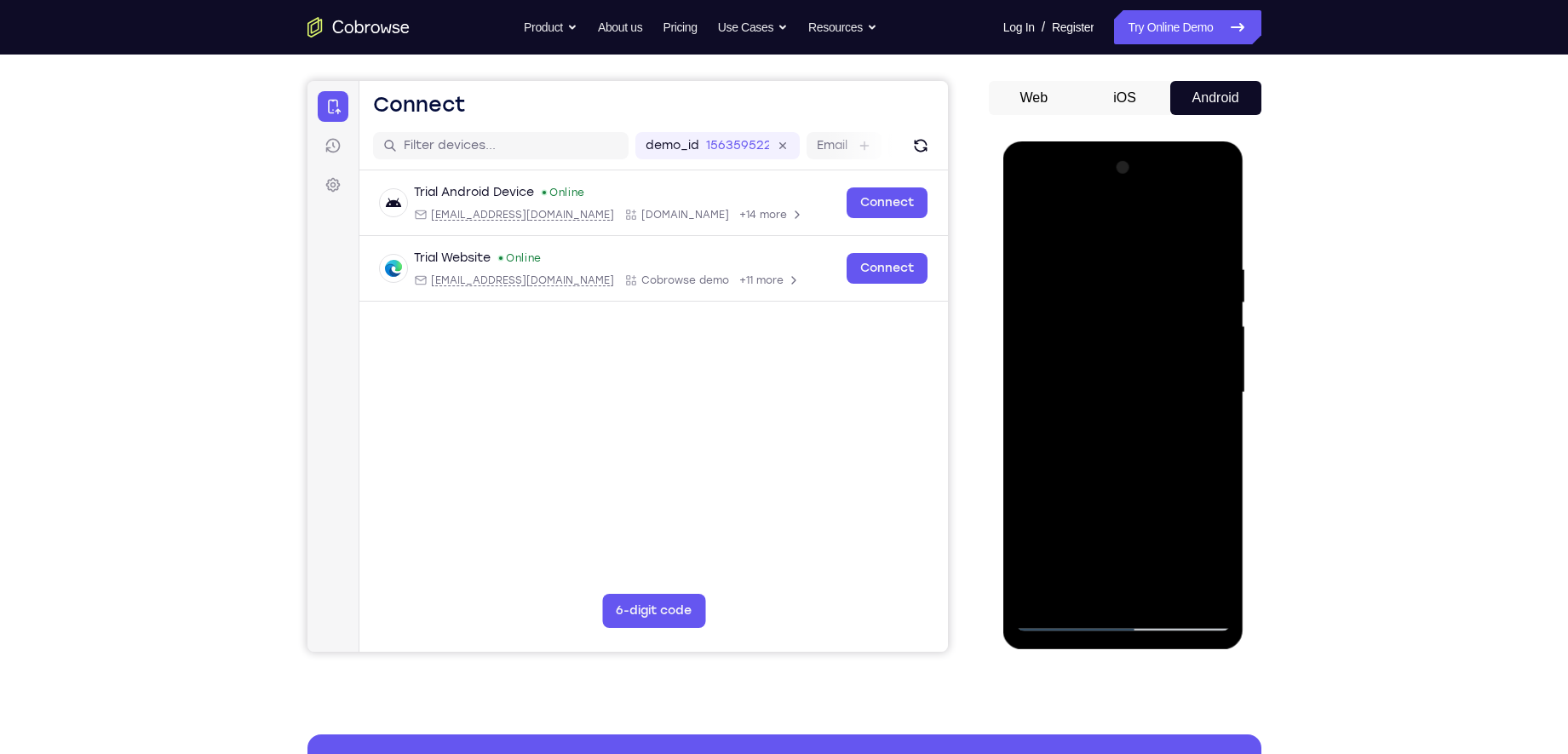
click at [1090, 283] on div at bounding box center [1124, 392] width 215 height 477
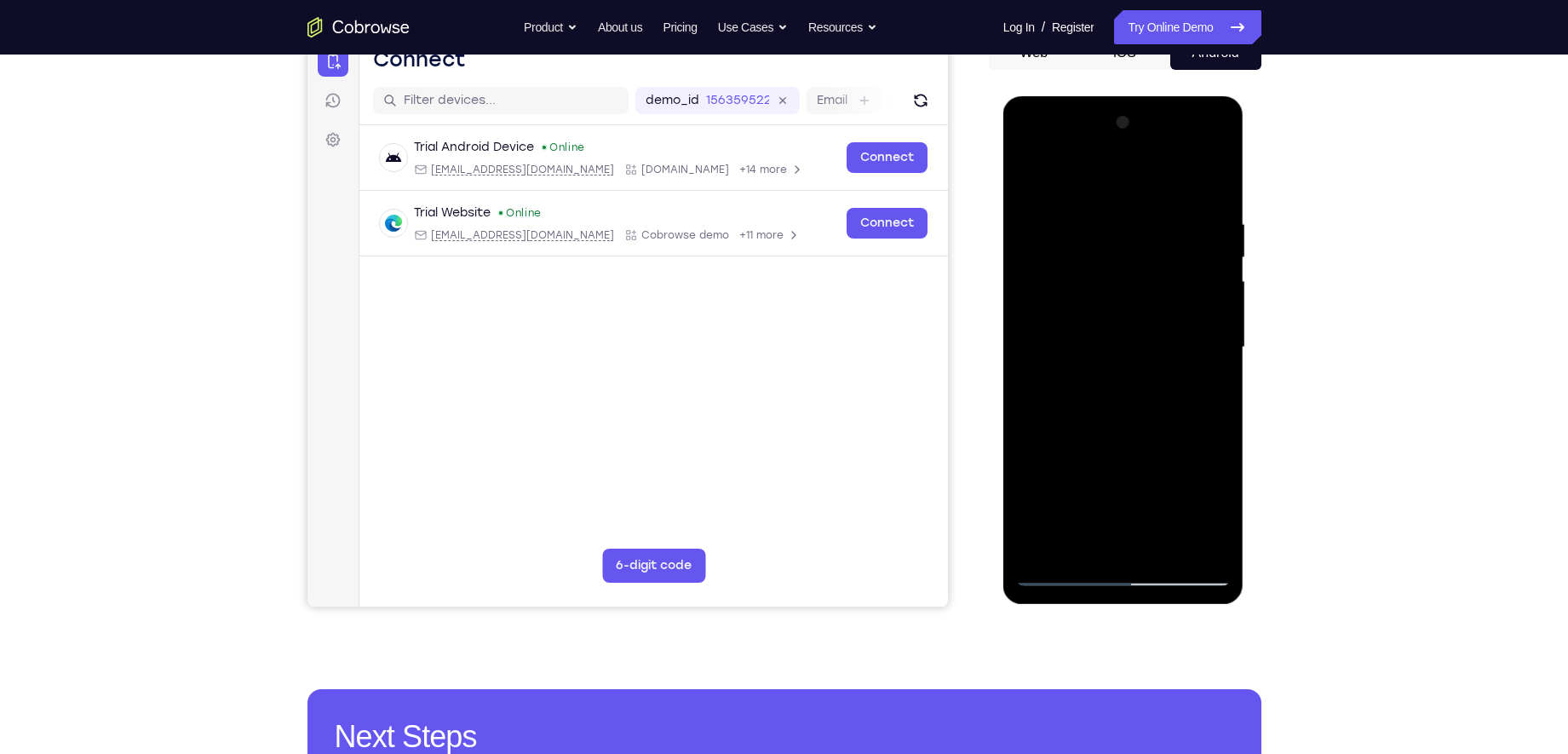
scroll to position [174, 0]
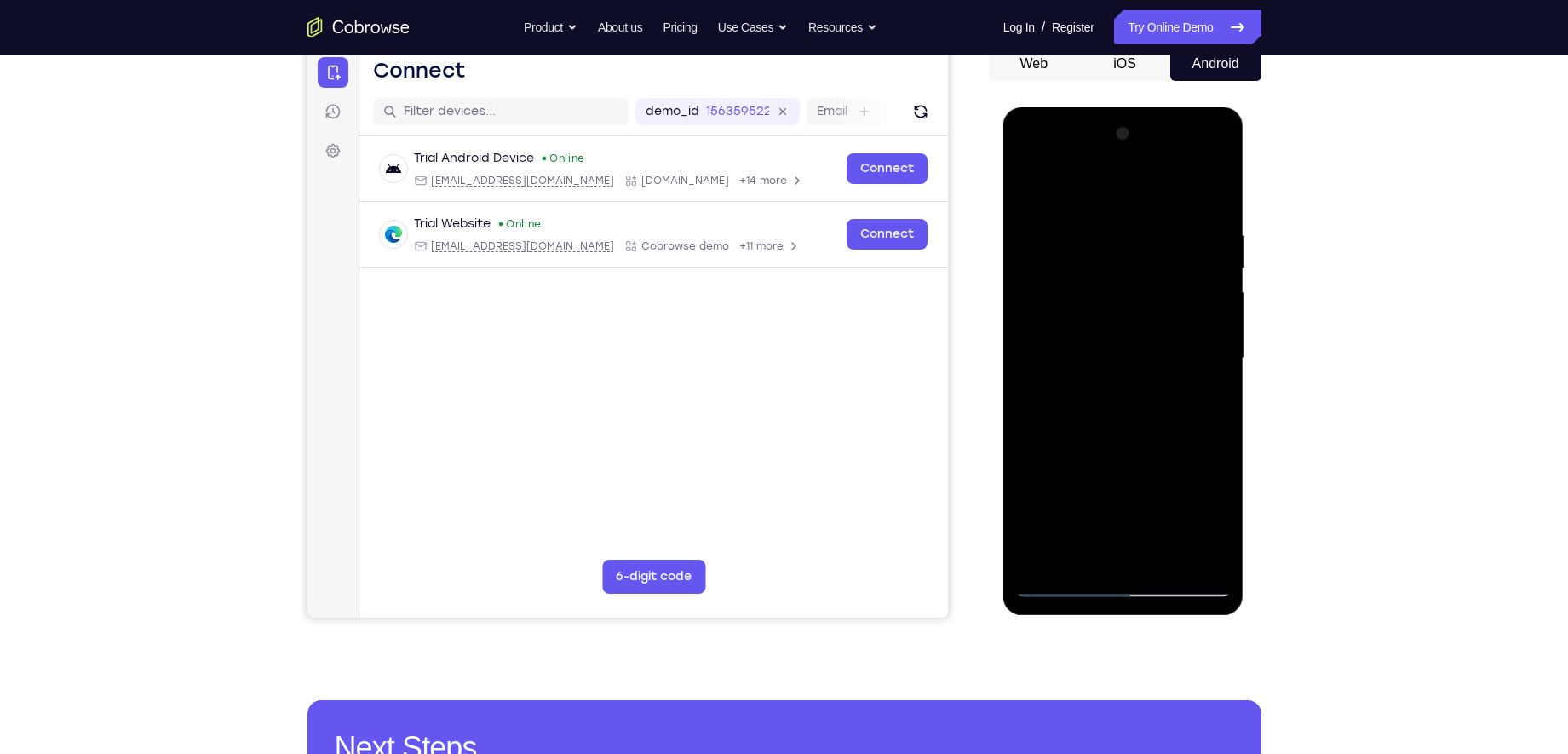
click at [1036, 319] on div at bounding box center [1124, 358] width 215 height 477
drag, startPoint x: 1148, startPoint y: 281, endPoint x: 1133, endPoint y: 375, distance: 95.2
click at [1133, 375] on div at bounding box center [1124, 358] width 215 height 477
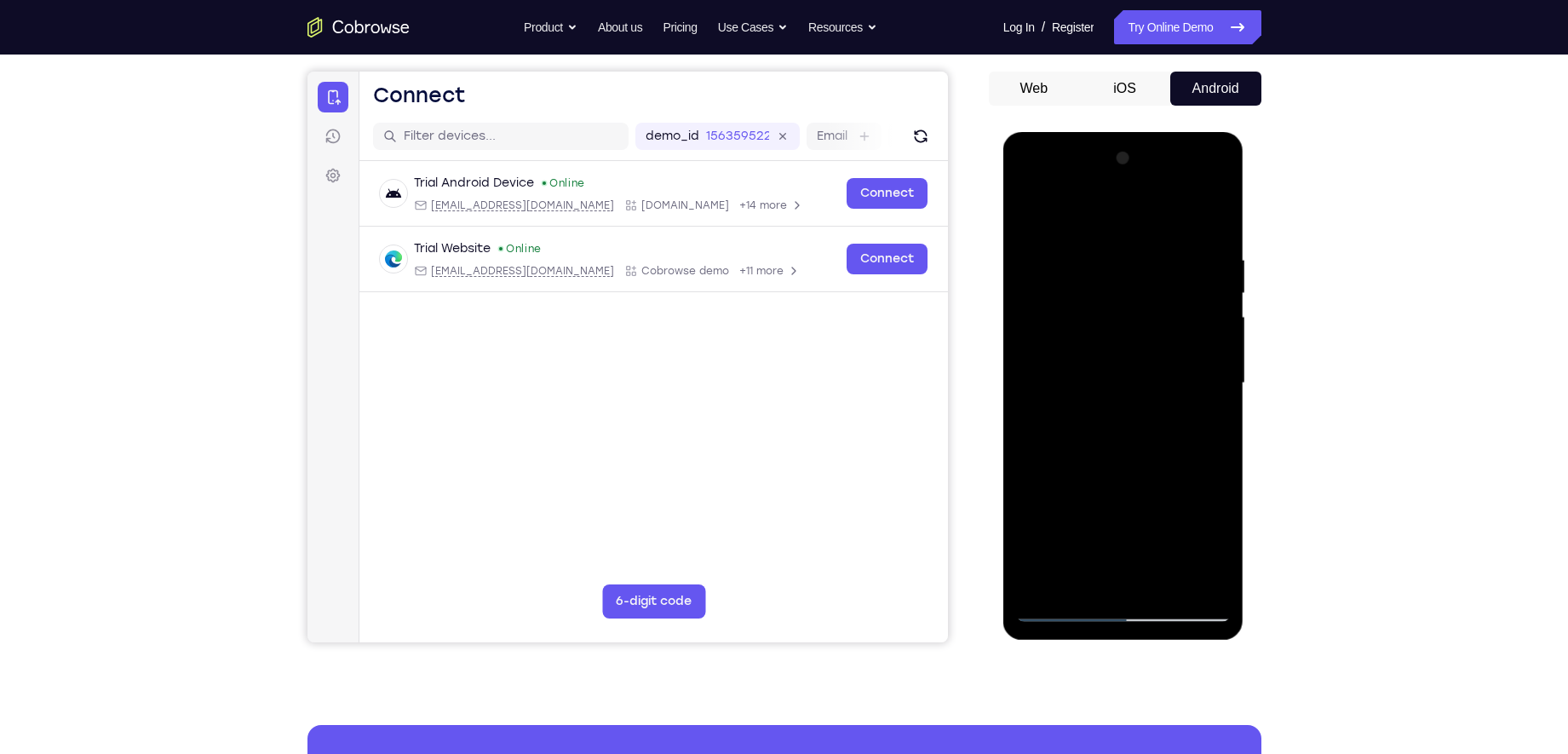
click at [1029, 309] on div at bounding box center [1124, 383] width 215 height 477
click at [1219, 311] on div at bounding box center [1124, 383] width 215 height 477
click at [1221, 311] on div at bounding box center [1124, 383] width 215 height 477
click at [1220, 311] on div at bounding box center [1124, 383] width 215 height 477
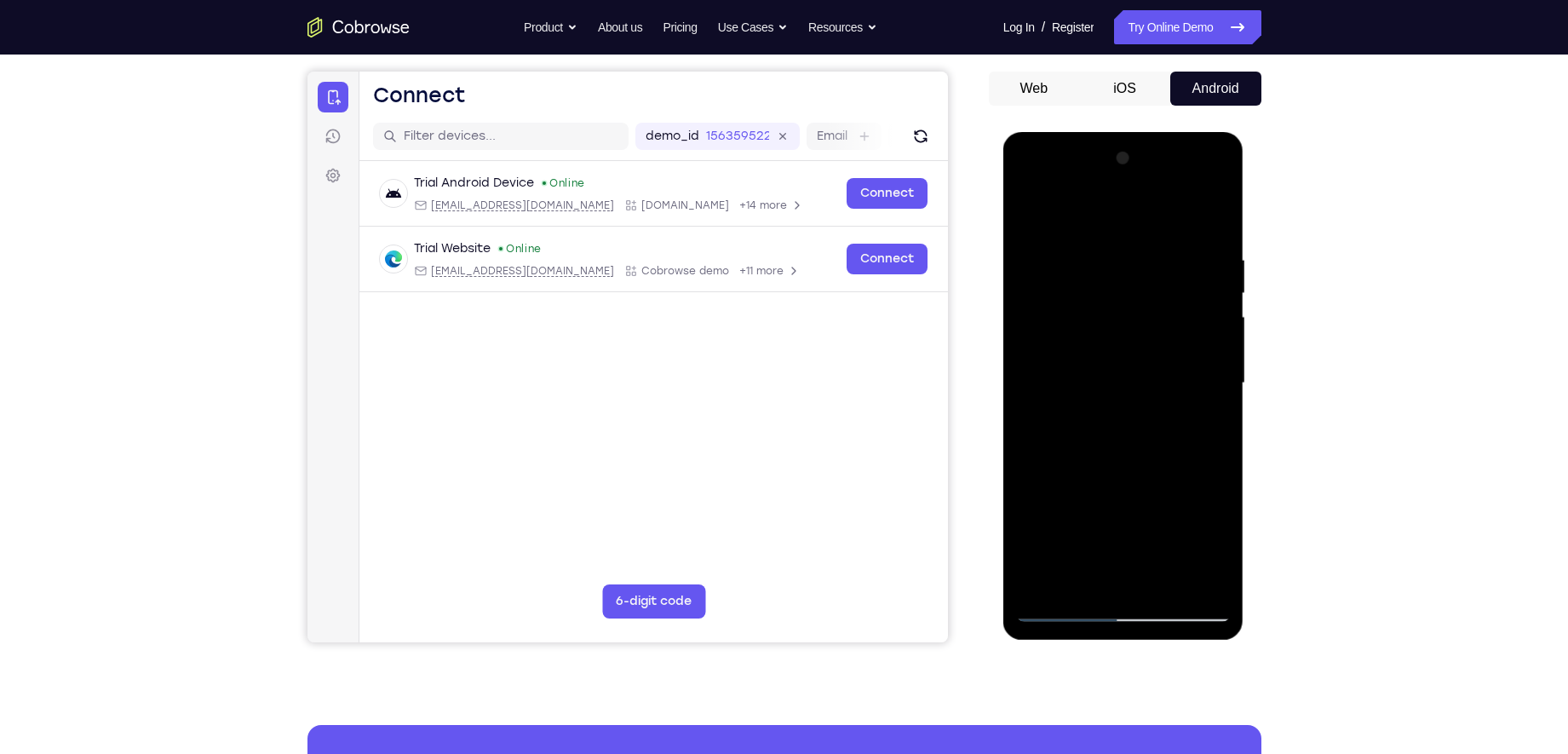
click at [1220, 311] on div at bounding box center [1124, 383] width 215 height 477
drag, startPoint x: 1173, startPoint y: 432, endPoint x: 1173, endPoint y: 262, distance: 170.0
click at [1173, 262] on div at bounding box center [1124, 383] width 215 height 477
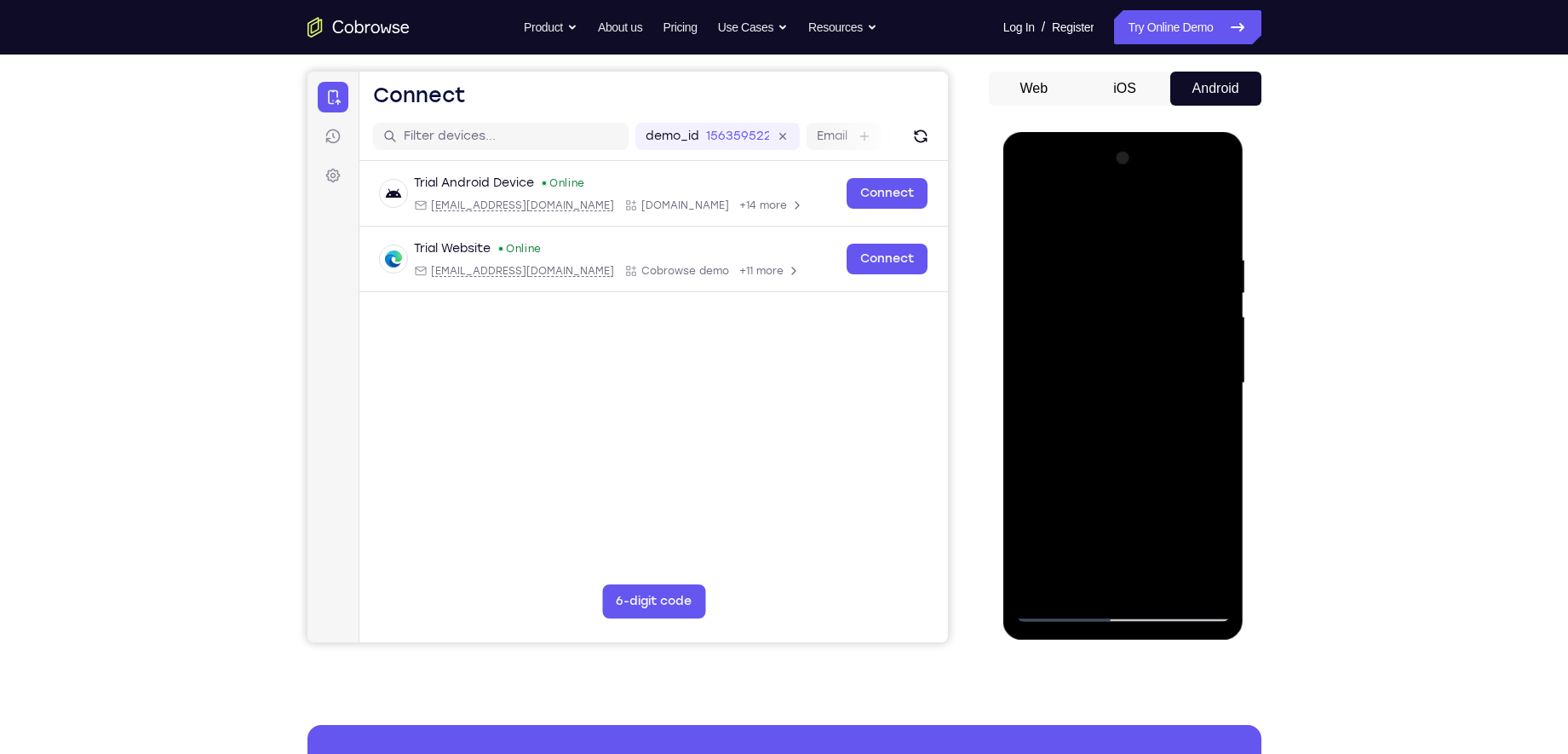
drag, startPoint x: 1126, startPoint y: 459, endPoint x: 1138, endPoint y: 317, distance: 142.5
click at [1138, 317] on div at bounding box center [1124, 383] width 215 height 477
